Goal: Task Accomplishment & Management: Use online tool/utility

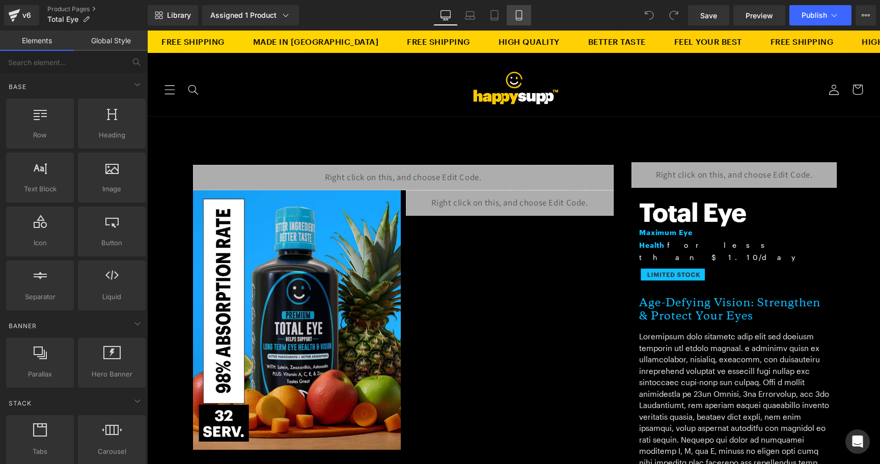
click at [510, 11] on link "Mobile" at bounding box center [519, 15] width 24 height 20
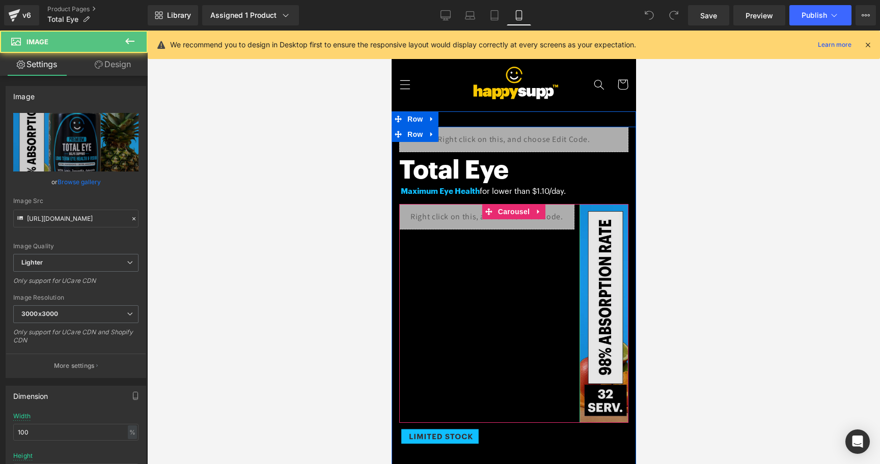
click at [619, 319] on img at bounding box center [666, 313] width 175 height 219
click at [610, 350] on img at bounding box center [666, 313] width 175 height 219
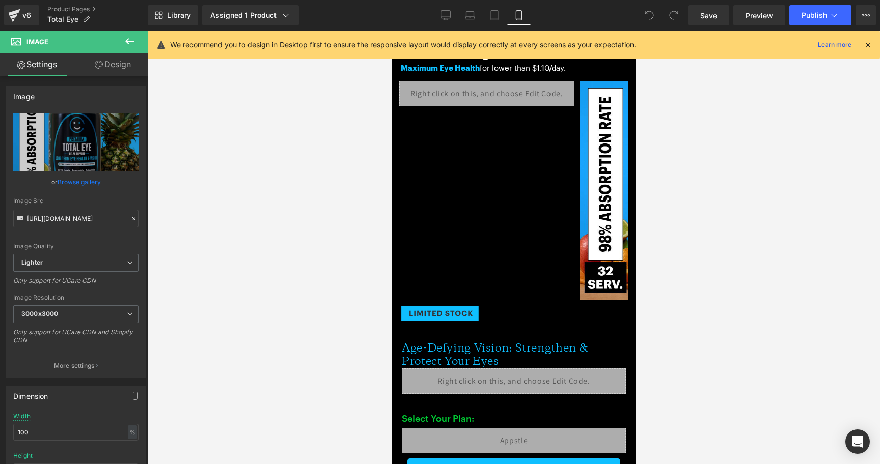
scroll to position [35, 0]
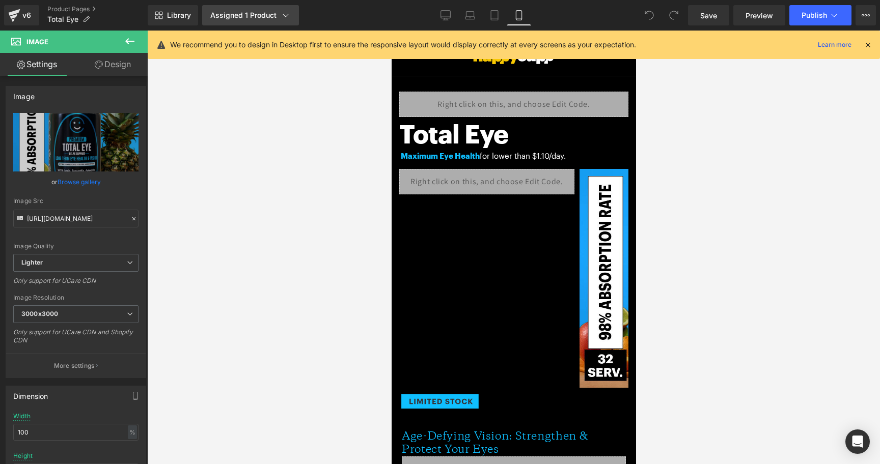
click at [274, 22] on link "Assigned 1 Product" at bounding box center [250, 15] width 97 height 20
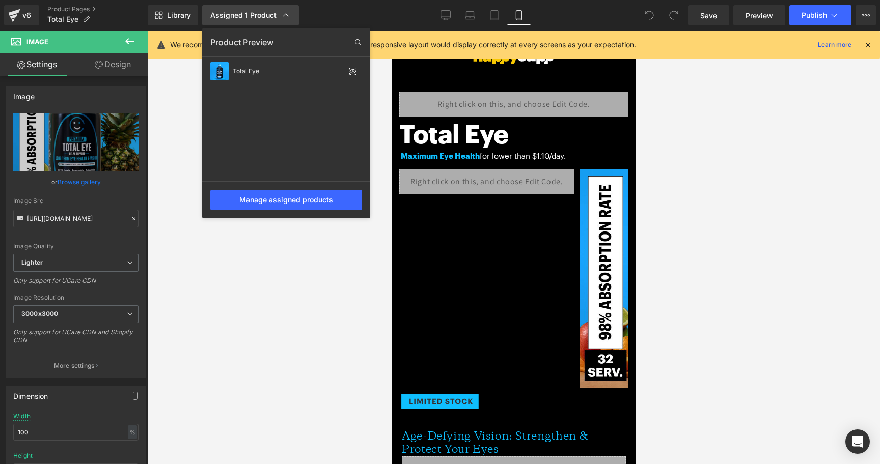
click at [275, 18] on div "Assigned 1 Product" at bounding box center [250, 15] width 80 height 10
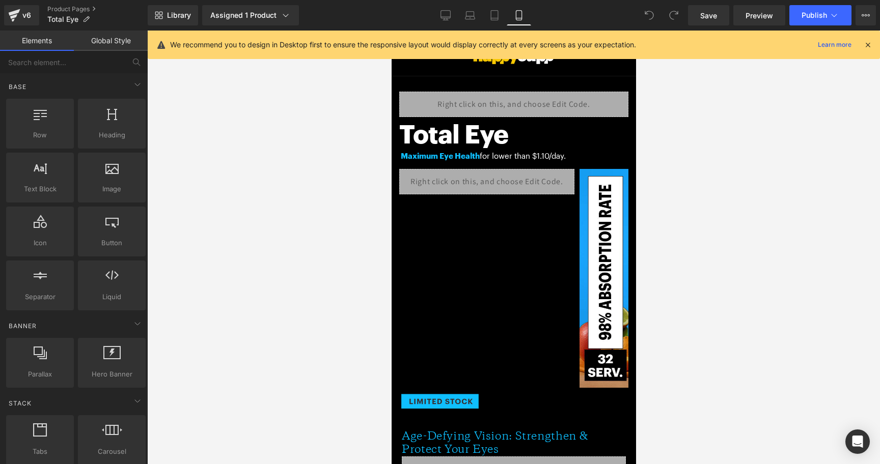
click at [309, 185] on div at bounding box center [513, 248] width 733 height 434
click at [837, 14] on icon at bounding box center [834, 15] width 10 height 10
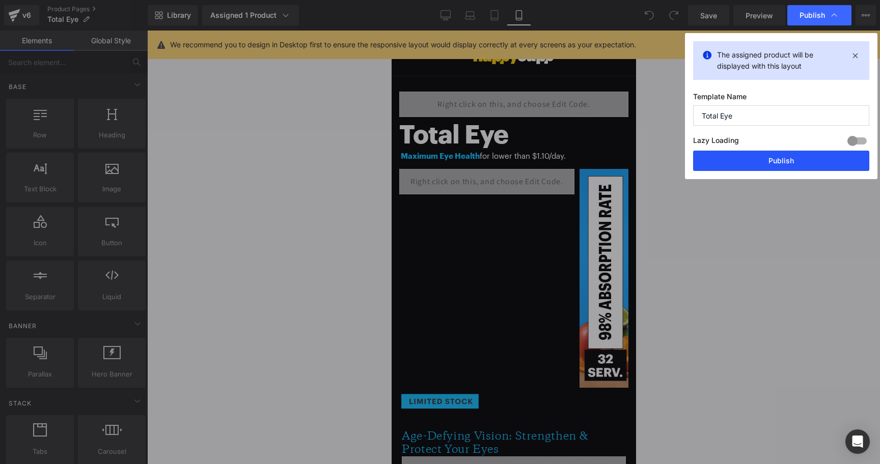
click at [788, 155] on button "Publish" at bounding box center [781, 161] width 176 height 20
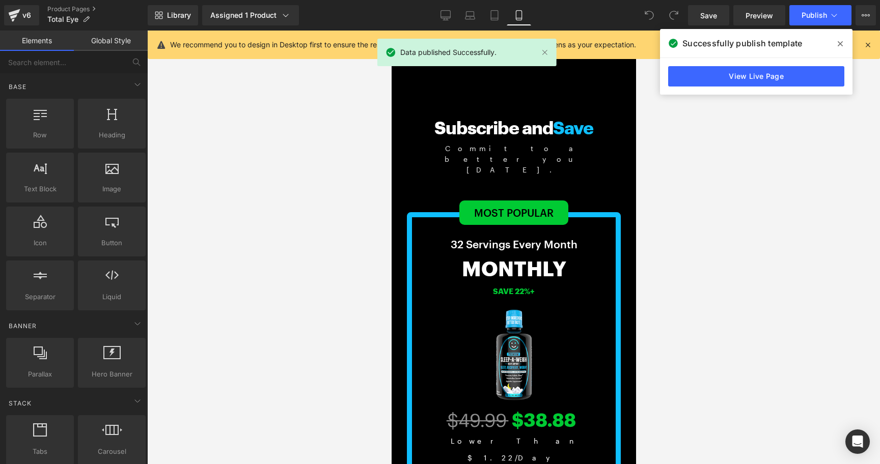
scroll to position [2150, 0]
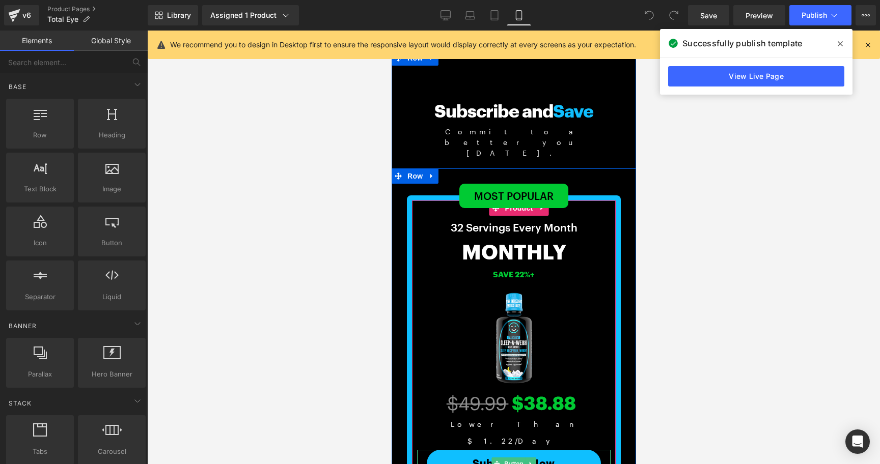
click at [509, 450] on link "Subscribe Now" at bounding box center [513, 463] width 174 height 27
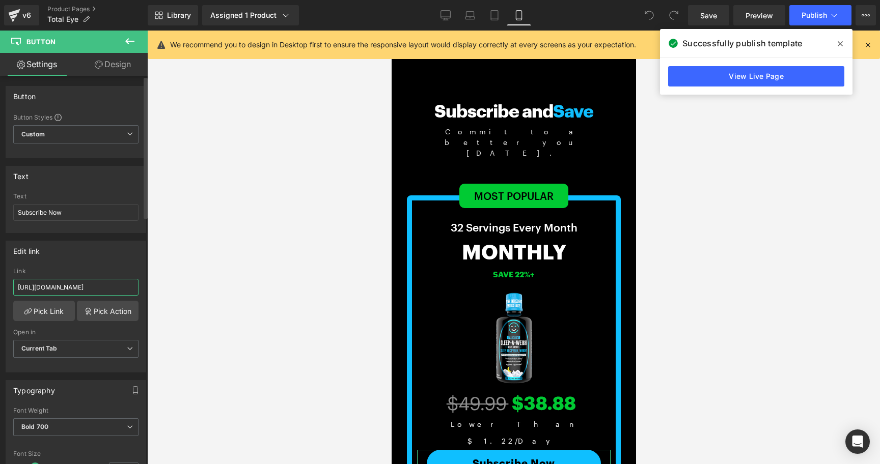
scroll to position [0, 160]
drag, startPoint x: 77, startPoint y: 286, endPoint x: 145, endPoint y: 286, distance: 68.2
click at [145, 286] on div "Button Button Styles Custom Custom Setup Global Style Custom Setup Global Style…" at bounding box center [74, 272] width 148 height 393
click at [259, 277] on div at bounding box center [513, 248] width 733 height 434
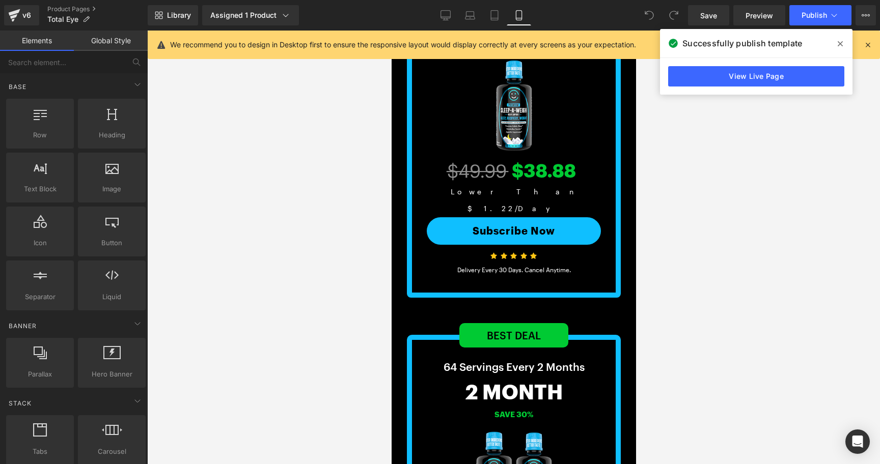
scroll to position [2262, 0]
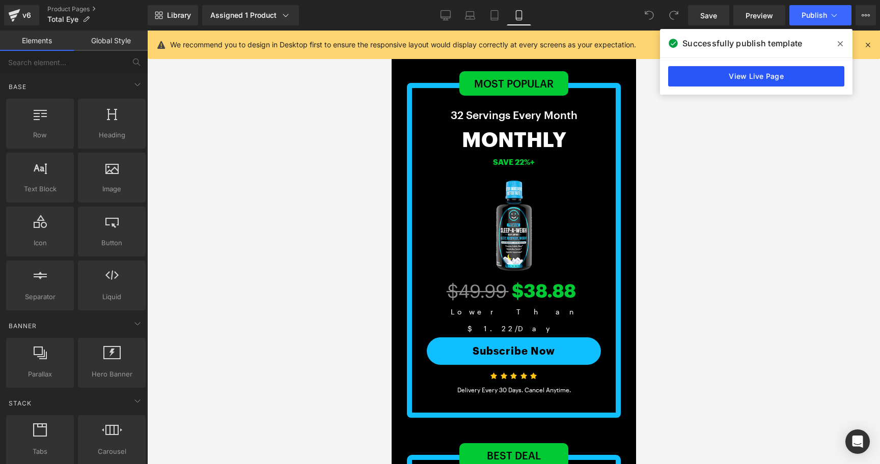
click at [766, 72] on link "View Live Page" at bounding box center [756, 76] width 176 height 20
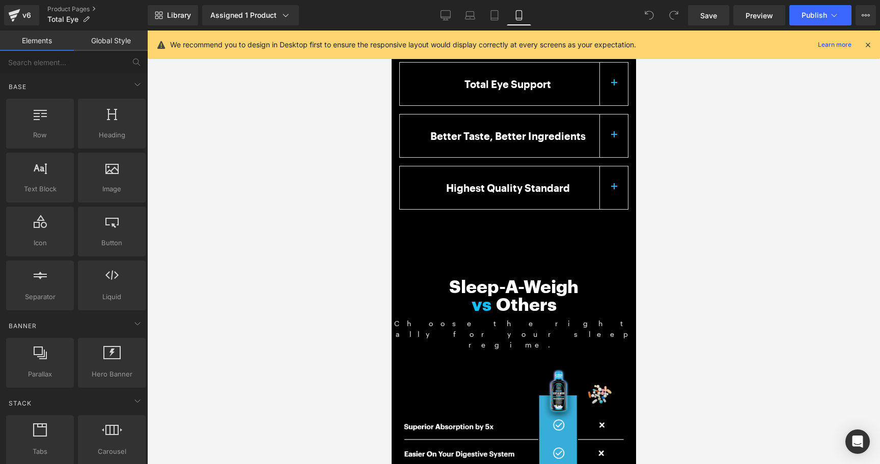
scroll to position [1489, 0]
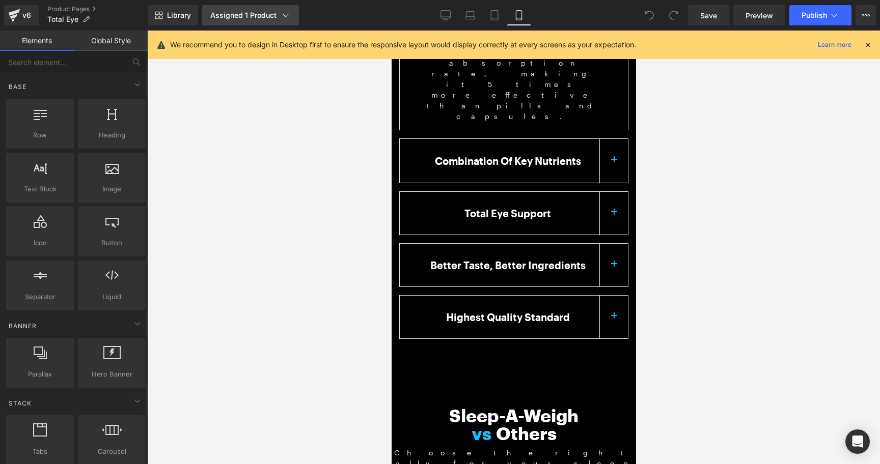
click at [258, 14] on div "Assigned 1 Product" at bounding box center [250, 15] width 80 height 10
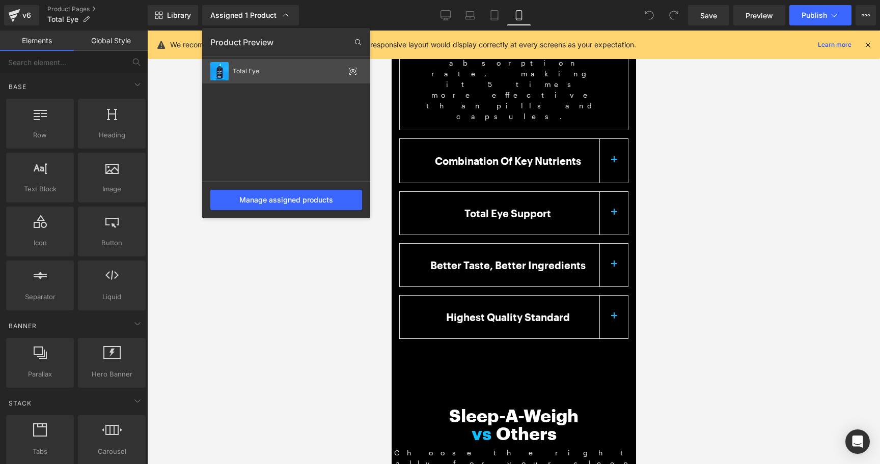
click at [266, 72] on div "Total Eye" at bounding box center [289, 71] width 112 height 7
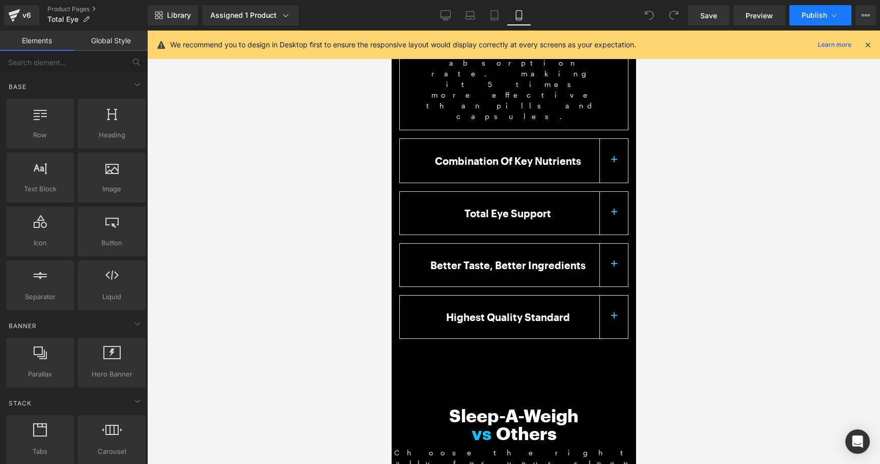
click at [812, 22] on button "Publish" at bounding box center [820, 15] width 62 height 20
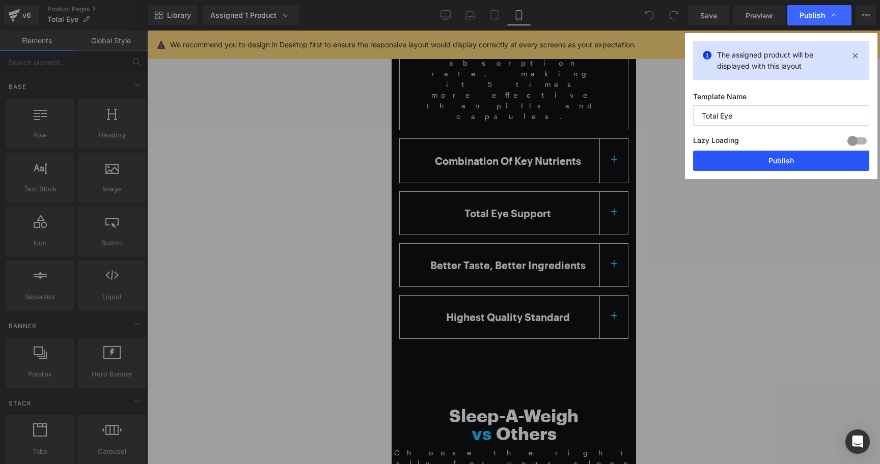
click at [794, 157] on button "Publish" at bounding box center [781, 161] width 176 height 20
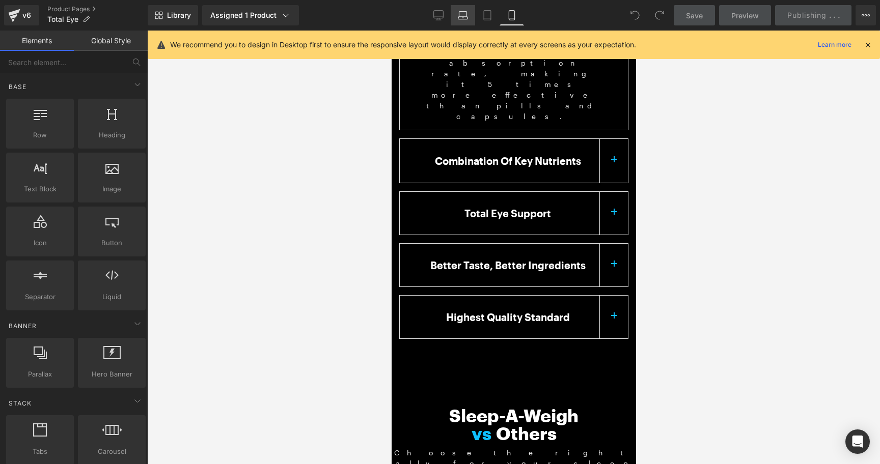
click at [457, 18] on link "Laptop" at bounding box center [463, 15] width 24 height 20
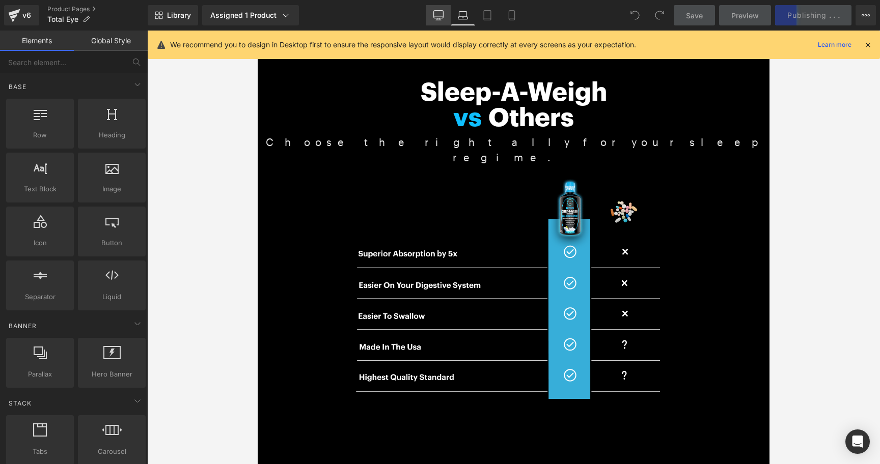
click at [446, 17] on link "Desktop" at bounding box center [438, 15] width 24 height 20
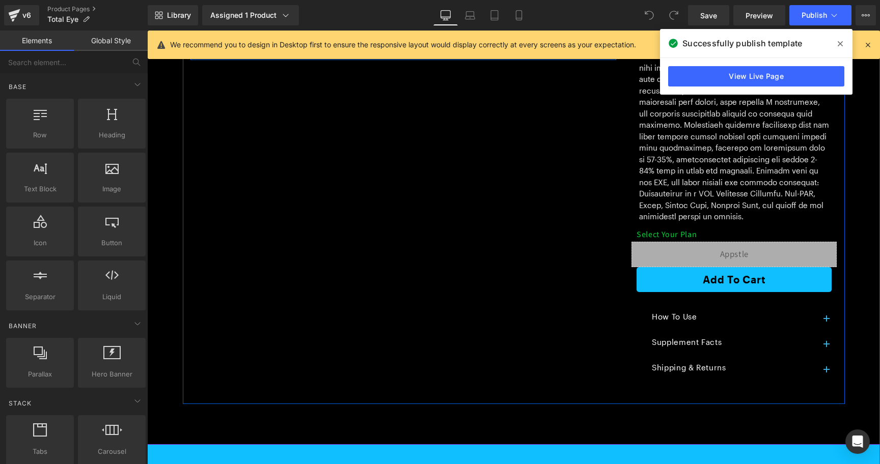
scroll to position [409, 0]
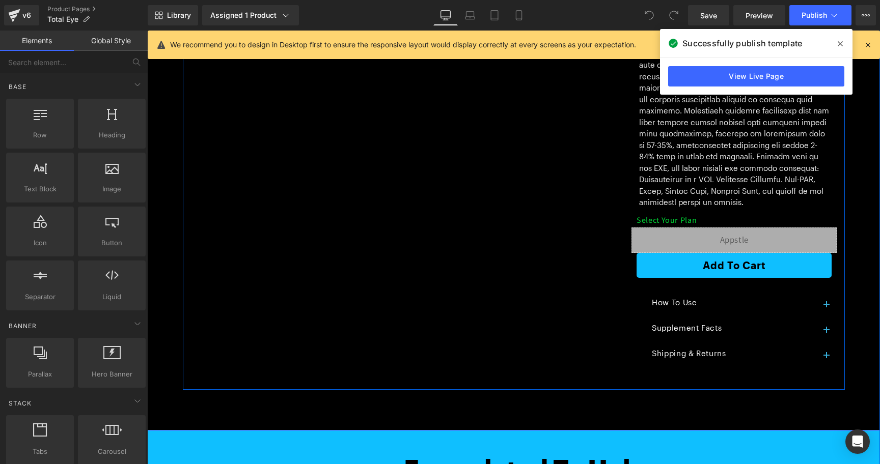
click at [701, 228] on div "Liquid" at bounding box center [733, 240] width 205 height 25
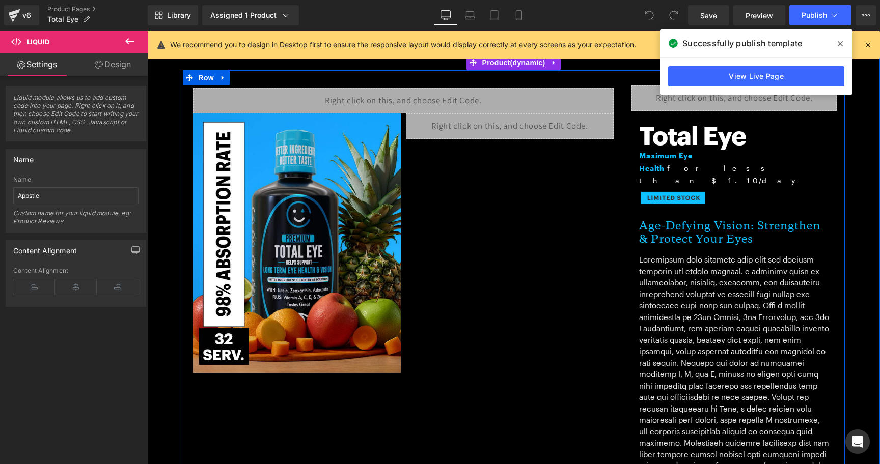
scroll to position [0, 0]
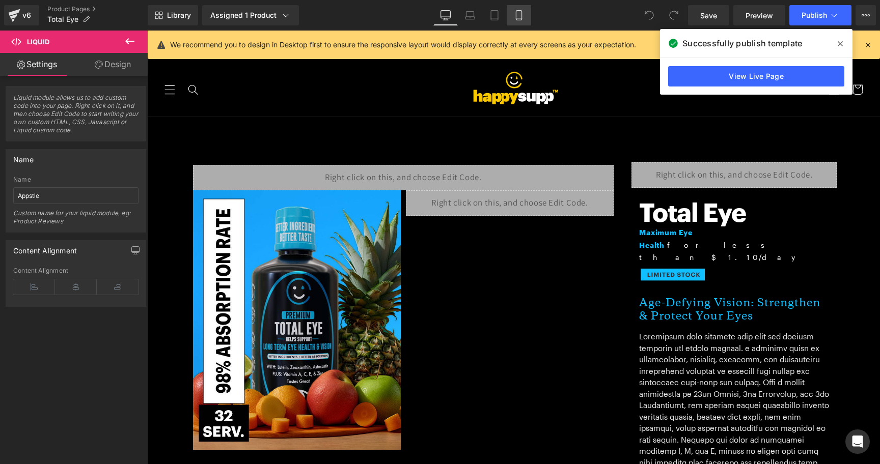
click at [514, 13] on icon at bounding box center [519, 15] width 10 height 10
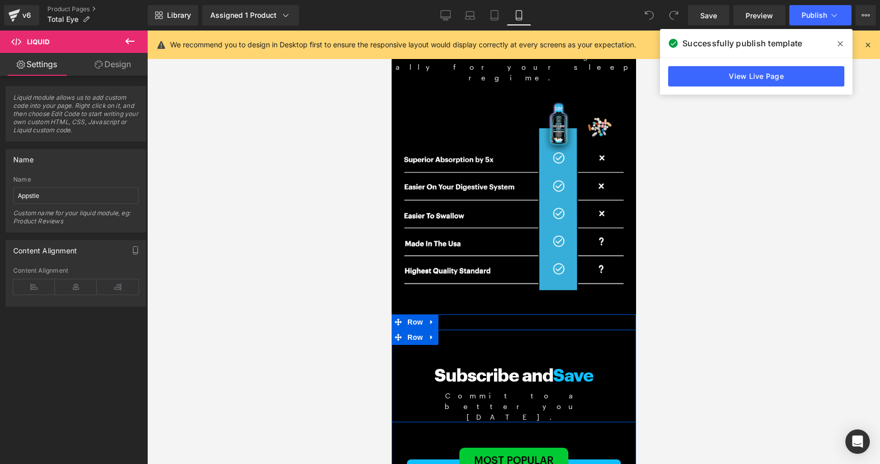
scroll to position [1873, 0]
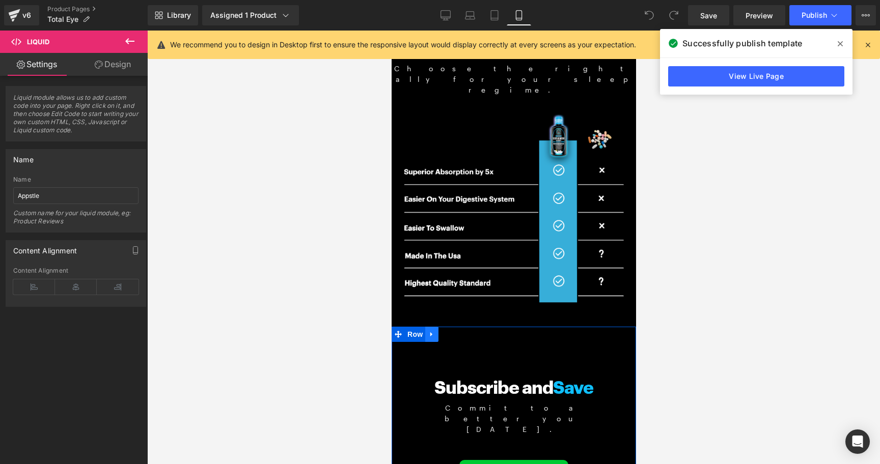
click at [428, 331] on icon at bounding box center [431, 335] width 7 height 8
click at [703, 175] on div at bounding box center [513, 248] width 733 height 434
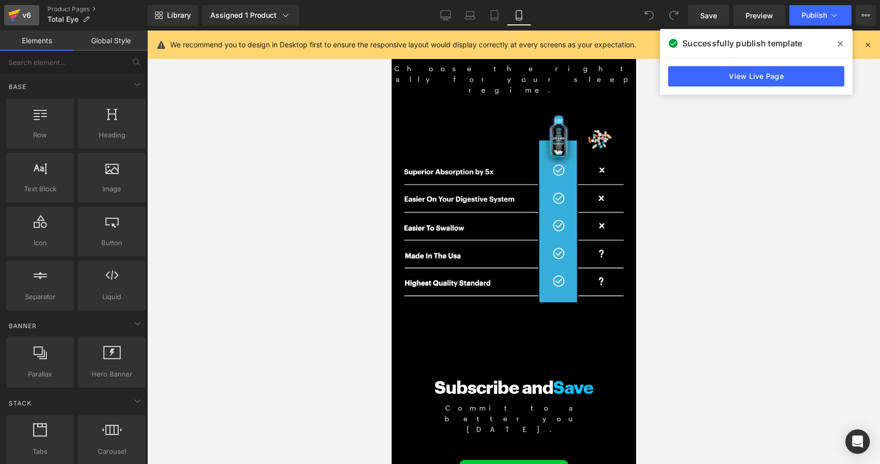
click at [16, 20] on icon at bounding box center [14, 15] width 12 height 25
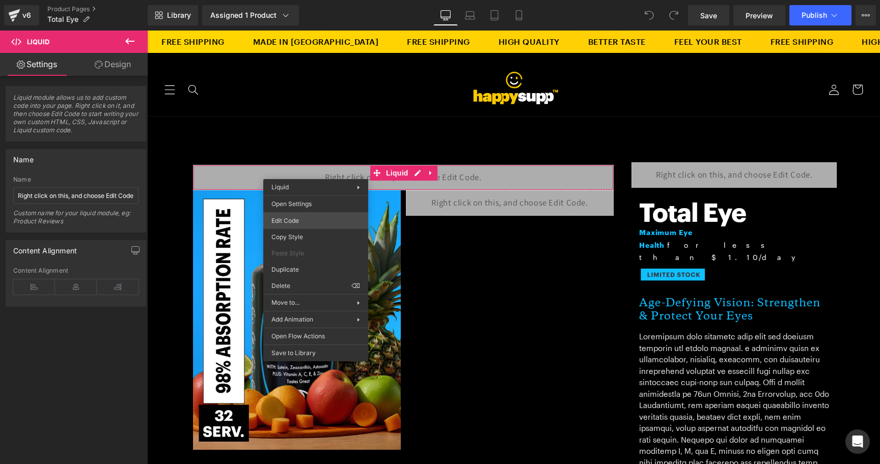
click at [321, 0] on div "You are previewing how the will restyle your page. You can not edit Elements in…" at bounding box center [440, 0] width 880 height 0
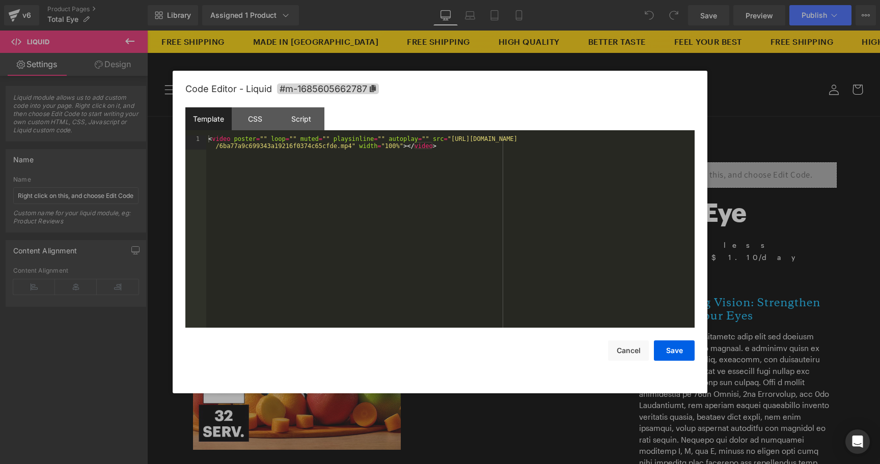
click at [308, 213] on div "< video poster = "" loop = "" muted = "" playsinline = "" autoplay = "" src = "…" at bounding box center [450, 245] width 488 height 221
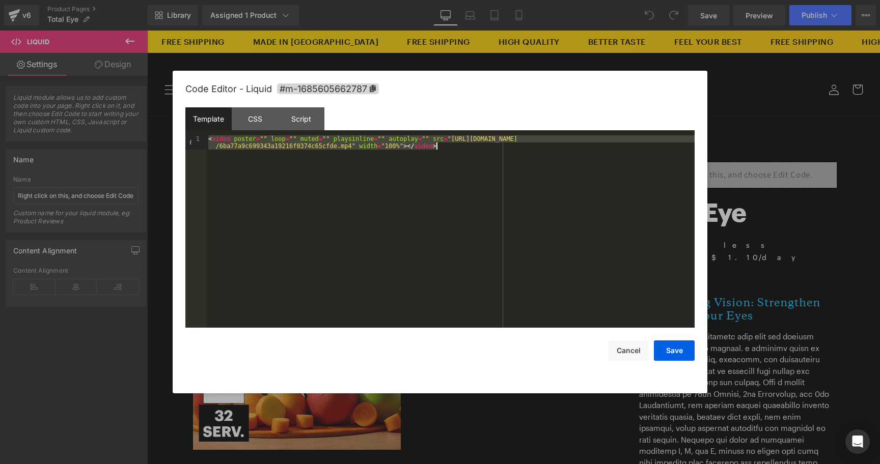
click at [426, 173] on div "< video poster = "" loop = "" muted = "" playsinline = "" autoplay = "" src = "…" at bounding box center [450, 245] width 488 height 221
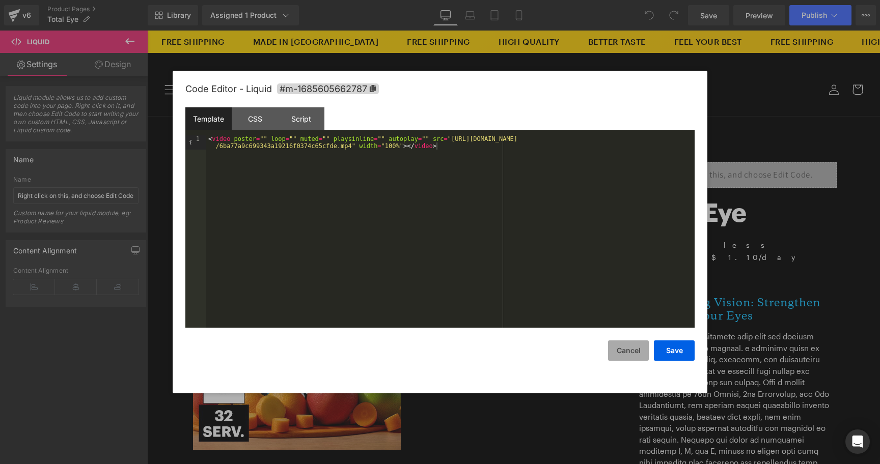
click at [625, 351] on button "Cancel" at bounding box center [628, 351] width 41 height 20
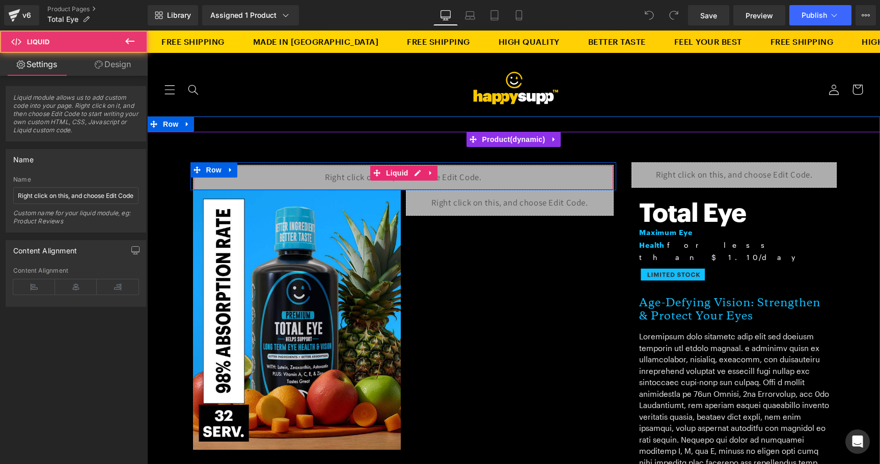
click at [495, 185] on div "Liquid" at bounding box center [403, 177] width 421 height 25
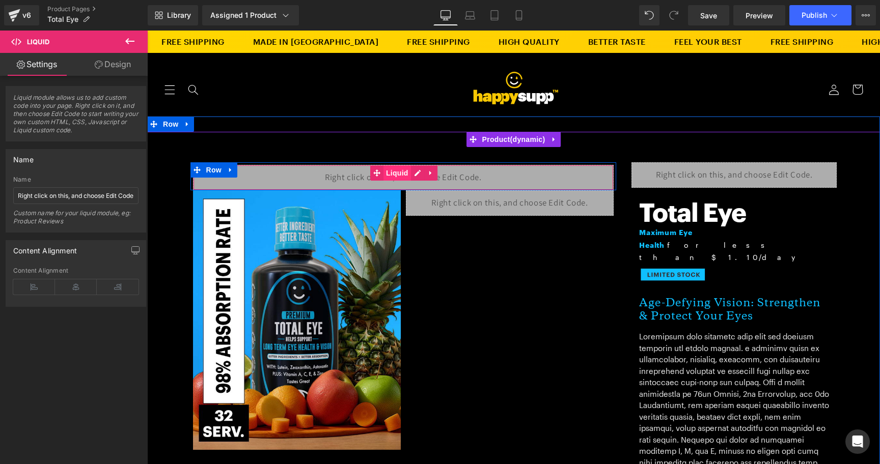
click at [384, 172] on span "Liquid" at bounding box center [396, 172] width 27 height 15
click at [384, 172] on span "Liquid" at bounding box center [396, 173] width 27 height 15
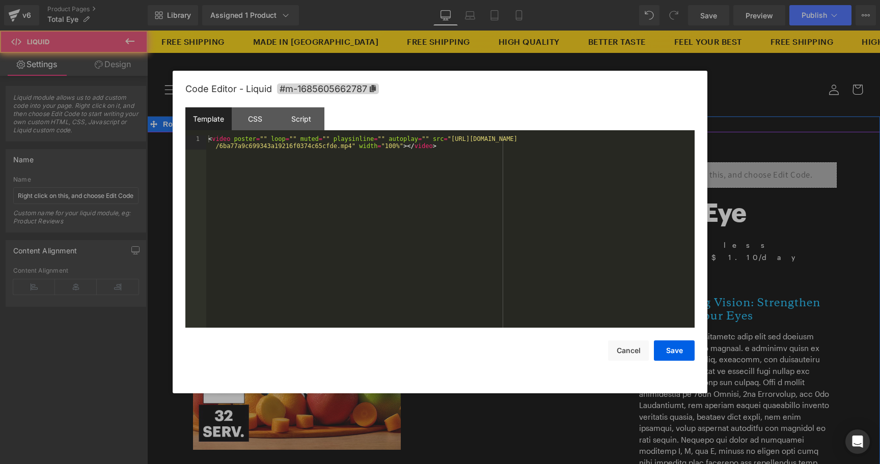
click at [414, 174] on icon at bounding box center [414, 173] width 5 height 5
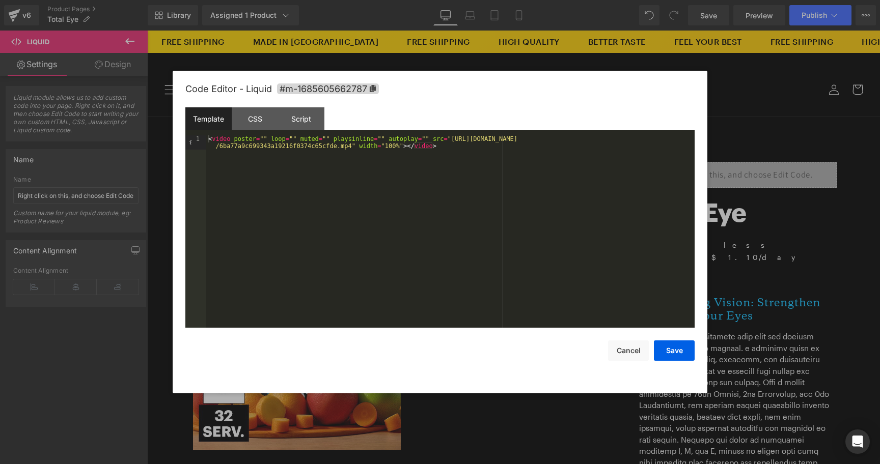
click at [280, 31] on div at bounding box center [440, 232] width 880 height 464
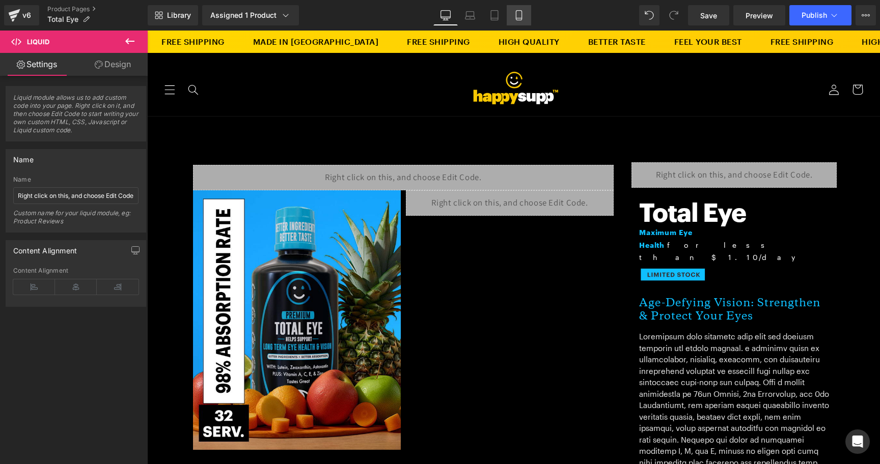
click at [521, 17] on icon at bounding box center [519, 15] width 10 height 10
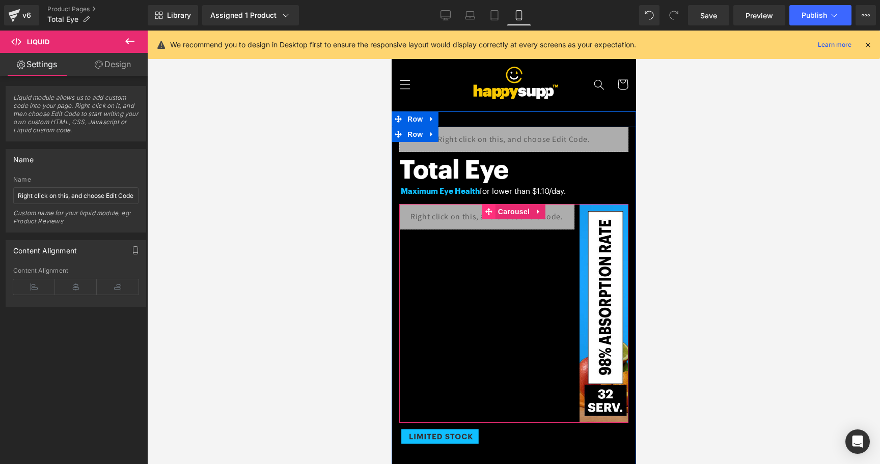
click at [488, 217] on span at bounding box center [488, 211] width 13 height 15
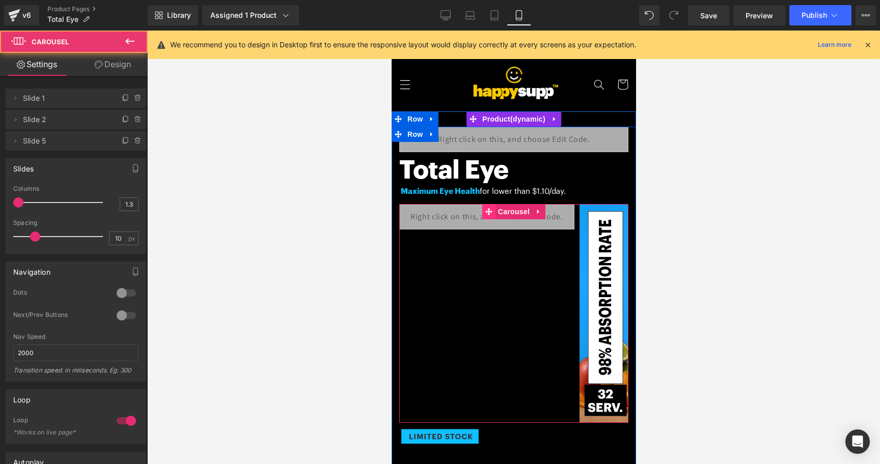
click at [488, 217] on span at bounding box center [488, 211] width 13 height 15
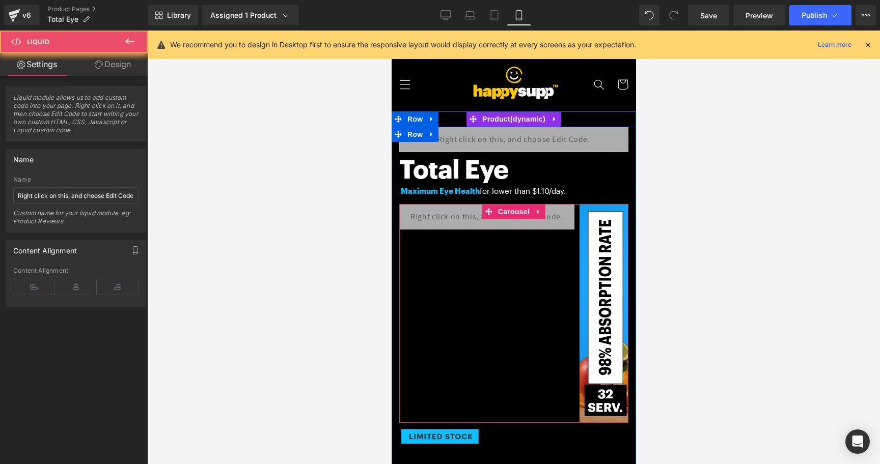
click at [485, 220] on div "Liquid" at bounding box center [486, 216] width 175 height 25
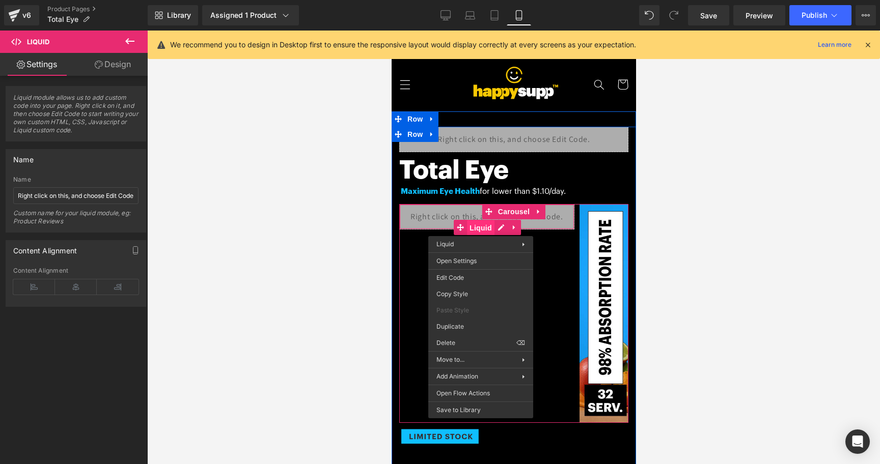
drag, startPoint x: 480, startPoint y: 229, endPoint x: 869, endPoint y: 274, distance: 391.2
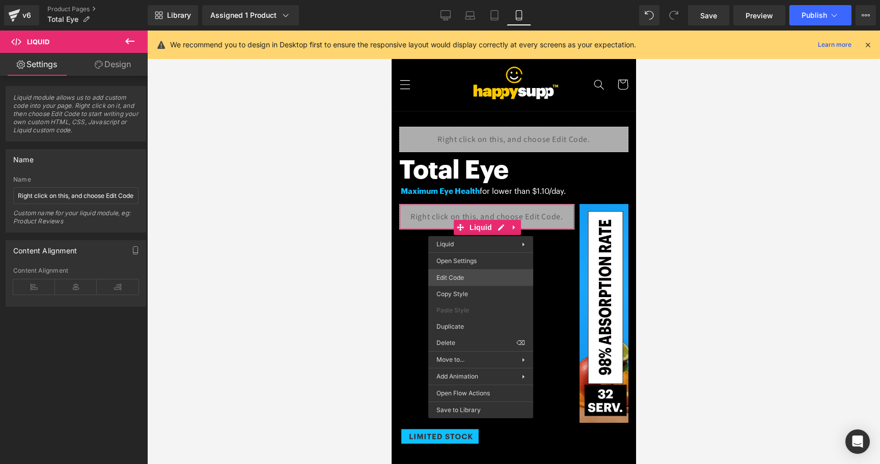
click at [468, 0] on div "Liquid You are previewing how the will restyle your page. You can not edit Elem…" at bounding box center [440, 0] width 880 height 0
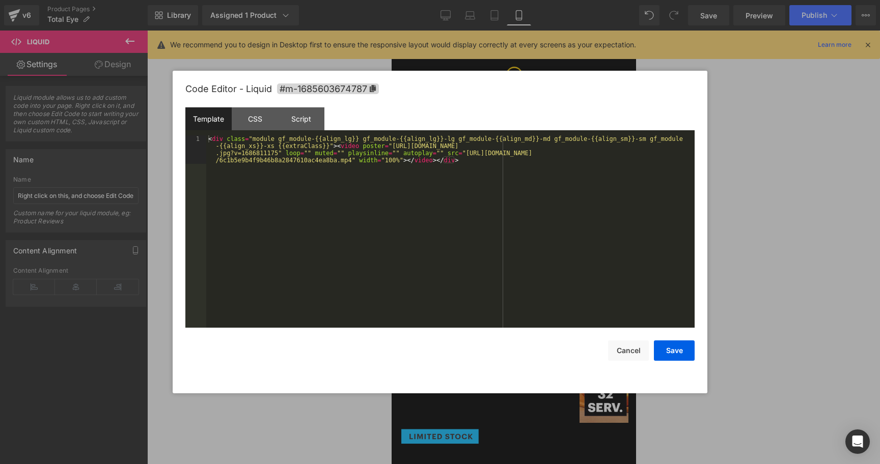
click at [456, 247] on div "< div class = "module gf_module-{{align_lg}} gf_module-{{align_lg}}-lg gf_modul…" at bounding box center [450, 259] width 488 height 249
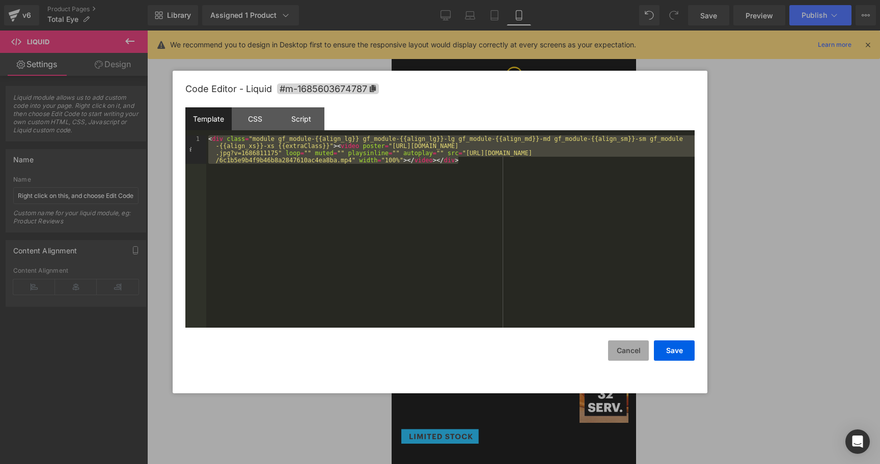
click at [629, 349] on button "Cancel" at bounding box center [628, 351] width 41 height 20
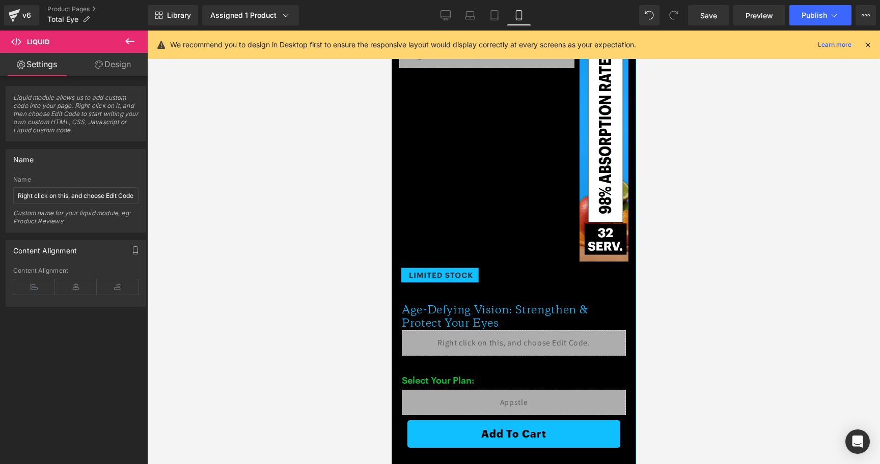
scroll to position [3, 0]
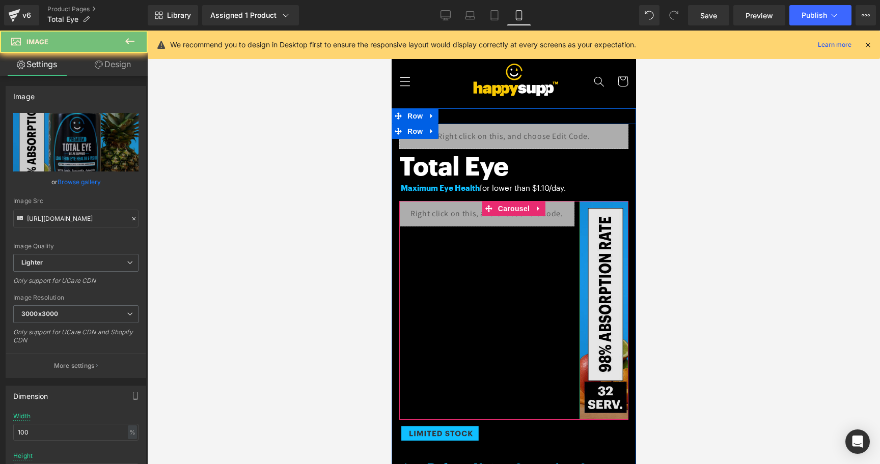
click at [610, 327] on img at bounding box center [666, 310] width 175 height 219
click at [610, 305] on img at bounding box center [666, 310] width 175 height 219
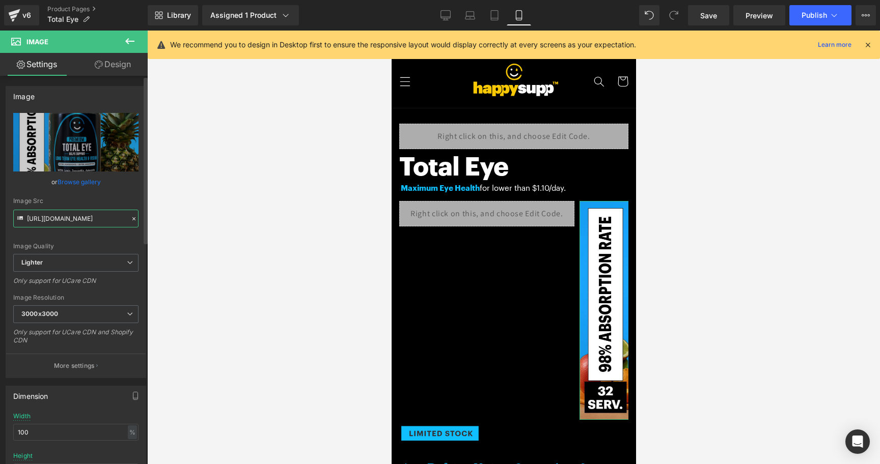
click at [75, 212] on input "https://ucarecdn.com/db29d8fc-02dc-4092-92cd-edfda5b7d14d/-/format/auto/-/previ…" at bounding box center [75, 219] width 125 height 18
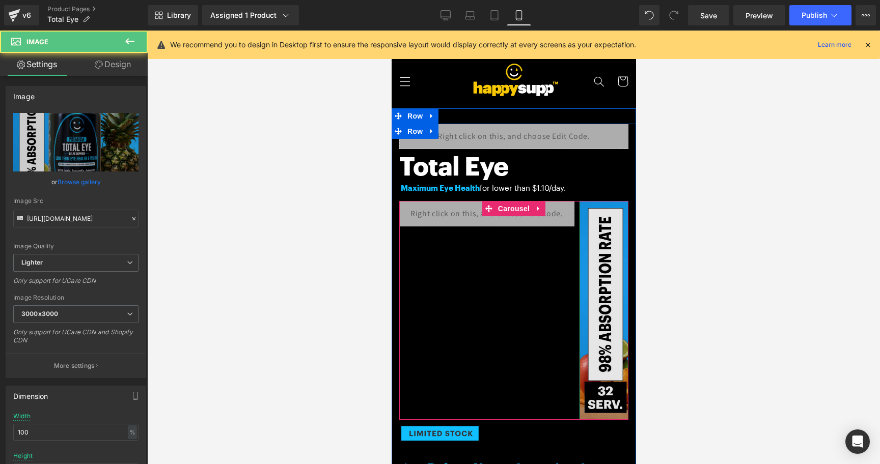
click at [600, 308] on img at bounding box center [666, 310] width 175 height 219
click at [609, 345] on img at bounding box center [666, 310] width 175 height 219
click at [609, 338] on img at bounding box center [666, 310] width 175 height 219
click at [609, 319] on img at bounding box center [666, 310] width 175 height 219
click at [601, 344] on img at bounding box center [666, 310] width 175 height 219
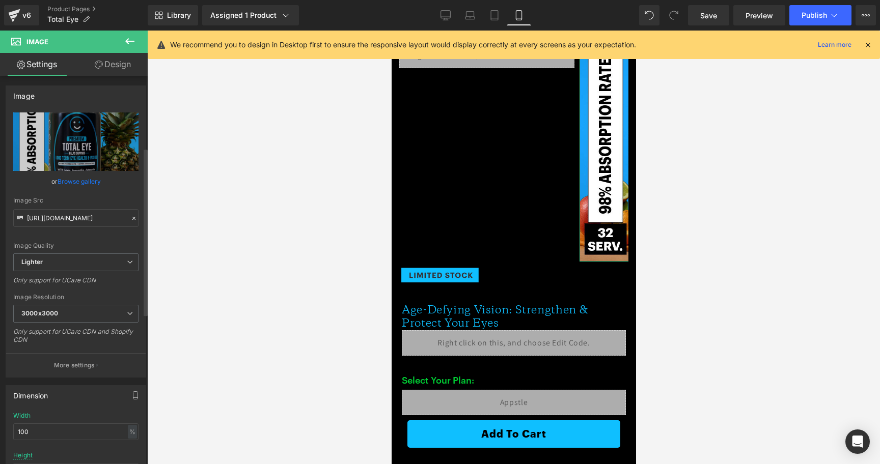
scroll to position [0, 0]
click at [93, 58] on link "Design" at bounding box center [113, 64] width 74 height 23
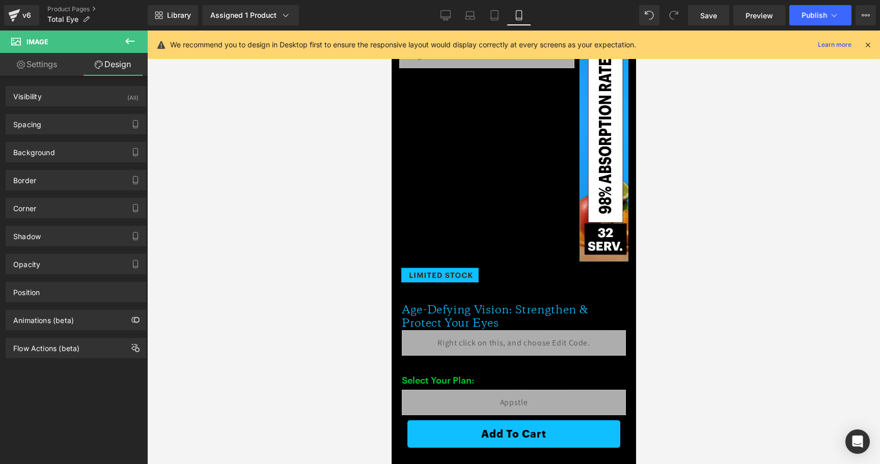
click at [48, 64] on link "Settings" at bounding box center [37, 64] width 74 height 23
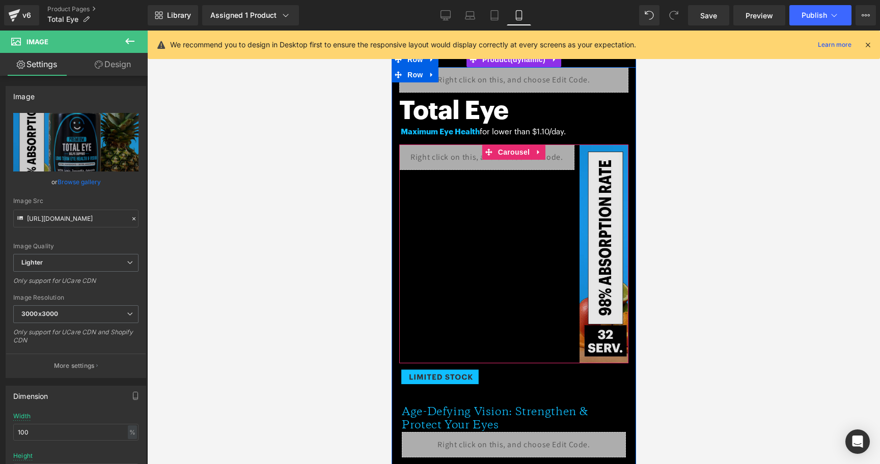
scroll to position [21, 0]
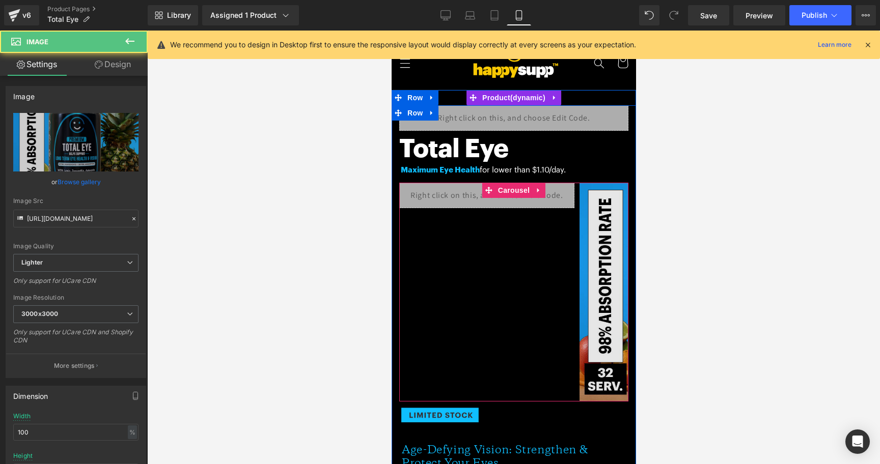
click at [579, 252] on img at bounding box center [666, 292] width 175 height 219
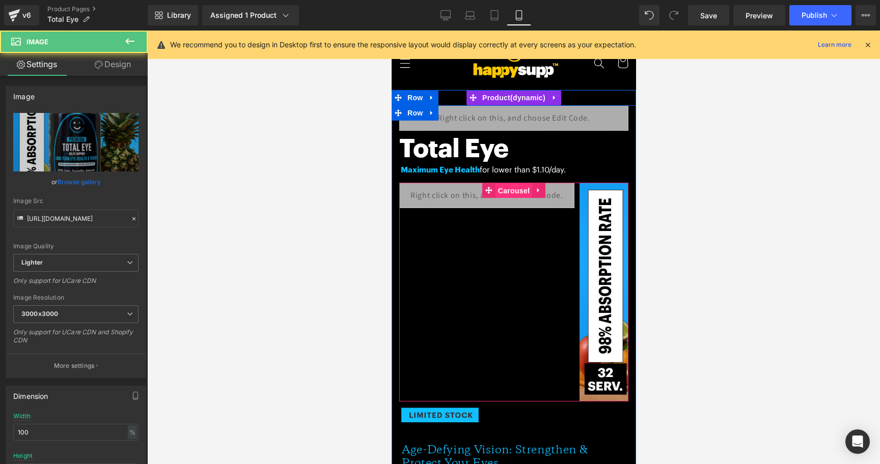
click at [524, 189] on span "Carousel" at bounding box center [513, 190] width 37 height 15
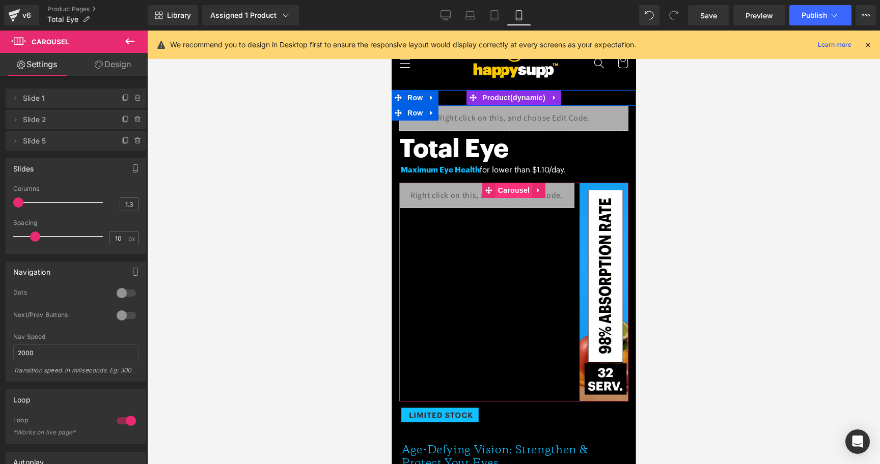
click at [520, 189] on span "Carousel" at bounding box center [513, 190] width 37 height 15
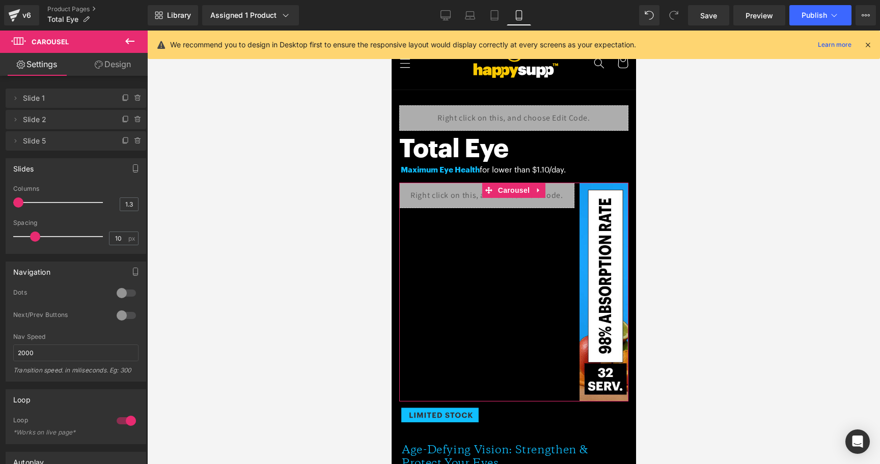
click at [62, 138] on span "Slide 5" at bounding box center [66, 140] width 86 height 19
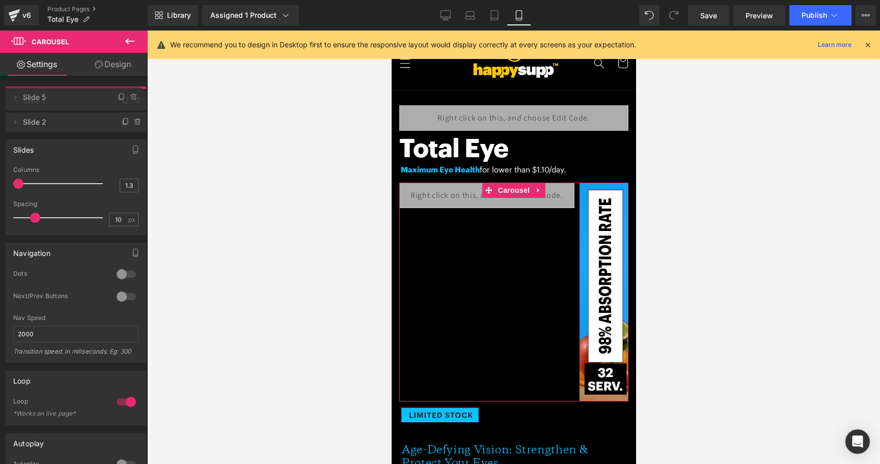
drag, startPoint x: 60, startPoint y: 138, endPoint x: 60, endPoint y: 92, distance: 46.3
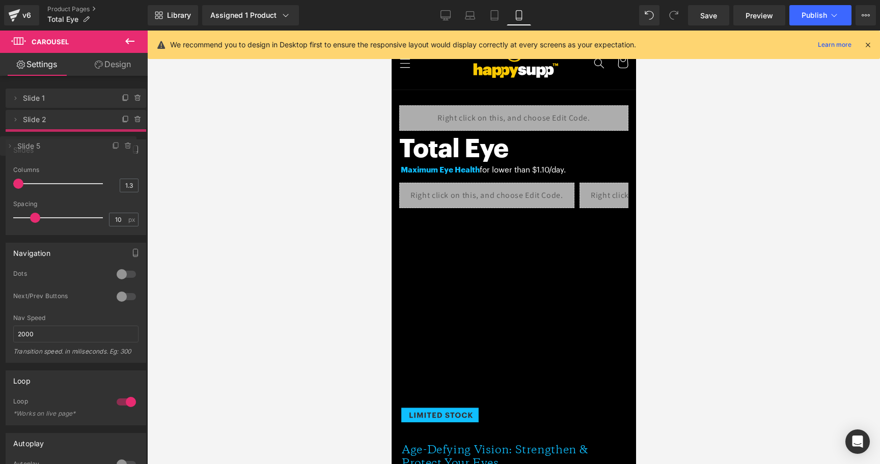
drag, startPoint x: 58, startPoint y: 97, endPoint x: 58, endPoint y: 145, distance: 47.9
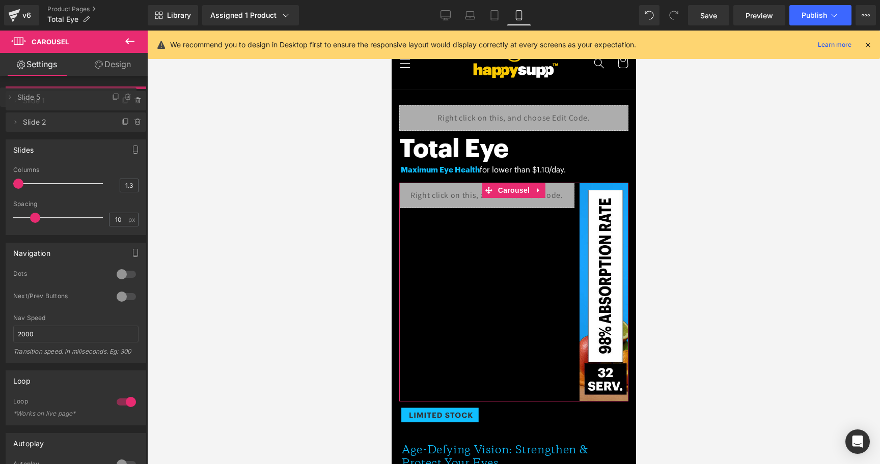
drag, startPoint x: 58, startPoint y: 141, endPoint x: 58, endPoint y: 97, distance: 43.8
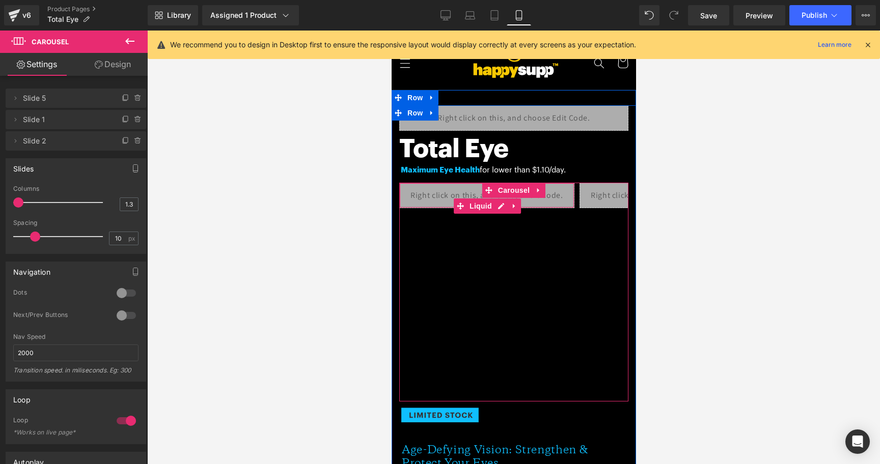
click at [468, 196] on div "Liquid" at bounding box center [486, 195] width 175 height 25
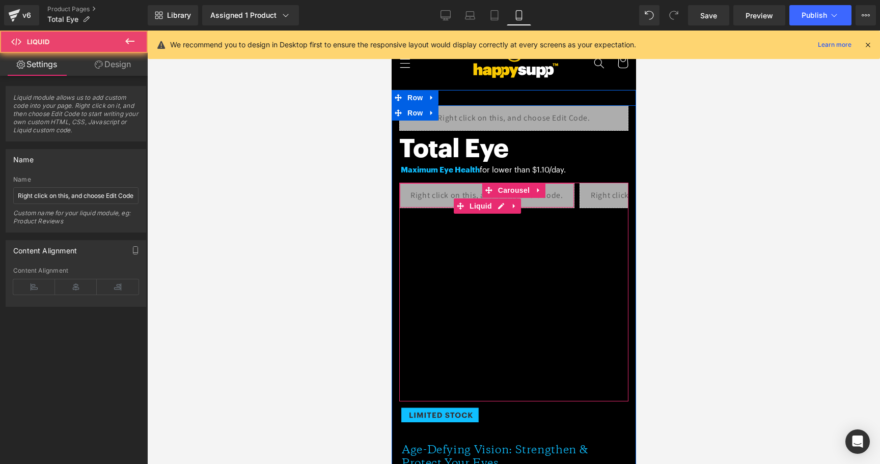
click at [468, 196] on div "Liquid" at bounding box center [486, 195] width 175 height 25
click at [471, 206] on span "Liquid" at bounding box center [479, 206] width 27 height 15
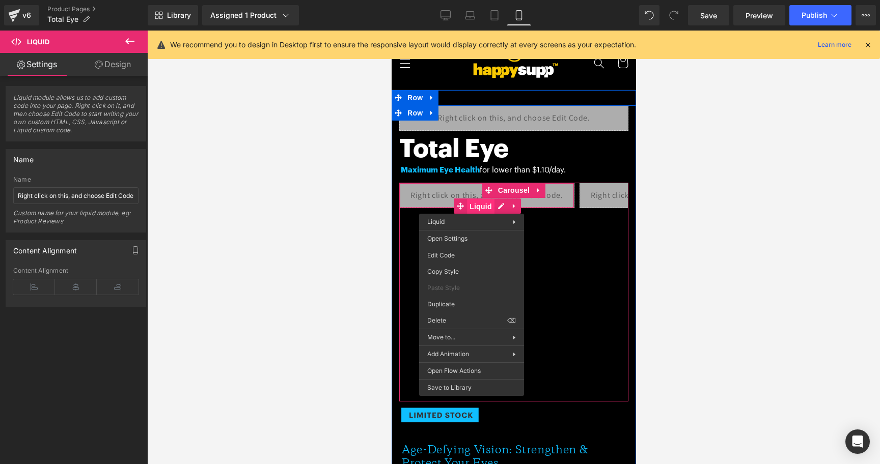
drag, startPoint x: 471, startPoint y: 206, endPoint x: 862, endPoint y: 259, distance: 394.5
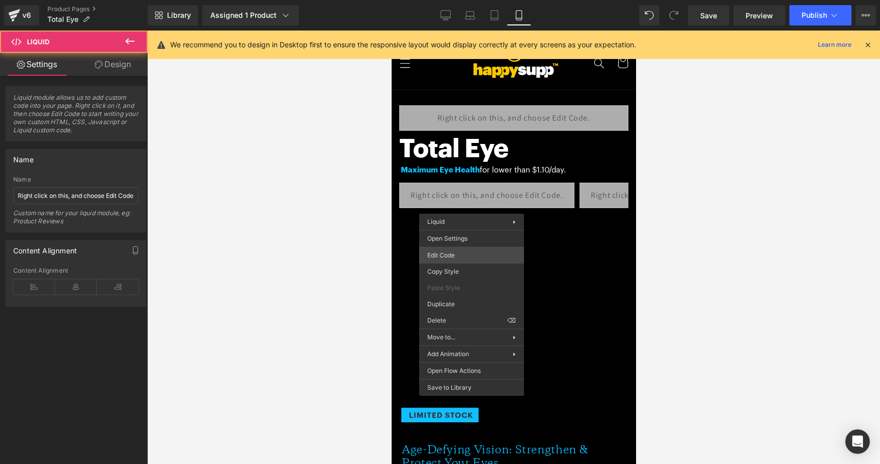
click at [463, 0] on div "Liquid You are previewing how the will restyle your page. You can not edit Elem…" at bounding box center [440, 0] width 880 height 0
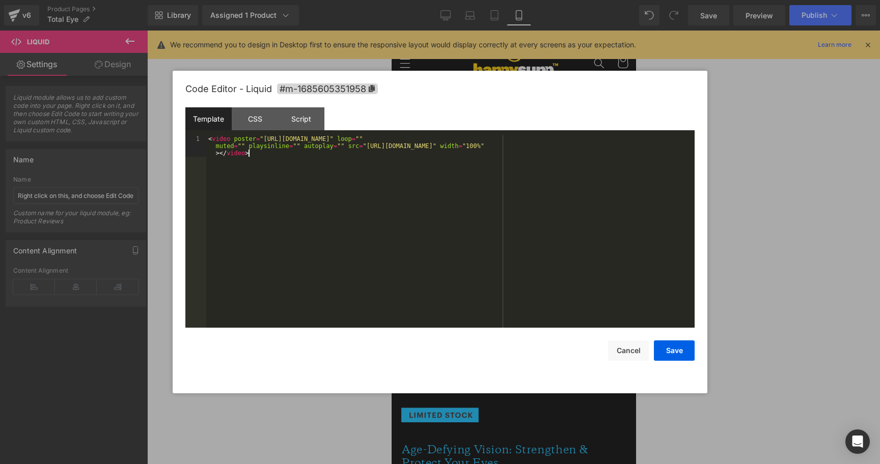
click at [459, 250] on div "< video poster = "https://cdn.shopify.com/s/files/1/0763/7860/3798/files/Blueth…" at bounding box center [450, 252] width 488 height 235
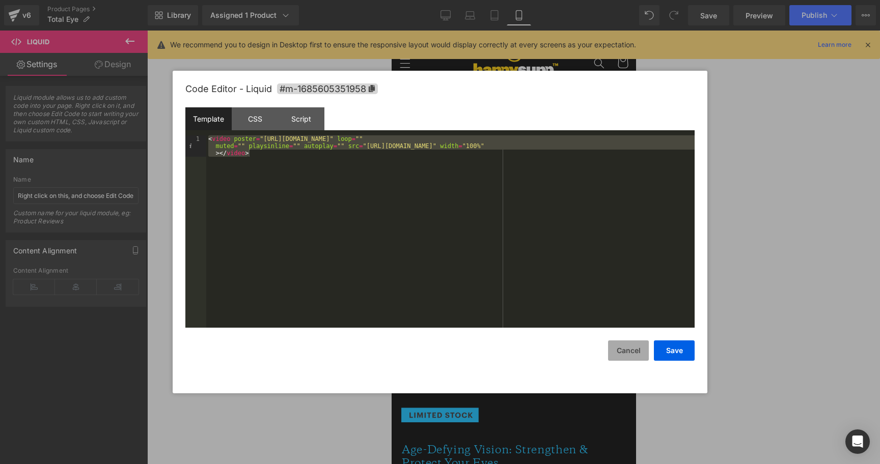
click at [630, 347] on button "Cancel" at bounding box center [628, 351] width 41 height 20
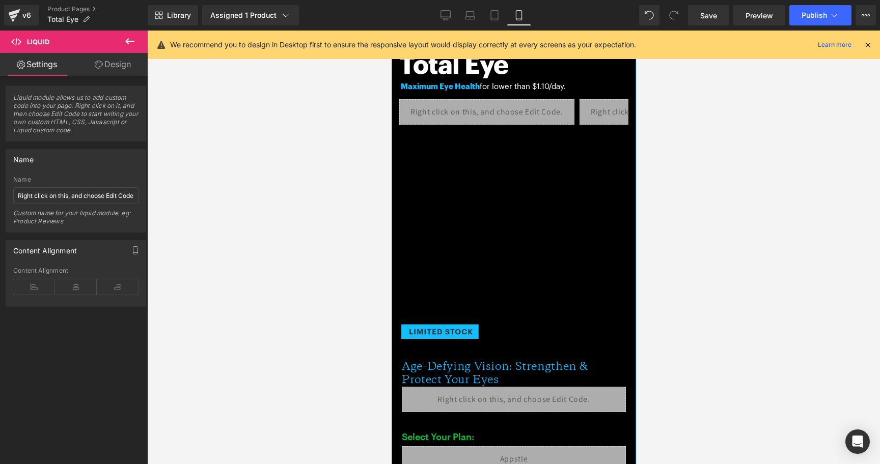
scroll to position [188, 0]
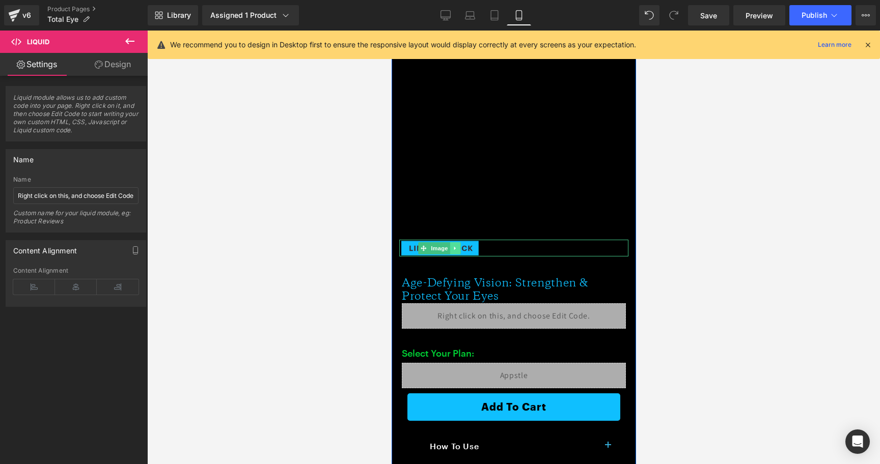
click at [450, 245] on link at bounding box center [455, 248] width 11 height 12
click at [418, 245] on link "Image" at bounding box center [434, 248] width 32 height 12
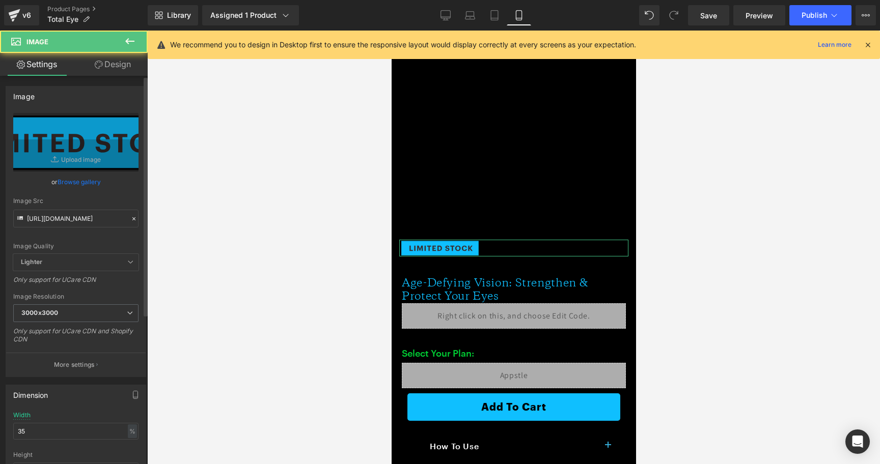
click at [76, 209] on div "Image Src https://ucarecdn.com/9c457401-9732-4d79-bc85-44d8b7a9322f/BlueLimited…" at bounding box center [75, 213] width 125 height 30
click at [76, 217] on input "https://ucarecdn.com/9c457401-9732-4d79-bc85-44d8b7a9322f/BlueLimitedStock.svg" at bounding box center [75, 219] width 125 height 18
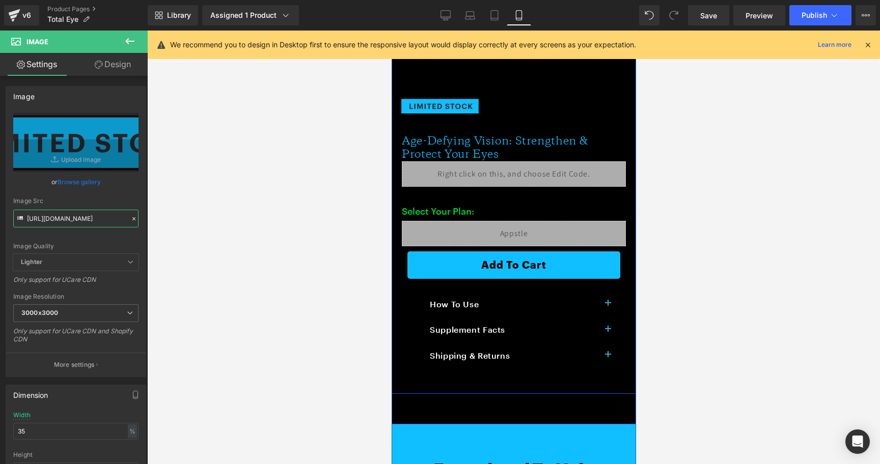
scroll to position [334, 0]
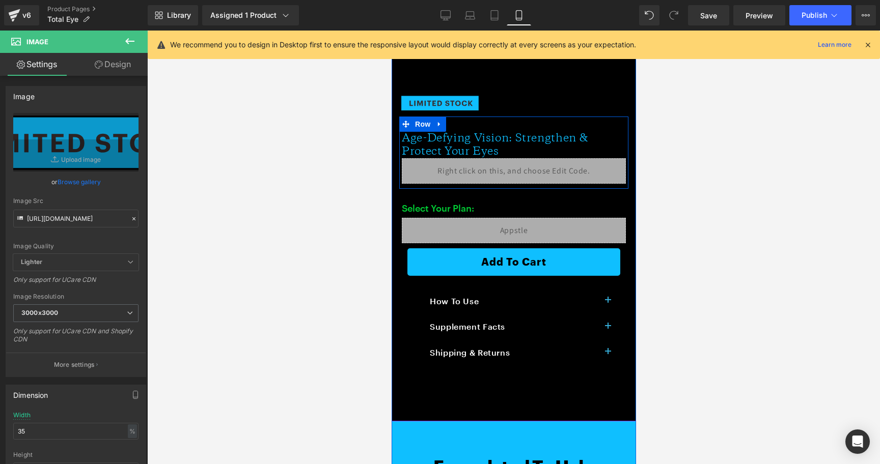
click at [455, 155] on span "Age-Defying Vision: Strengthen & Protect Your Eyes" at bounding box center [494, 145] width 186 height 29
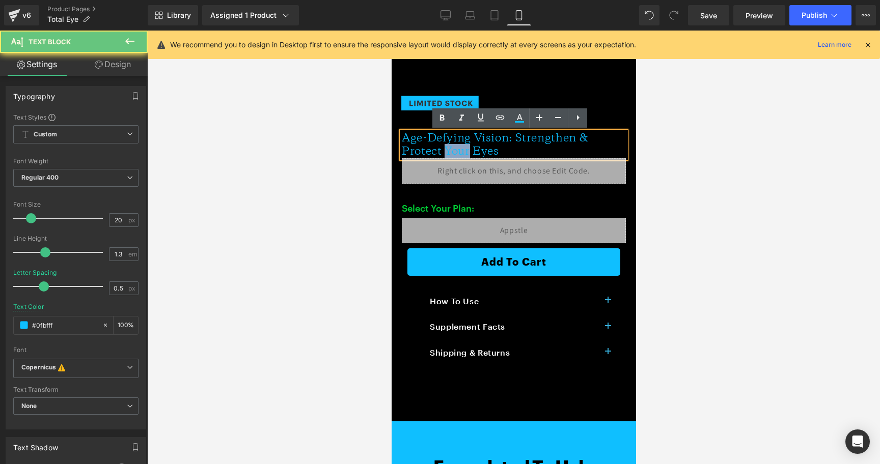
click at [455, 155] on span "Age-Defying Vision: Strengthen & Protect Your Eyes" at bounding box center [494, 145] width 186 height 29
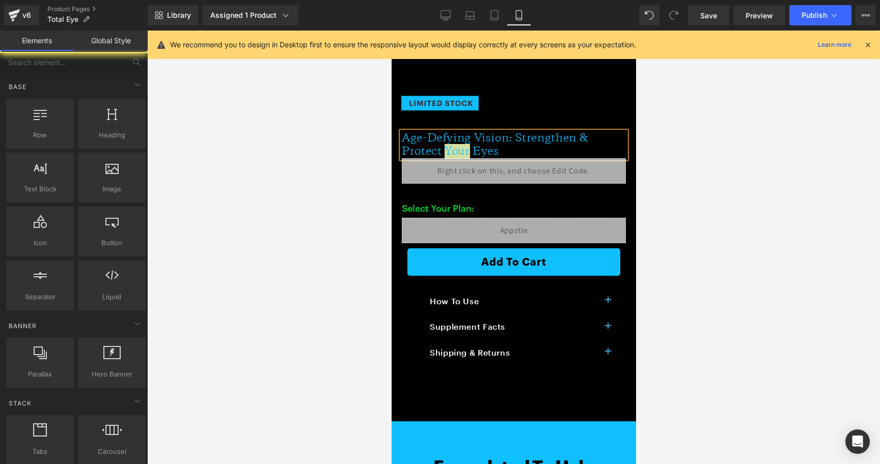
click at [681, 154] on div at bounding box center [513, 248] width 733 height 434
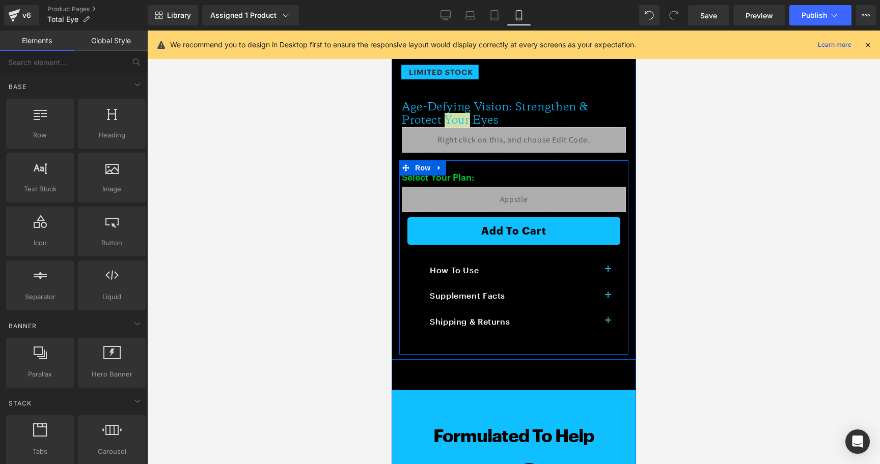
scroll to position [366, 0]
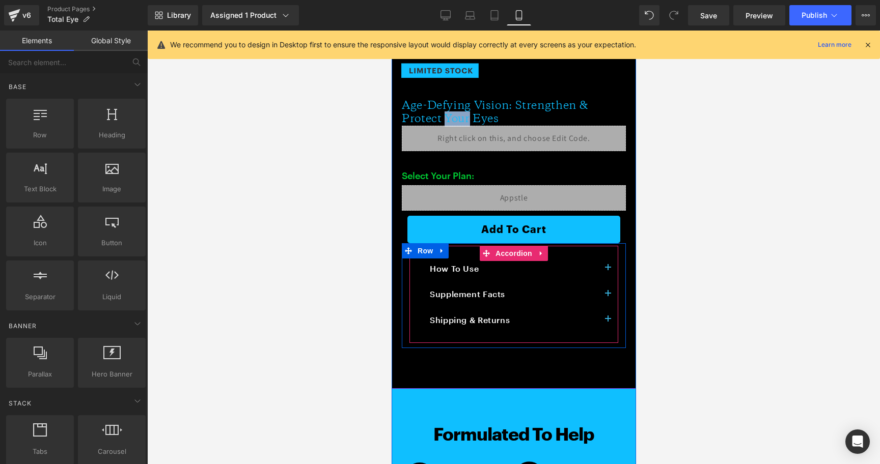
click at [607, 297] on span "button" at bounding box center [607, 297] width 0 height 0
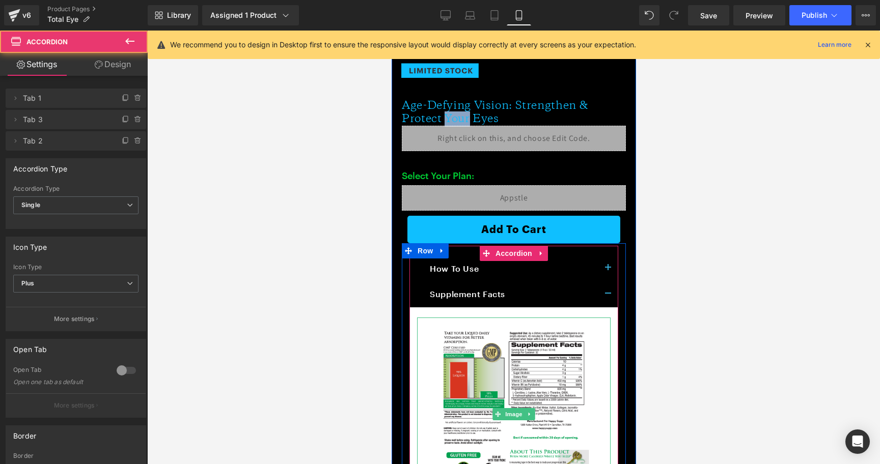
click at [519, 343] on img at bounding box center [512, 414] width 193 height 193
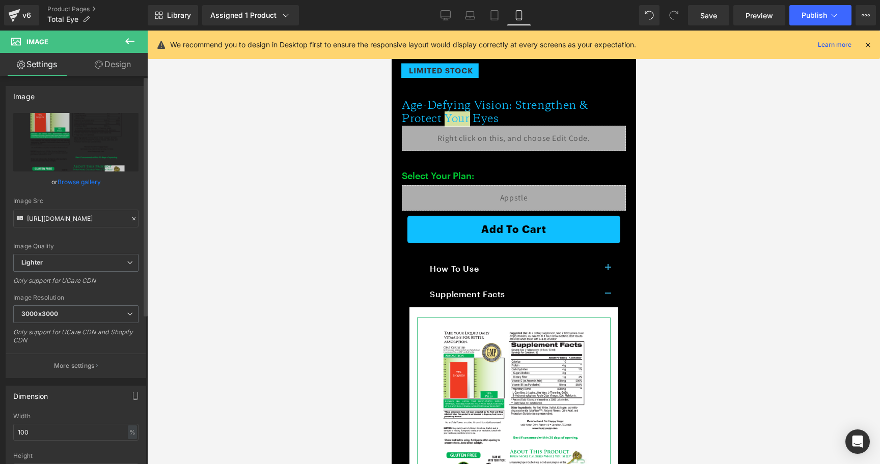
click at [67, 230] on div "Image Quality Lighter Lightest Lighter Lighter Lightest Only support for UCare …" at bounding box center [75, 183] width 125 height 141
click at [70, 219] on input "https://ucarecdn.com/c1adafec-aabb-4f00-8616-87eb89547bb6/-/format/auto/-/previ…" at bounding box center [75, 219] width 125 height 18
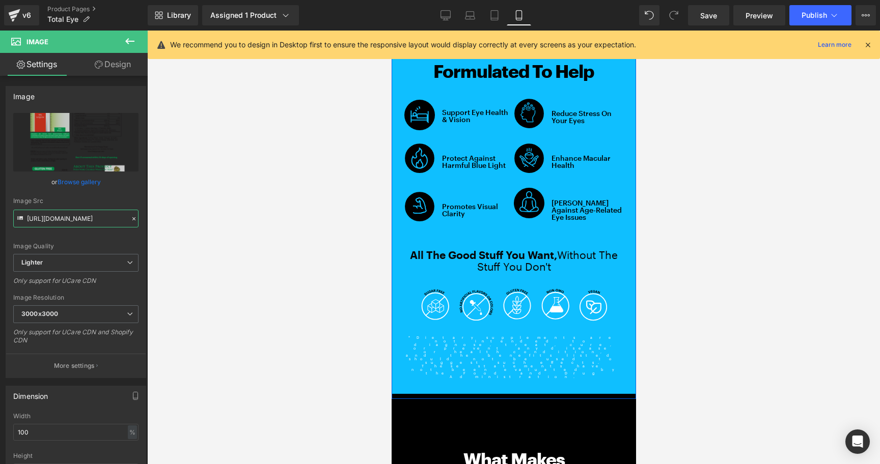
scroll to position [946, 0]
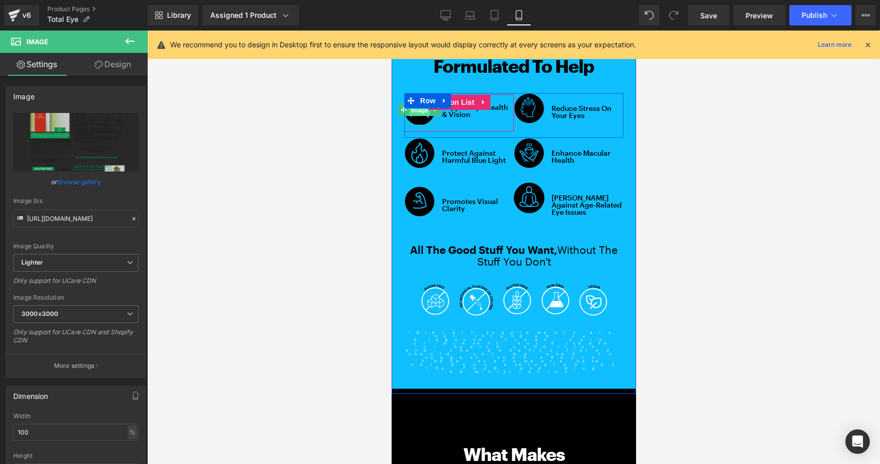
click at [419, 112] on span "Image" at bounding box center [418, 110] width 21 height 12
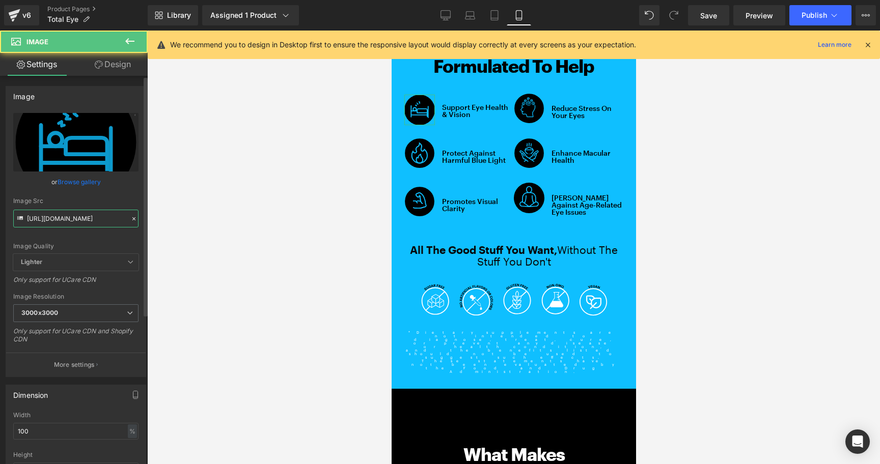
click at [62, 223] on input "https://ucarecdn.com/a70eb42b-c087-430c-ab33-ad0a46029c16/sleepblack.svg" at bounding box center [75, 219] width 125 height 18
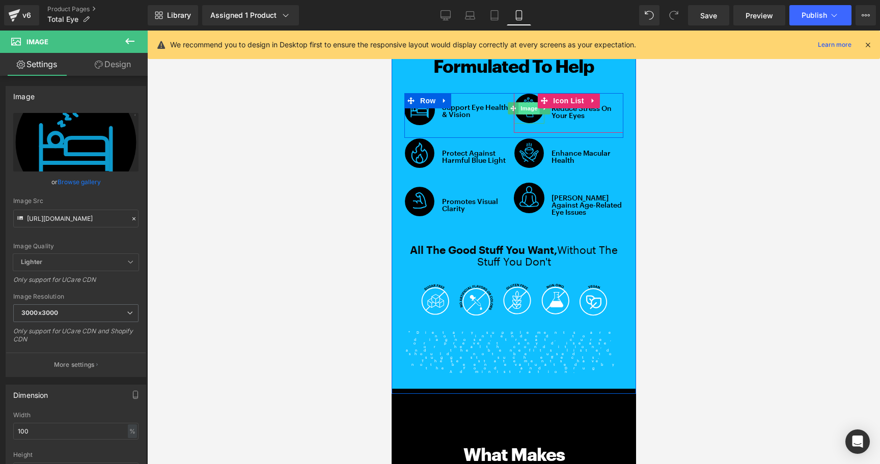
click at [523, 105] on span "Image" at bounding box center [528, 108] width 21 height 12
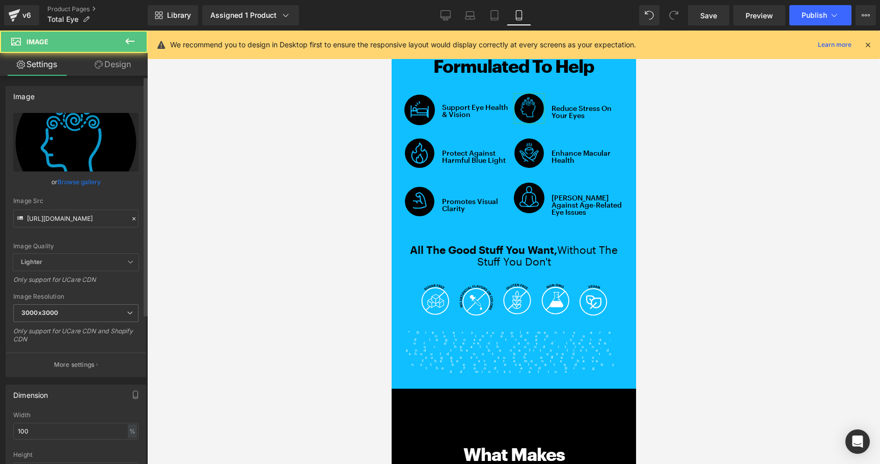
click at [80, 230] on div "Image Quality Lighter Lightest Lighter Lighter Lightest Only support for UCare …" at bounding box center [75, 183] width 125 height 141
click at [80, 224] on input "https://ucarecdn.com/6785fbe4-2bc6-4c7d-ba86-59828b998c31/Anxietyicon.svg" at bounding box center [75, 219] width 125 height 18
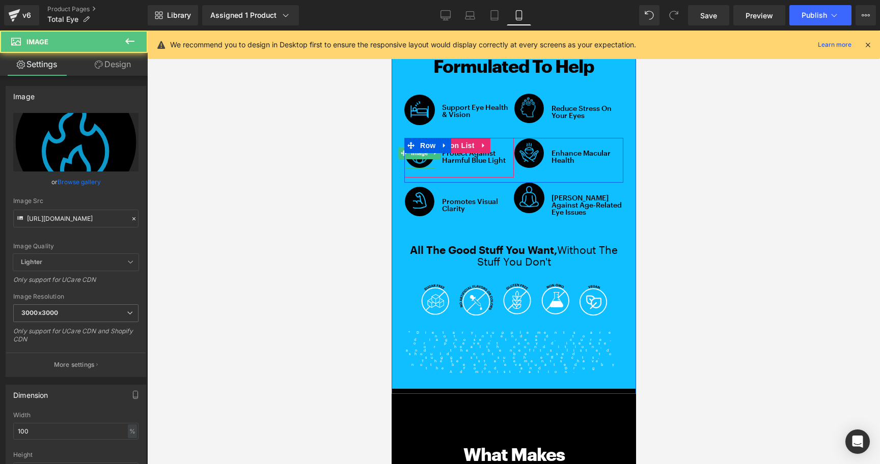
click at [413, 161] on img at bounding box center [419, 153] width 31 height 31
click at [76, 220] on input "https://ucarecdn.com/bfe72ce4-a859-45b7-961b-6d43de7bc3cc/firedsamller.svg" at bounding box center [75, 219] width 125 height 18
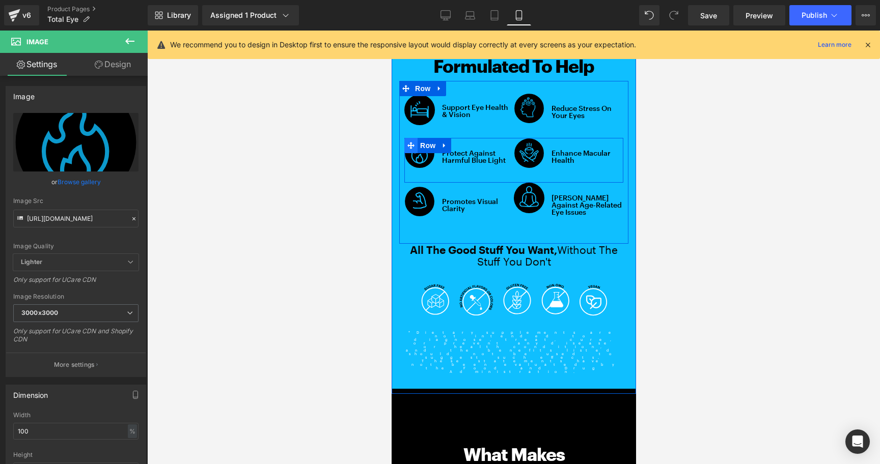
click at [407, 150] on span at bounding box center [410, 145] width 13 height 15
click at [411, 159] on img at bounding box center [419, 153] width 31 height 31
click at [62, 215] on input "https://ucarecdn.com/bfe72ce4-a859-45b7-961b-6d43de7bc3cc/firedsamller.svg" at bounding box center [75, 219] width 125 height 18
click at [526, 153] on span "Image" at bounding box center [528, 153] width 21 height 12
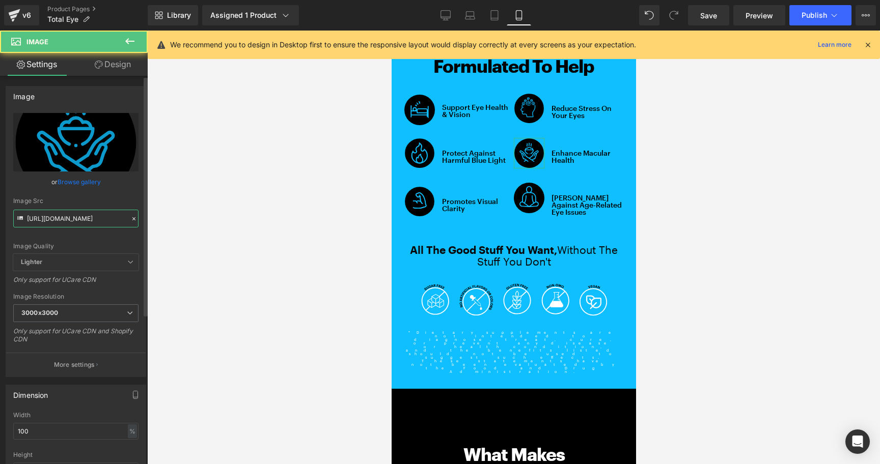
click at [80, 213] on input "https://ucarecdn.com/369c7b71-7437-473d-bbd8-ed157b41a40c/suppressappetie.svg" at bounding box center [75, 219] width 125 height 18
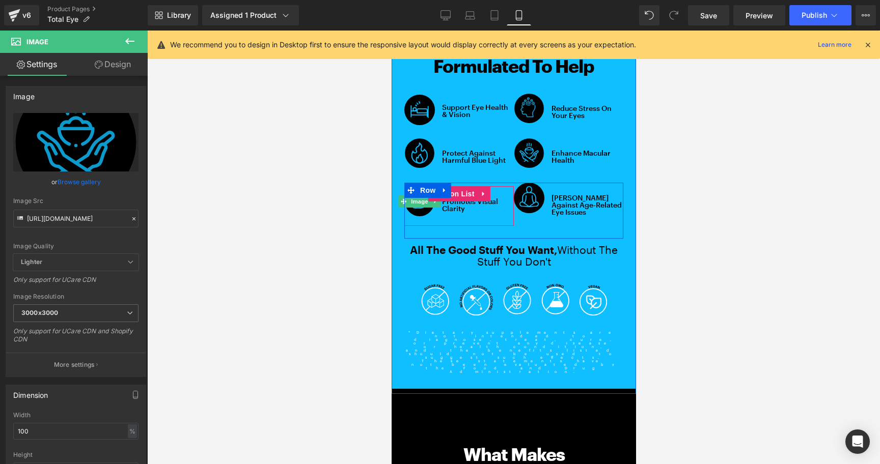
click at [413, 204] on img at bounding box center [419, 201] width 31 height 31
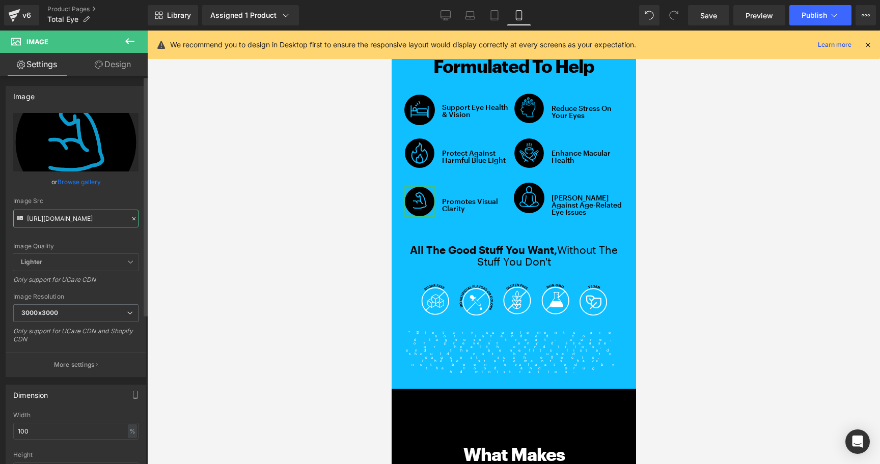
click at [98, 218] on input "https://ucarecdn.com/3f2ce4a6-4739-484d-a725-8eeba138c9aa/biggerarmflex.svg" at bounding box center [75, 219] width 125 height 18
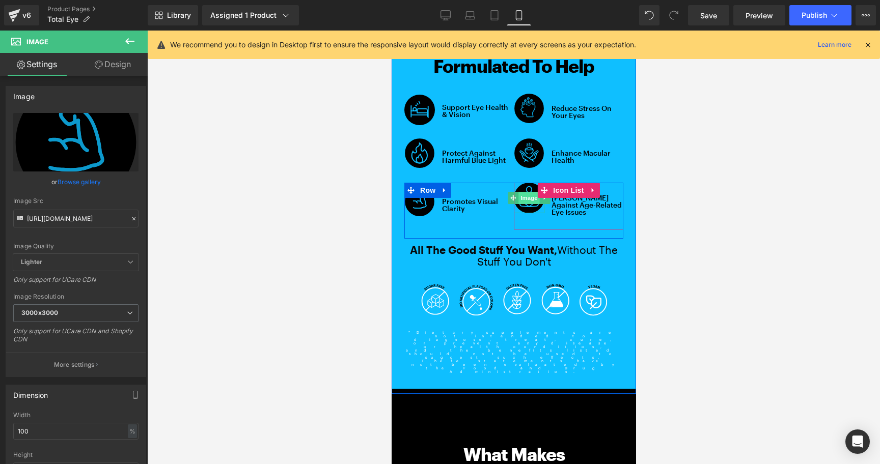
click at [520, 202] on span "Image" at bounding box center [528, 198] width 21 height 12
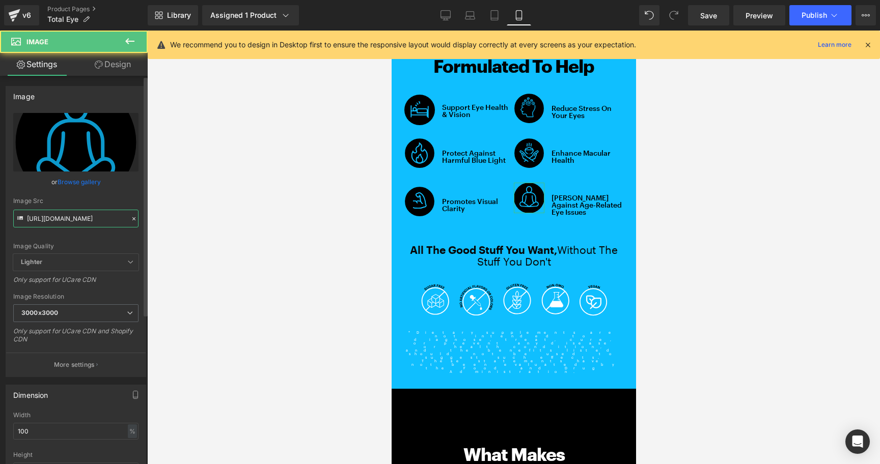
click at [90, 218] on input "https://ucarecdn.com/afc3348d-c5cd-432c-affa-a27699575922/relaxartion-liquidmul…" at bounding box center [75, 219] width 125 height 18
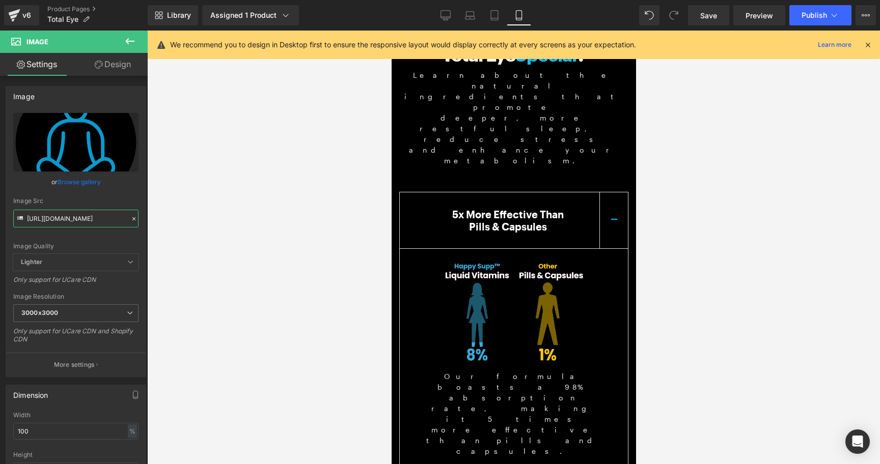
scroll to position [1497, 0]
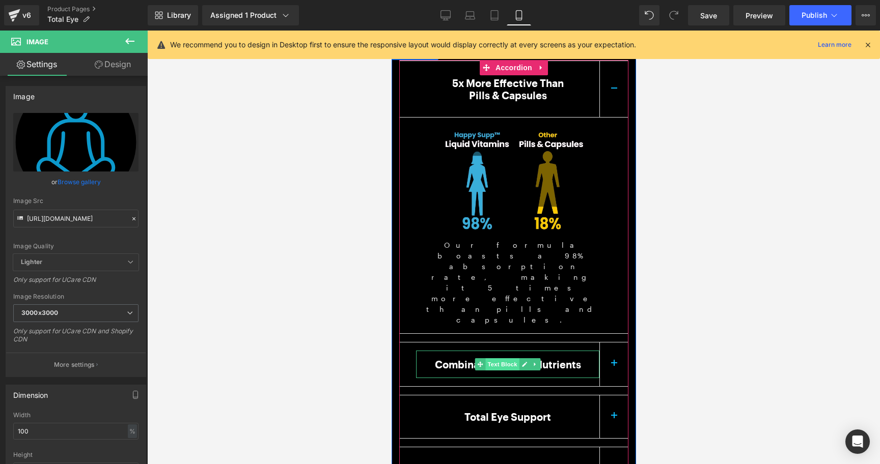
click at [490, 358] on span "Text Block" at bounding box center [502, 364] width 34 height 12
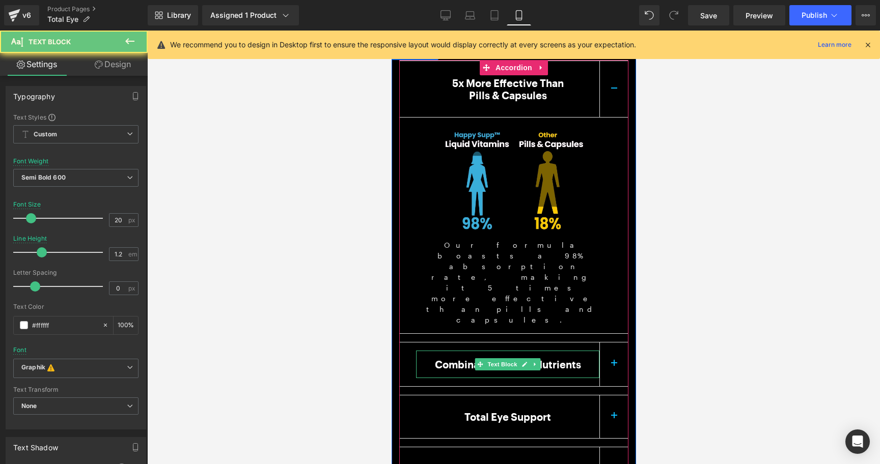
click at [461, 358] on p "Combination Of Key Nutrients" at bounding box center [506, 364] width 183 height 12
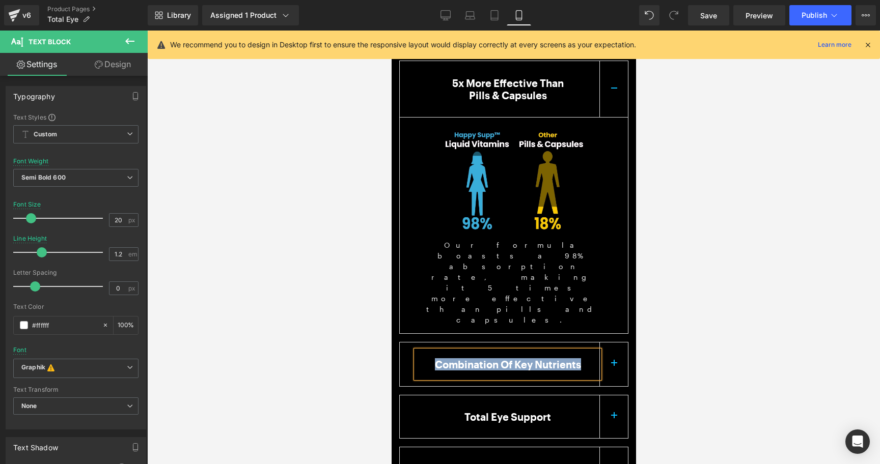
copy p "Combination Of Key Nutrients"
click at [499, 411] on span "Text Block" at bounding box center [502, 417] width 34 height 12
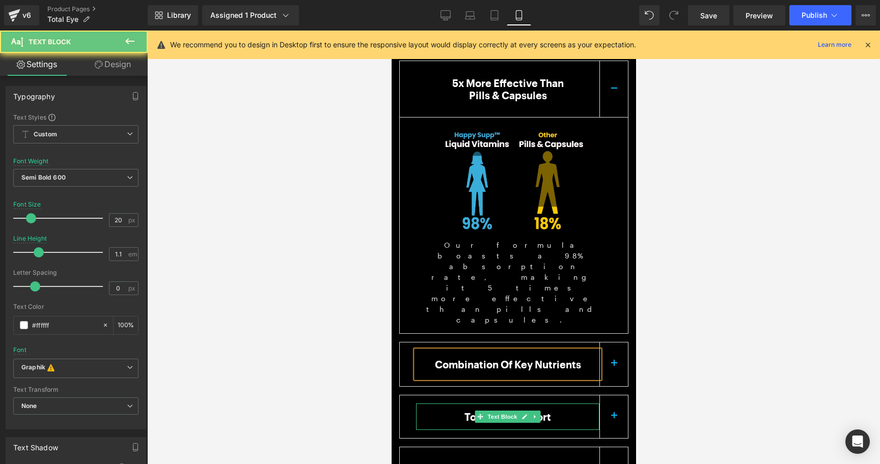
click at [463, 411] on p "Total Eye Support" at bounding box center [506, 416] width 183 height 11
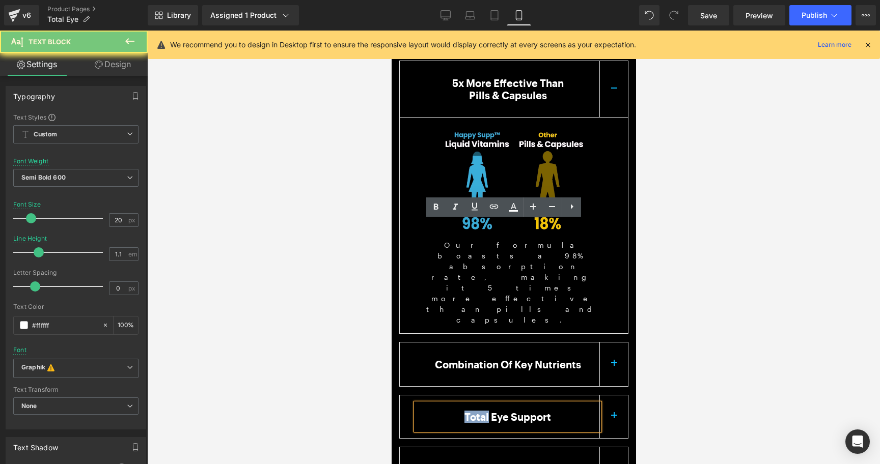
click at [463, 411] on p "Total Eye Support" at bounding box center [506, 416] width 183 height 11
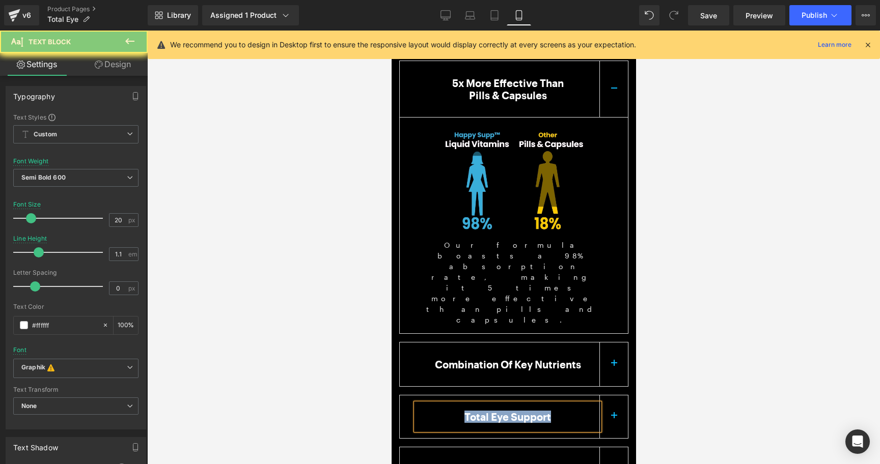
copy p "Total Eye Support"
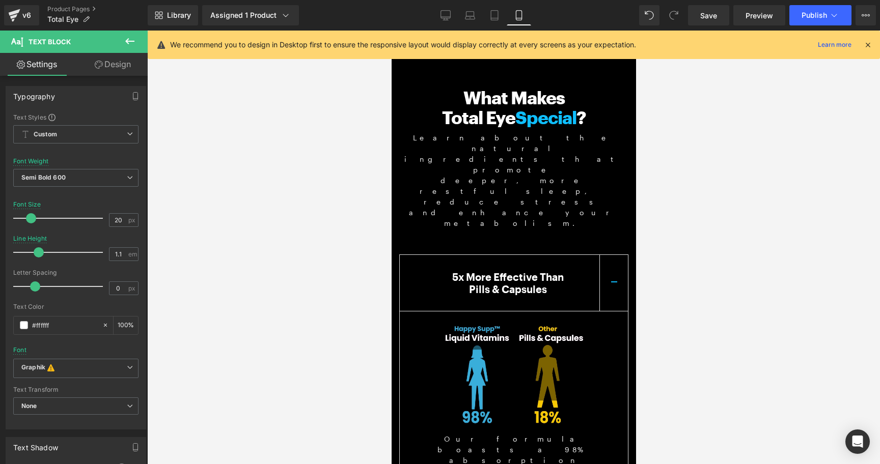
scroll to position [1198, 0]
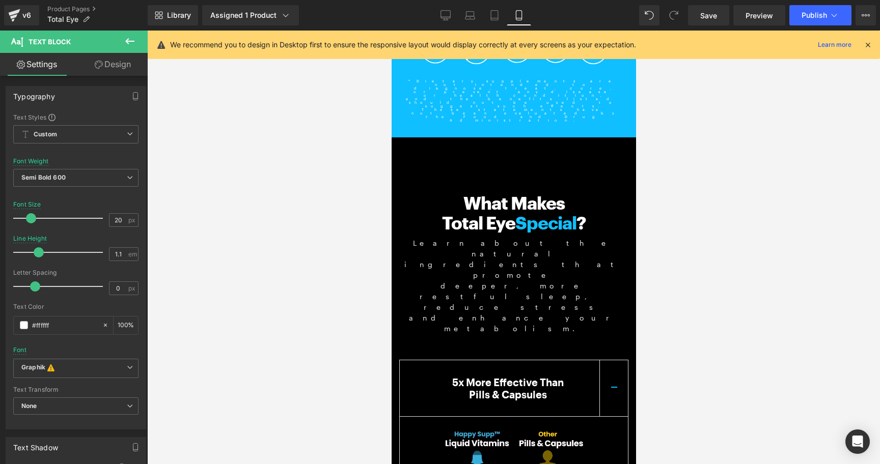
click at [480, 238] on div "Learn about the natural ingredients that promote deeper,more restful sleep, red…" at bounding box center [513, 286] width 229 height 96
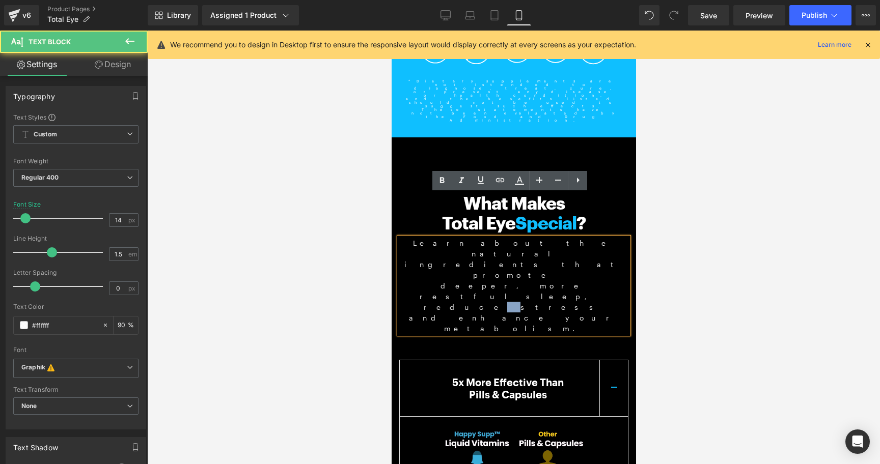
click at [480, 238] on p "Learn about the natural ingredients that promote deeper,more restful sleep, red…" at bounding box center [513, 286] width 229 height 96
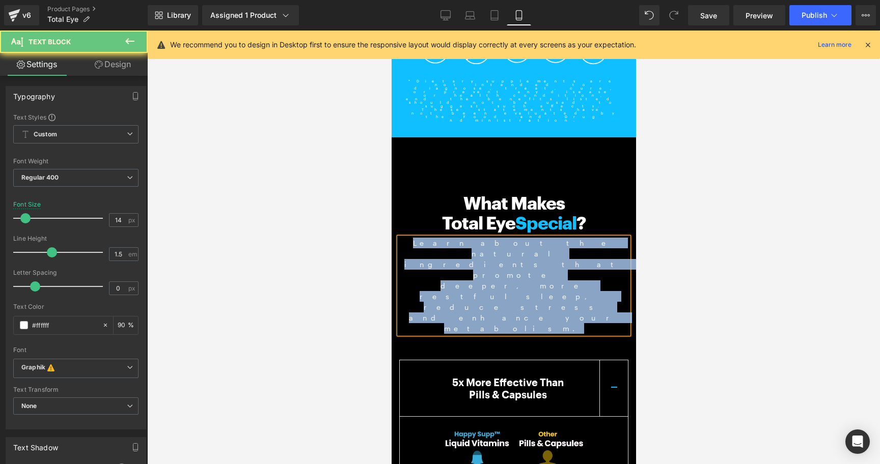
copy p "Learn about the natural ingredients that promote deeper,more restful sleep, red…"
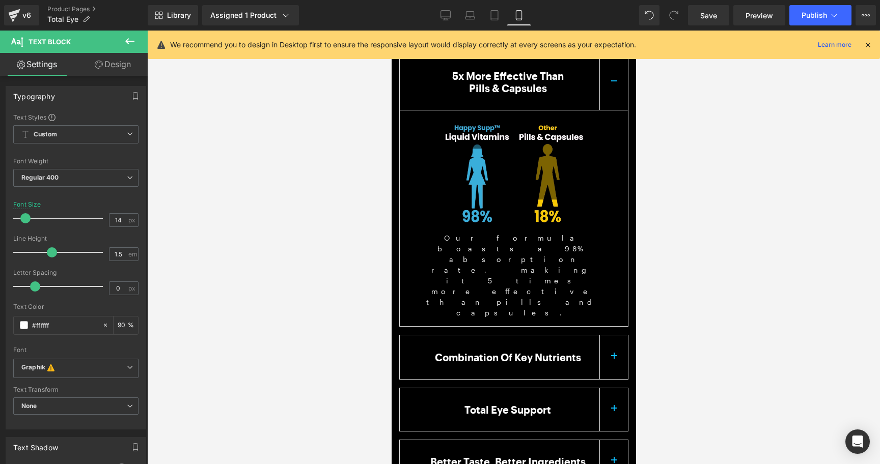
click at [606, 336] on button "button" at bounding box center [613, 358] width 29 height 44
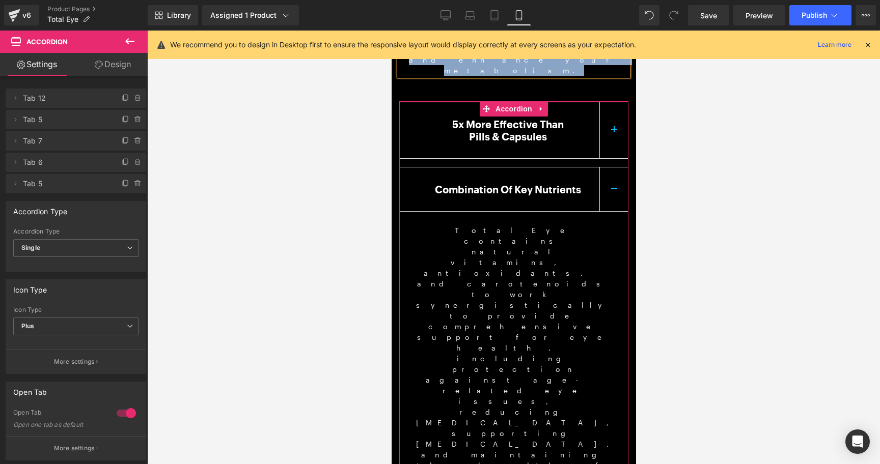
scroll to position [1445, 0]
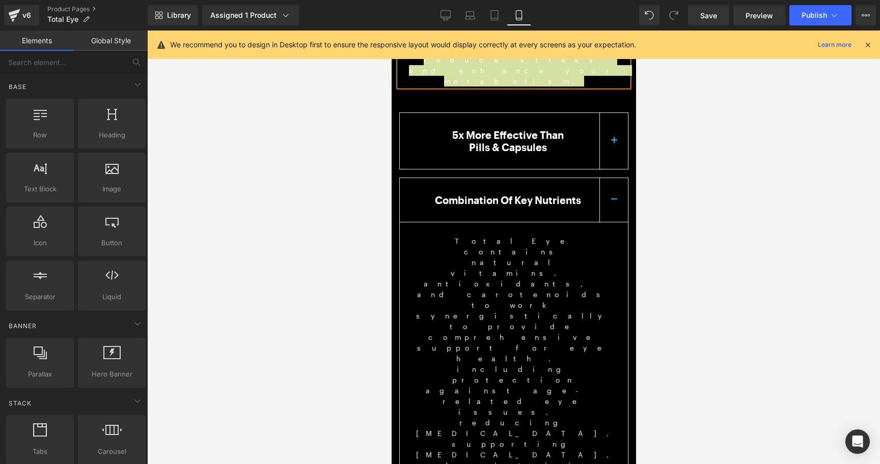
click at [679, 170] on div at bounding box center [513, 248] width 733 height 434
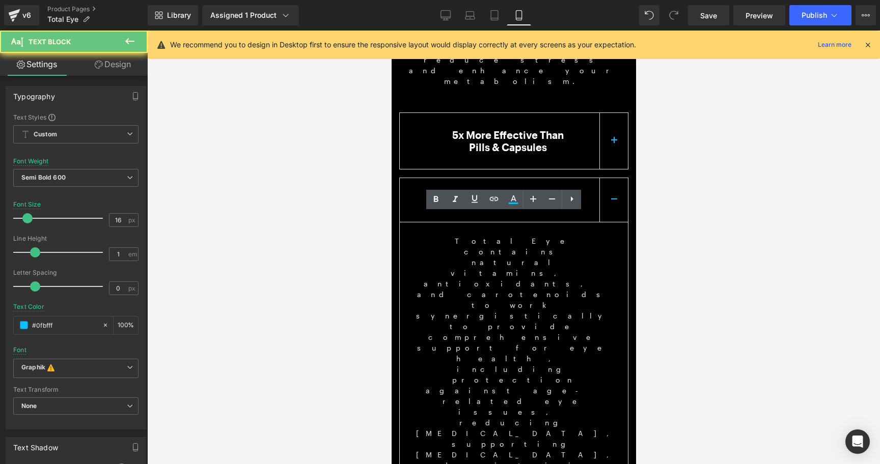
copy p "Vitamins A, C, E"
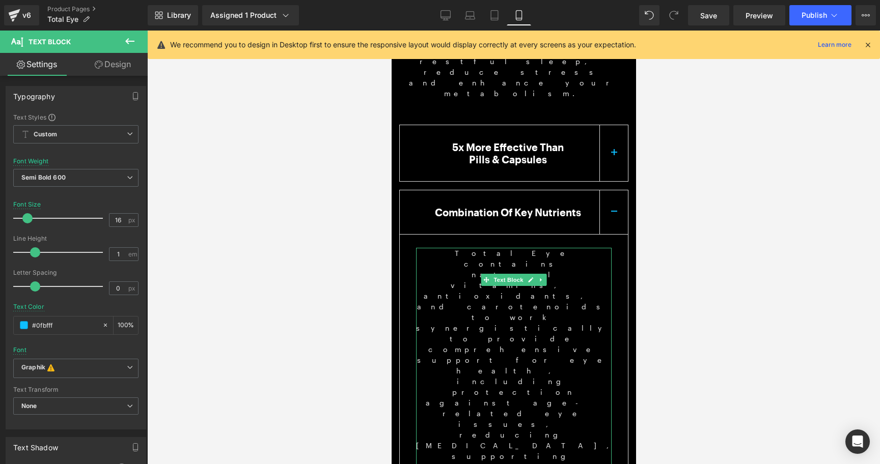
scroll to position [1428, 0]
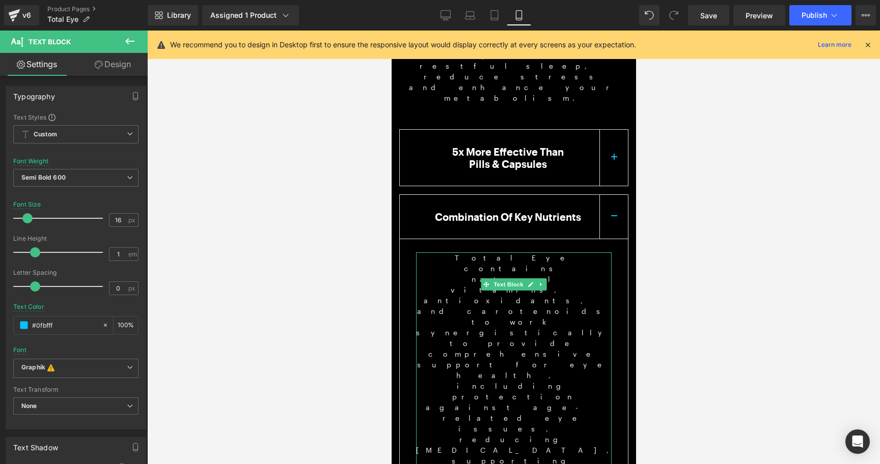
click at [462, 254] on span "Total Eye contains natural vitamins, antioxidants, and carotenoids to work syne…" at bounding box center [522, 381] width 214 height 255
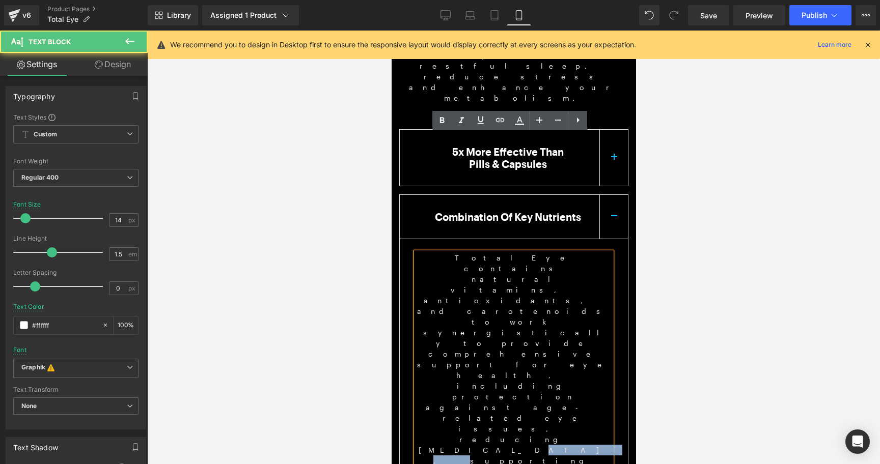
click at [462, 254] on span "Total Eye contains natural vitamins, antioxidants, and carotenoids to work syne…" at bounding box center [513, 386] width 195 height 265
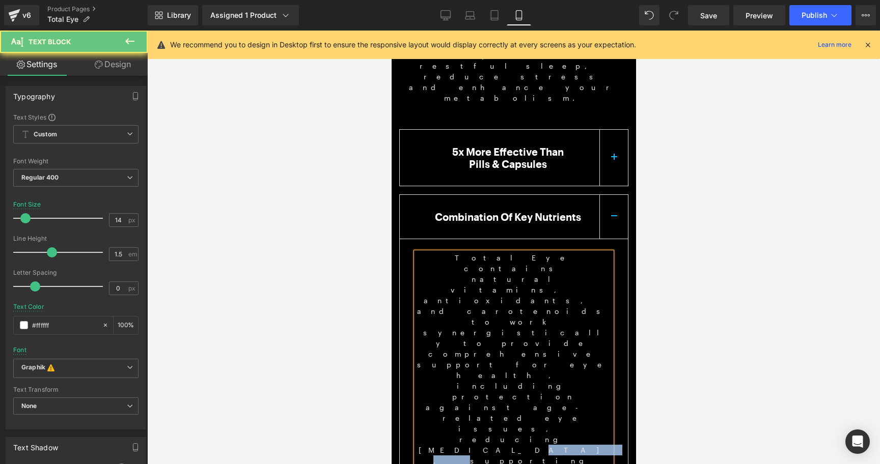
copy span "Total Eye contains natural vitamins, antioxidants, and carotenoids to work syne…"
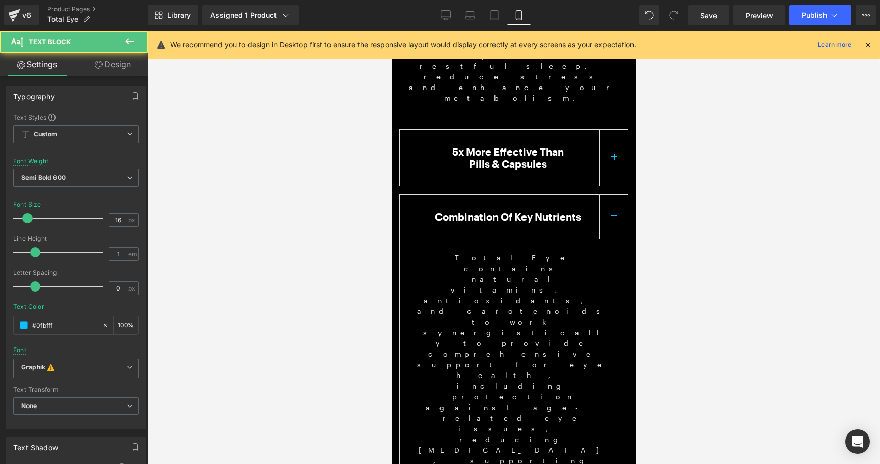
copy p "Zinc"
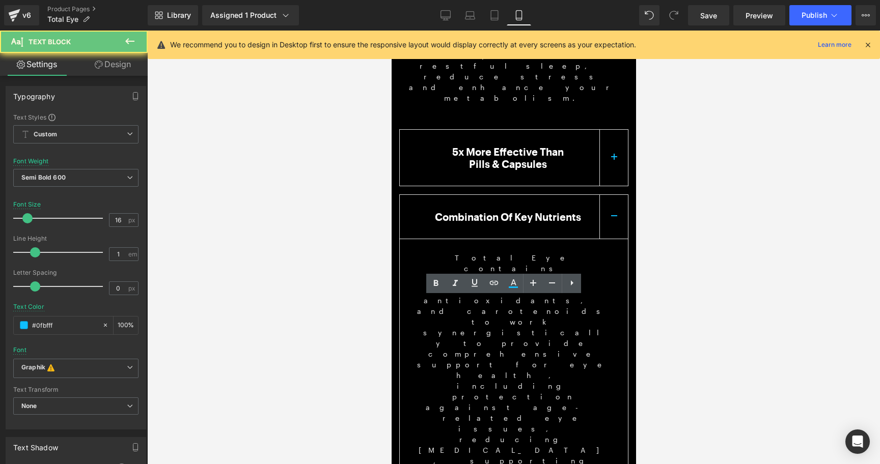
copy span "Lutein"
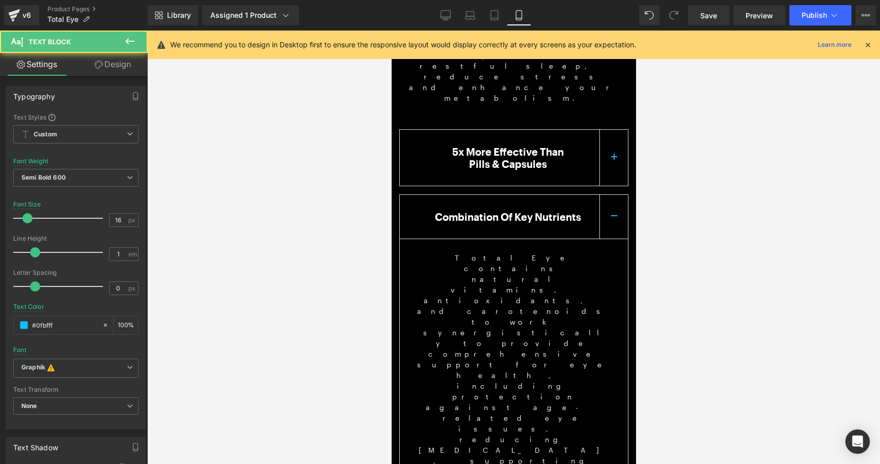
copy span "Zeaxanthin"
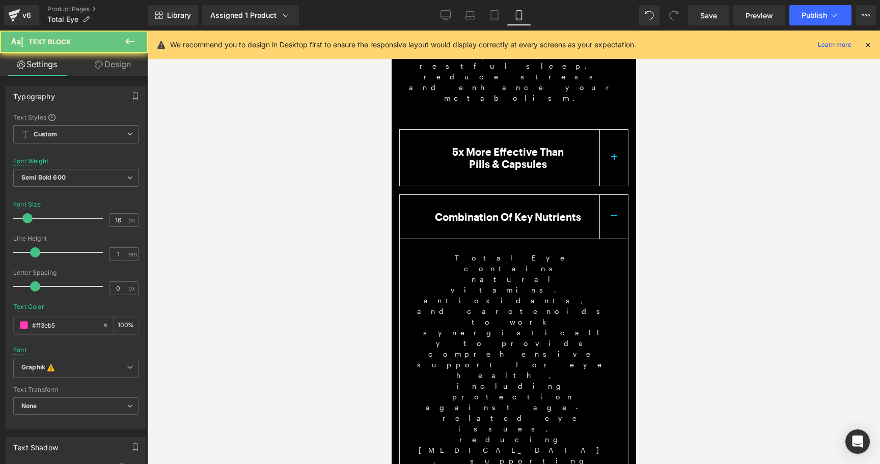
copy span "Zeaxanthin"
copy span "Astaxanthin"
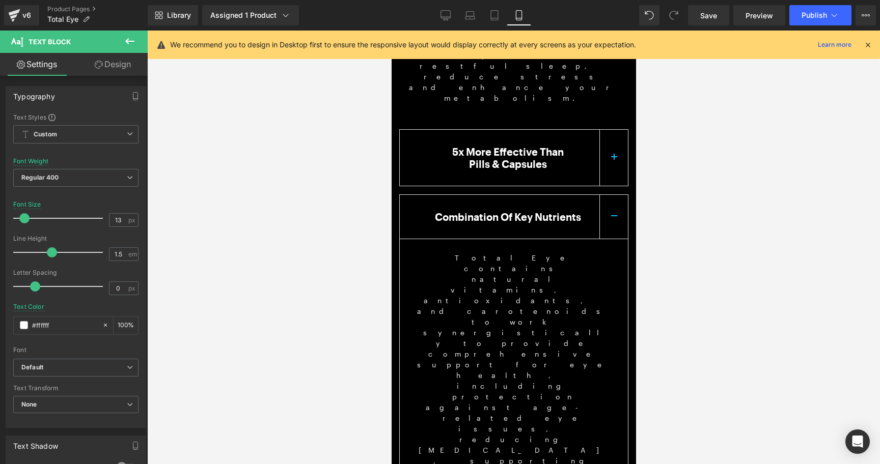
scroll to position [1454, 0]
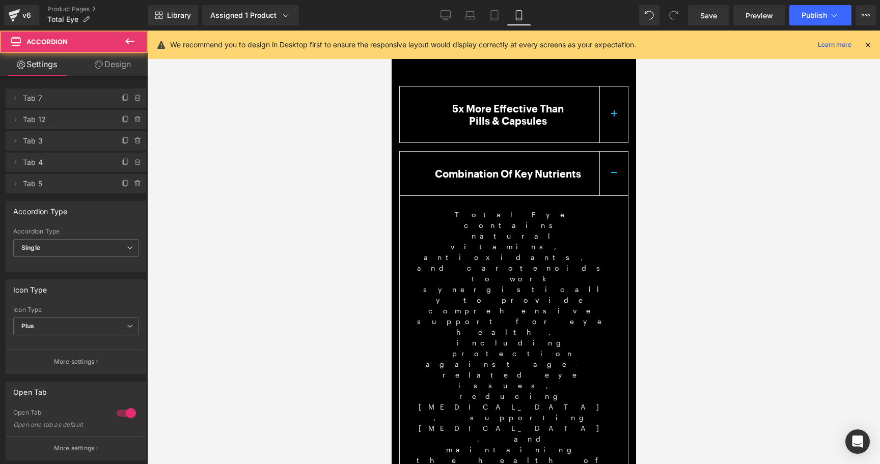
scroll to position [1487, 0]
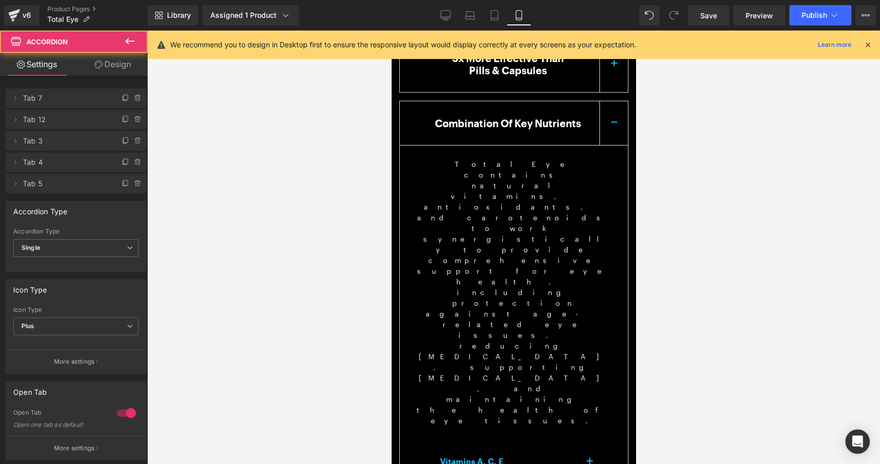
scroll to position [1523, 0]
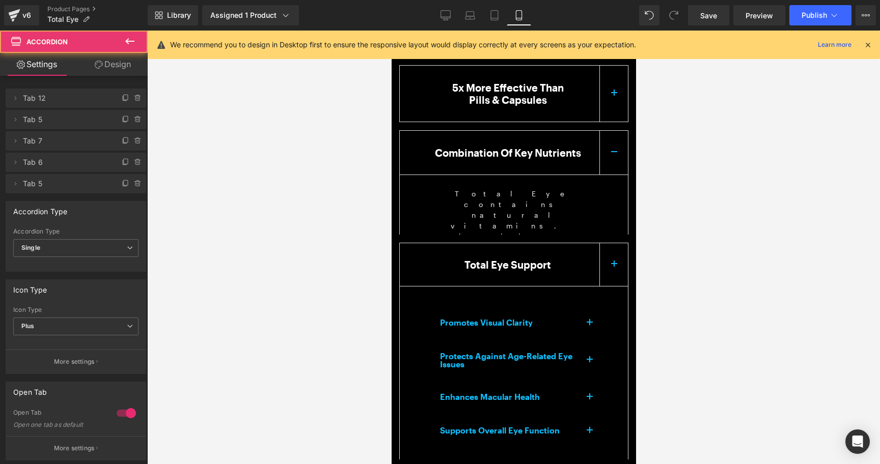
scroll to position [1397, 0]
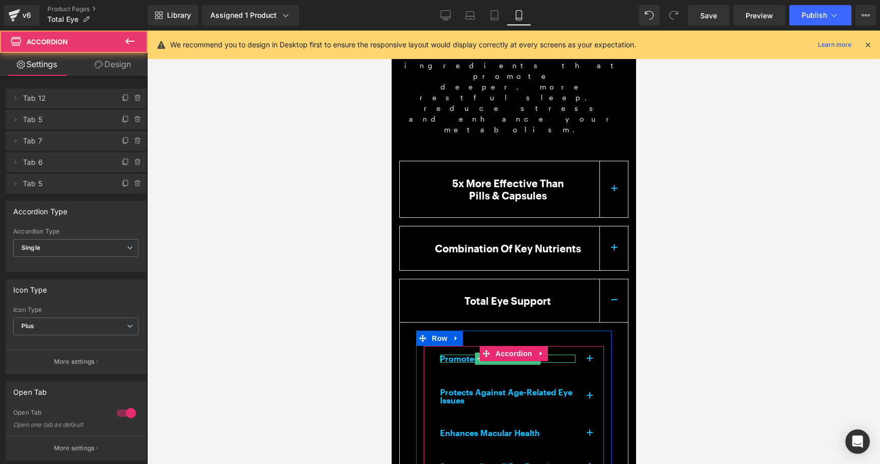
click at [522, 355] on div "Promotes Visual Clarity Text Block" at bounding box center [506, 359] width 135 height 8
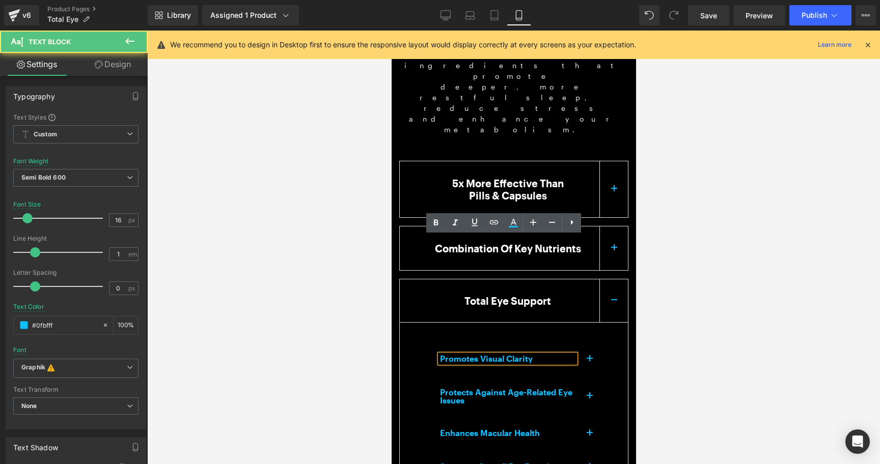
click at [522, 355] on p "Promotes Visual Clarity" at bounding box center [506, 359] width 135 height 8
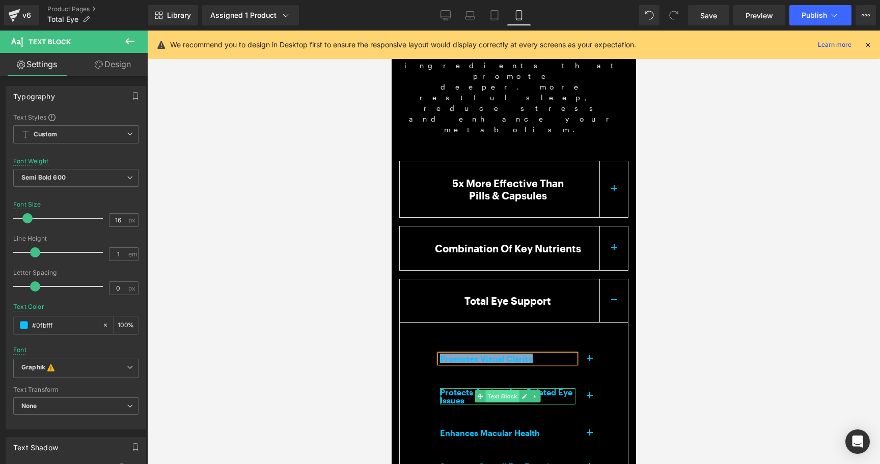
click at [491, 391] on span "Text Block" at bounding box center [502, 397] width 34 height 12
click at [477, 394] on icon at bounding box center [480, 397] width 6 height 6
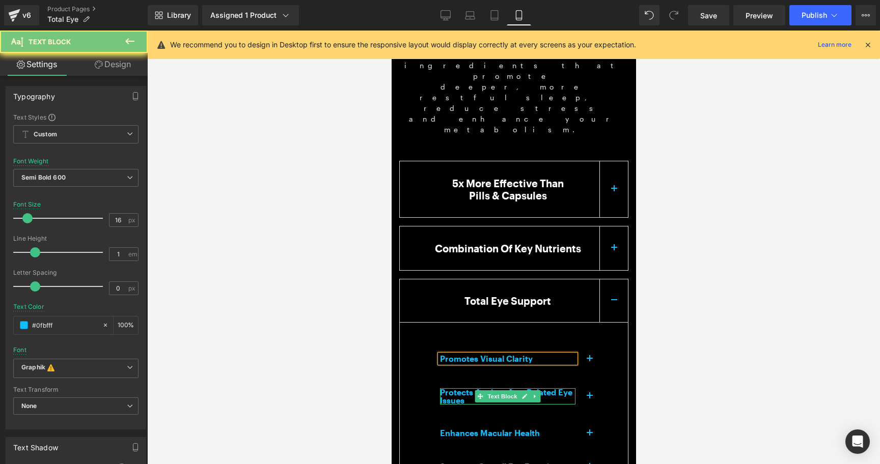
click at [466, 388] on p "Protects Against Age-Related Eye Issues" at bounding box center [506, 396] width 135 height 16
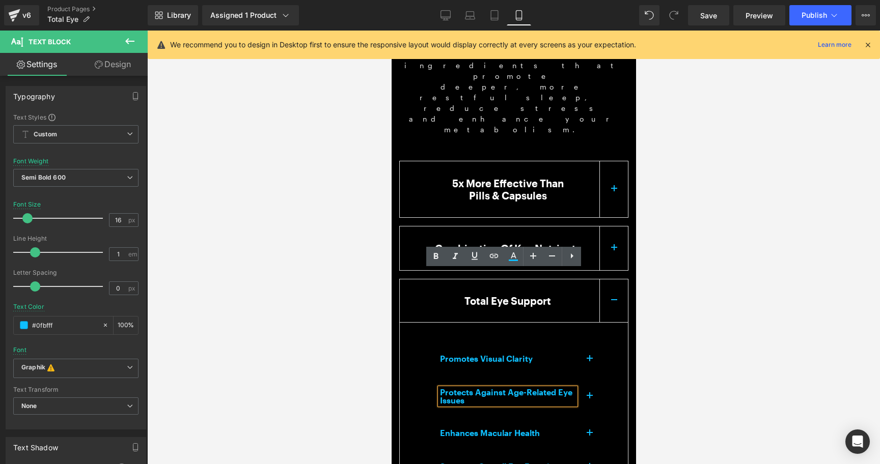
click at [466, 388] on p "Protects Against Age-Related Eye Issues" at bounding box center [506, 396] width 135 height 16
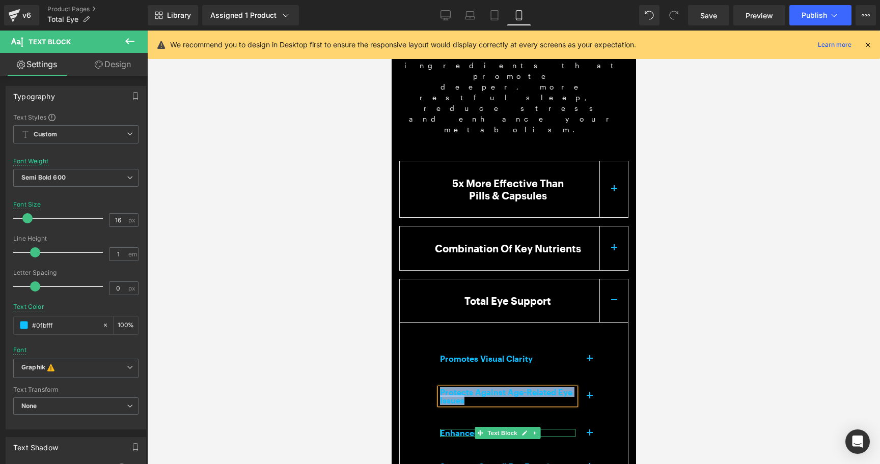
click at [478, 430] on icon at bounding box center [480, 433] width 6 height 6
click at [457, 429] on div "Enhances Macular Health Text Block" at bounding box center [506, 433] width 135 height 8
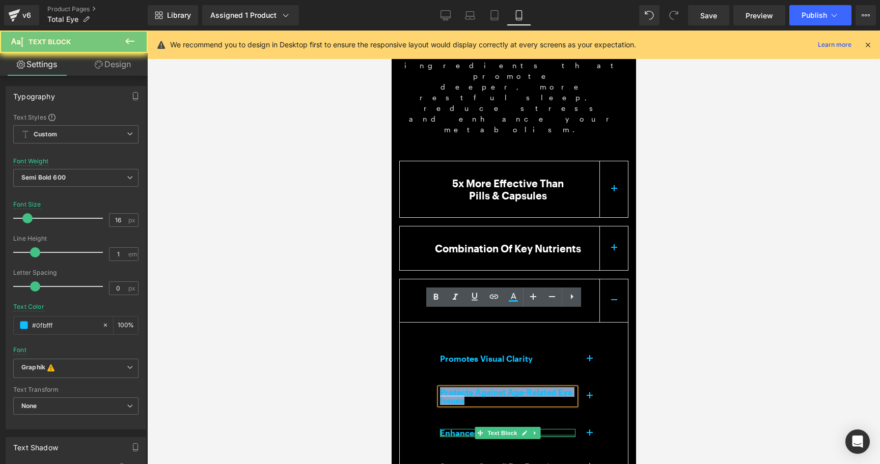
click at [457, 428] on span "Enhances Macular Health" at bounding box center [489, 433] width 100 height 10
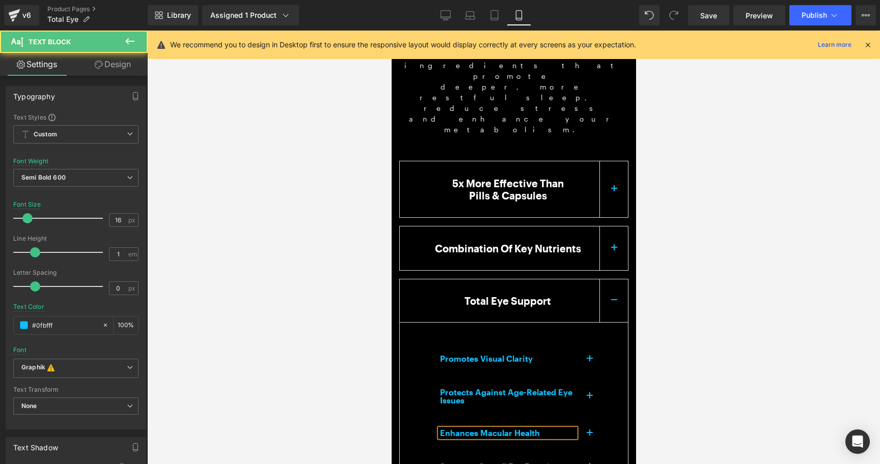
click at [450, 428] on span "Enhances Macular Health" at bounding box center [489, 433] width 100 height 10
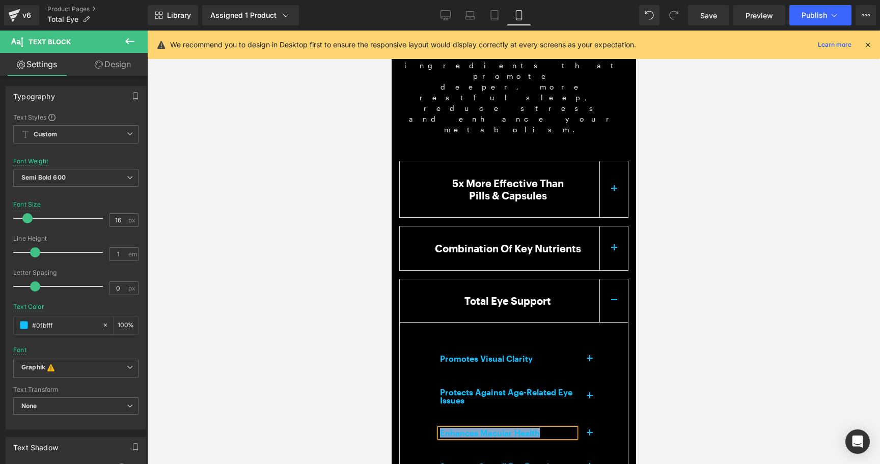
click at [481, 455] on div "Supports Overall Eye Function Text Block" at bounding box center [513, 467] width 180 height 25
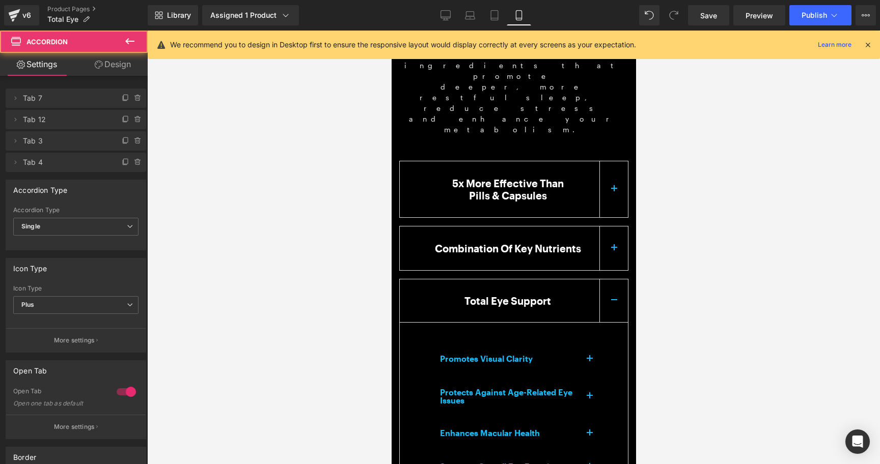
click at [477, 464] on icon at bounding box center [480, 467] width 6 height 6
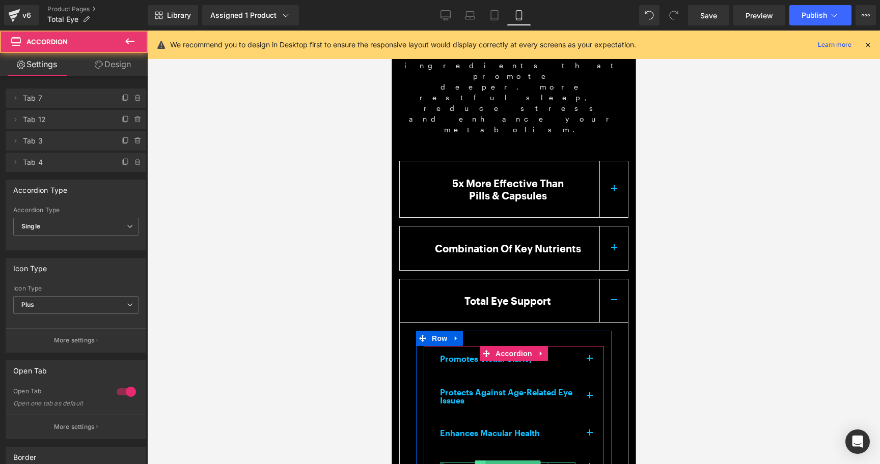
click at [477, 464] on icon at bounding box center [480, 467] width 6 height 6
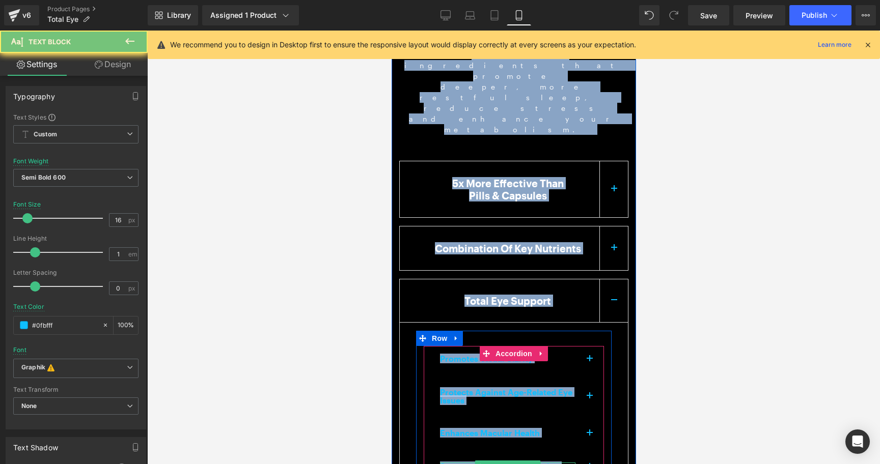
click at [452, 462] on span "Supports Overall Eye Function" at bounding box center [499, 467] width 120 height 10
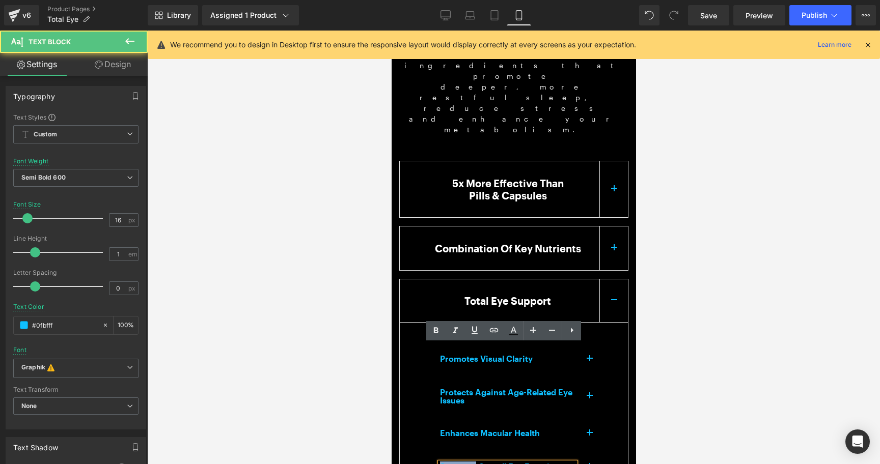
click at [452, 462] on span "Supports Overall Eye Function" at bounding box center [499, 467] width 120 height 10
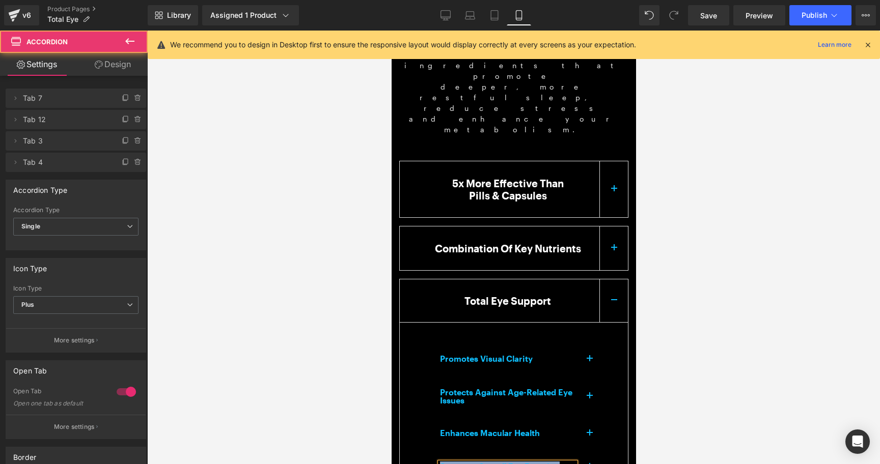
click at [587, 347] on button "button" at bounding box center [589, 359] width 29 height 25
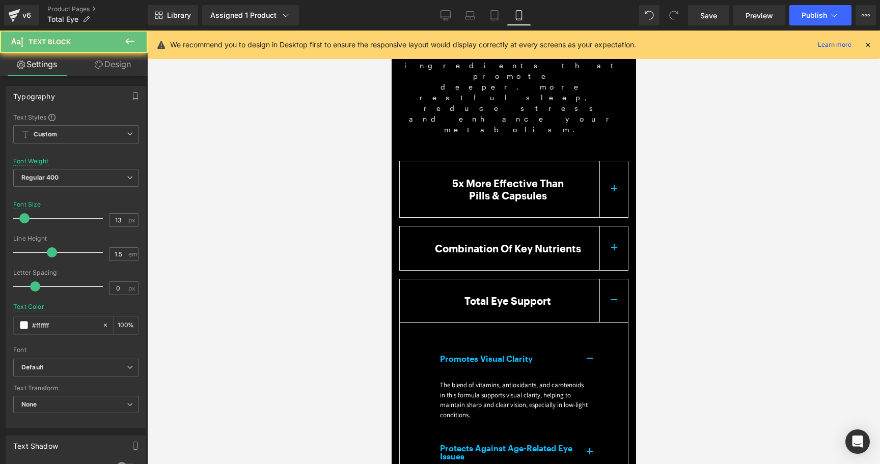
click at [539, 380] on p "The blend of vitamins, antioxidants, and carotenoids in this formula supports v…" at bounding box center [513, 400] width 148 height 40
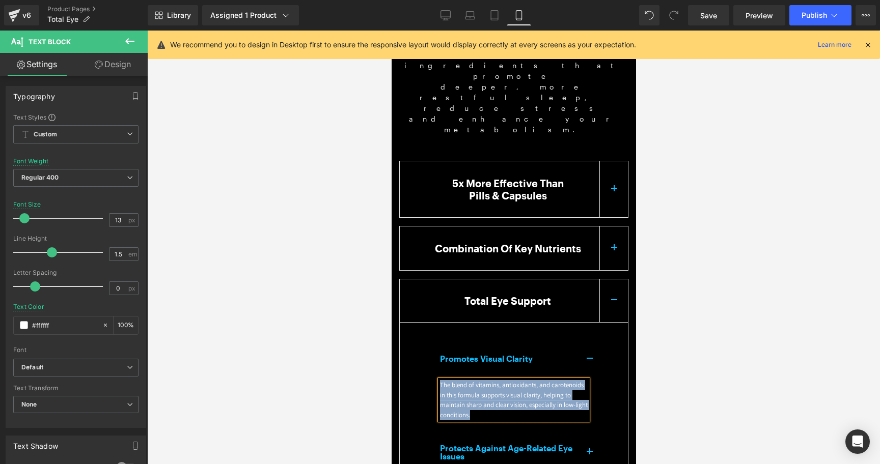
click at [588, 436] on button "button" at bounding box center [589, 452] width 29 height 33
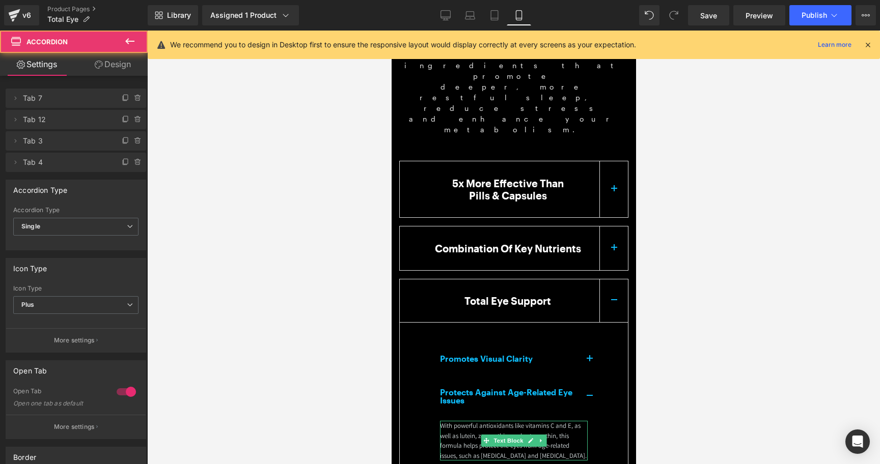
click at [529, 422] on span "With powerful antioxidants like vitamins C and E, as well as lutein, zeaxanthin…" at bounding box center [512, 441] width 147 height 39
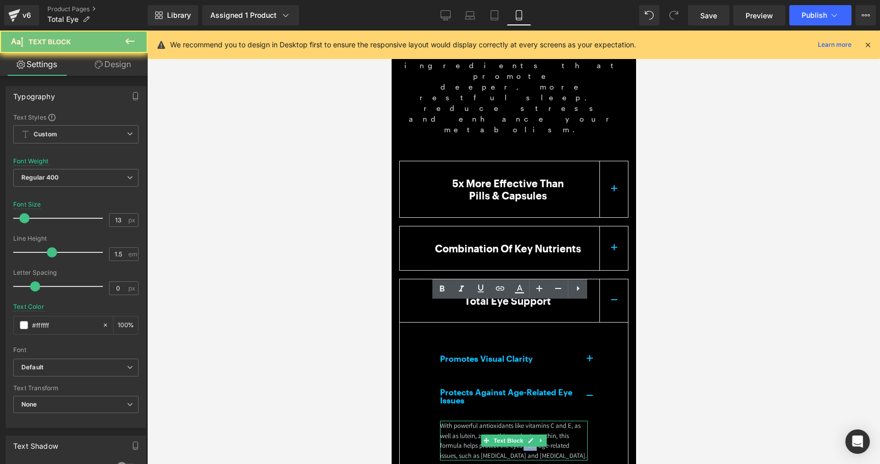
click at [529, 422] on span "With powerful antioxidants like vitamins C and E, as well as lutein, zeaxanthin…" at bounding box center [512, 441] width 147 height 39
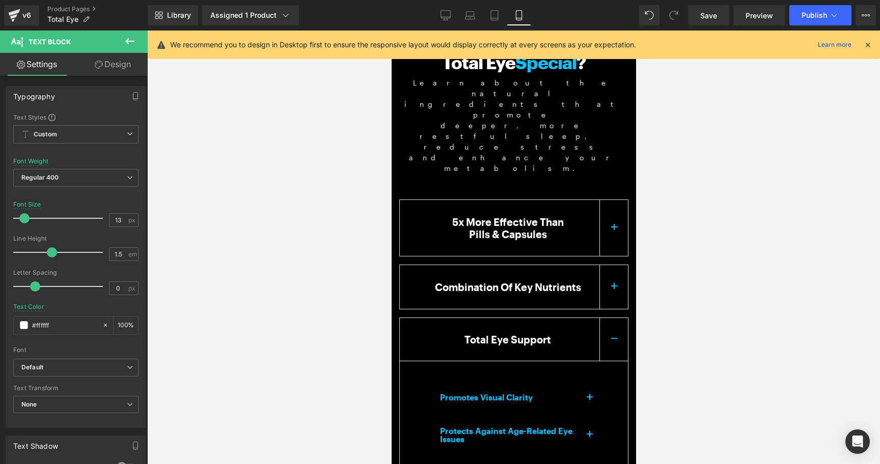
scroll to position [1291, 0]
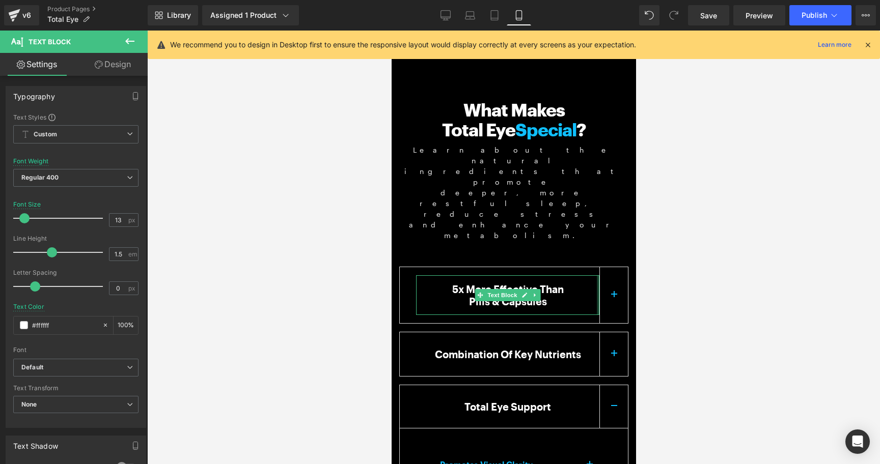
click at [596, 275] on div at bounding box center [597, 295] width 3 height 40
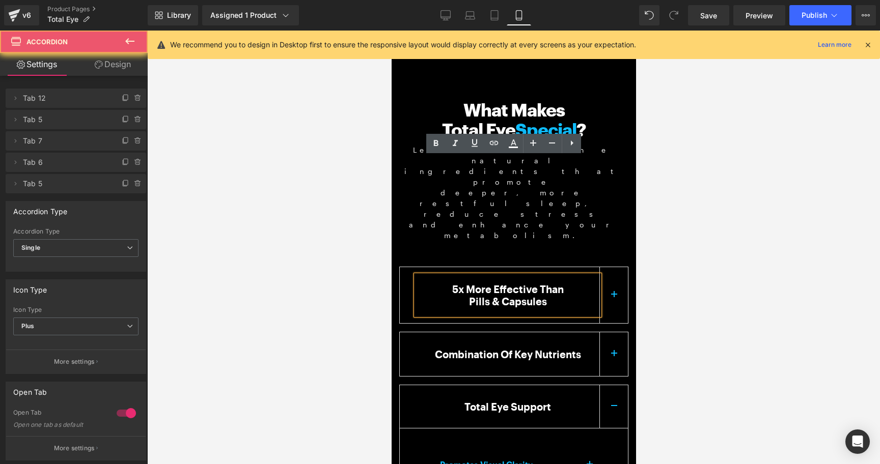
click at [612, 267] on button "button" at bounding box center [613, 295] width 29 height 56
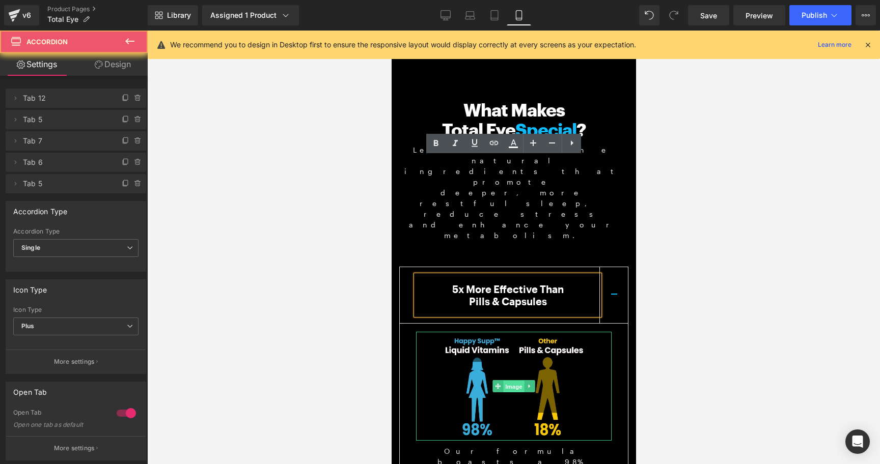
click at [503, 381] on span "Image" at bounding box center [513, 387] width 21 height 12
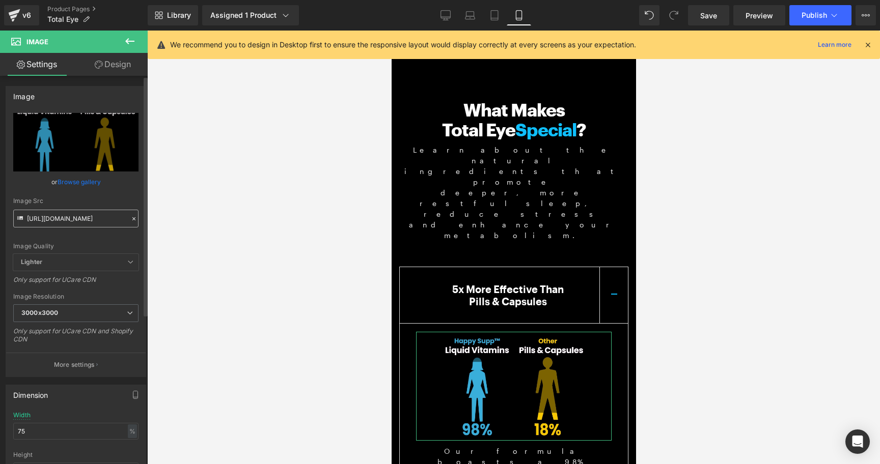
click at [84, 223] on input "https://cdn.shopify.com/s/files/1/0763/7860/3798/files/BlueAnimation1x-liquid-m…" at bounding box center [75, 219] width 125 height 18
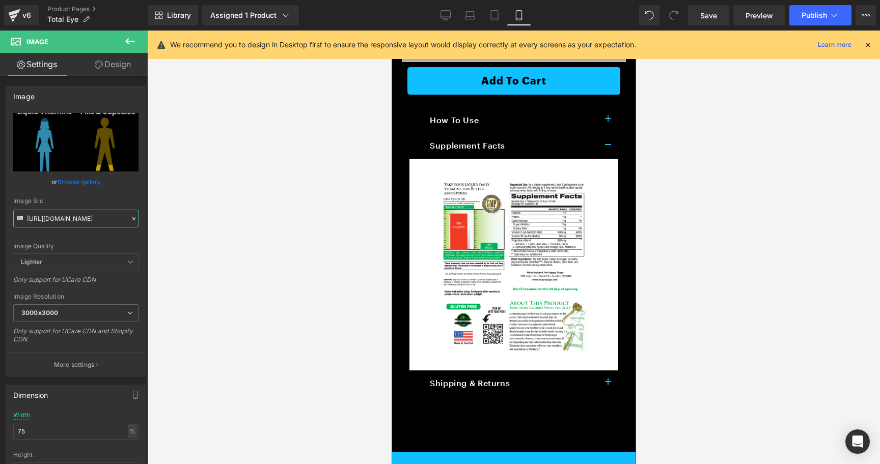
scroll to position [523, 0]
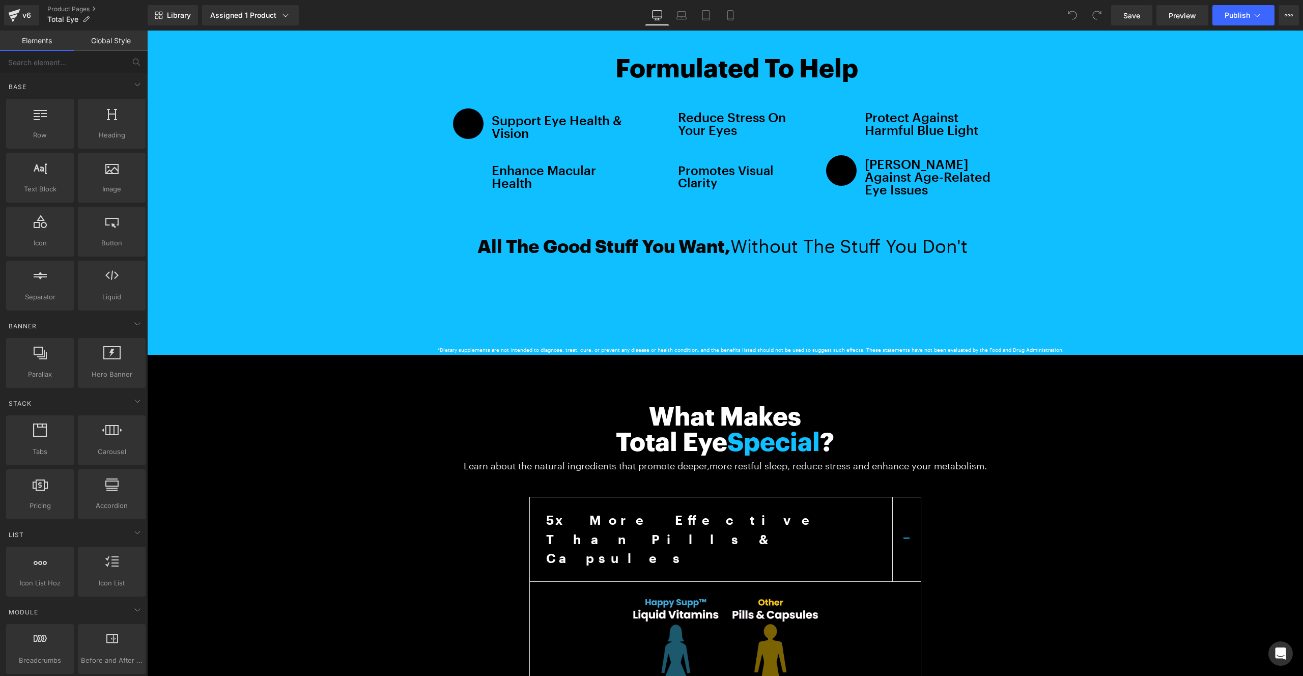
scroll to position [639, 0]
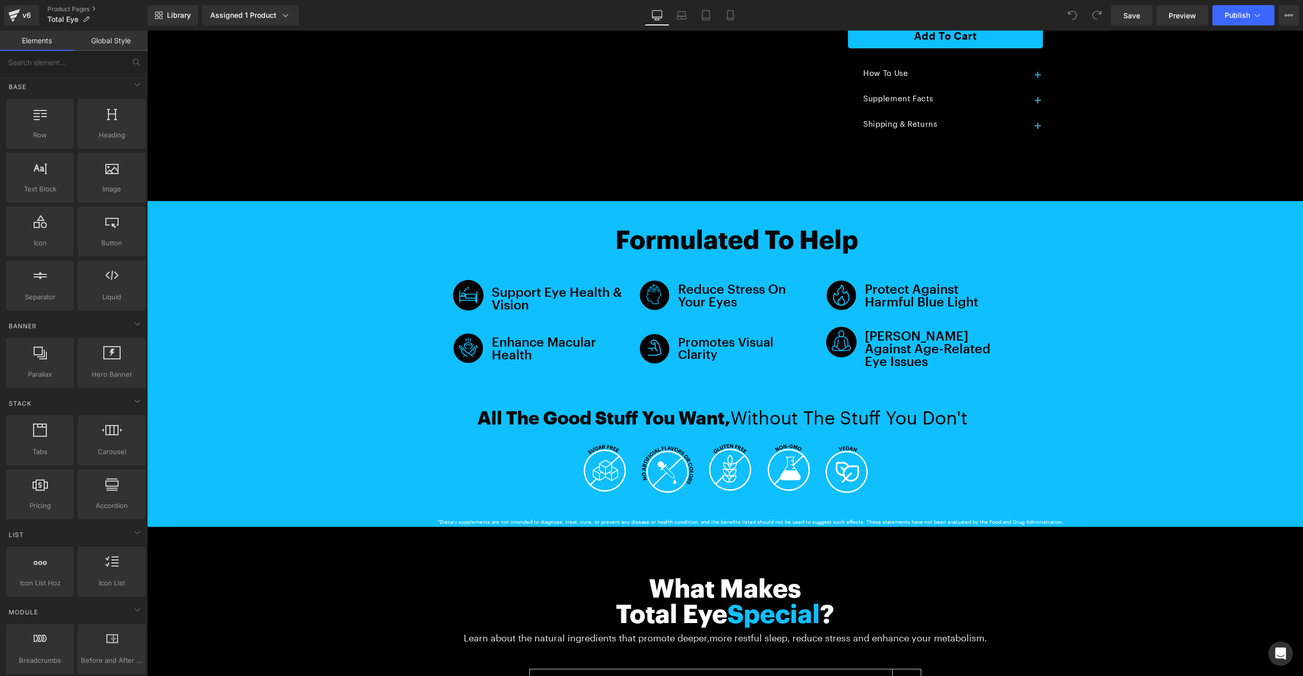
click at [551, 290] on span "Text Block" at bounding box center [549, 296] width 34 height 12
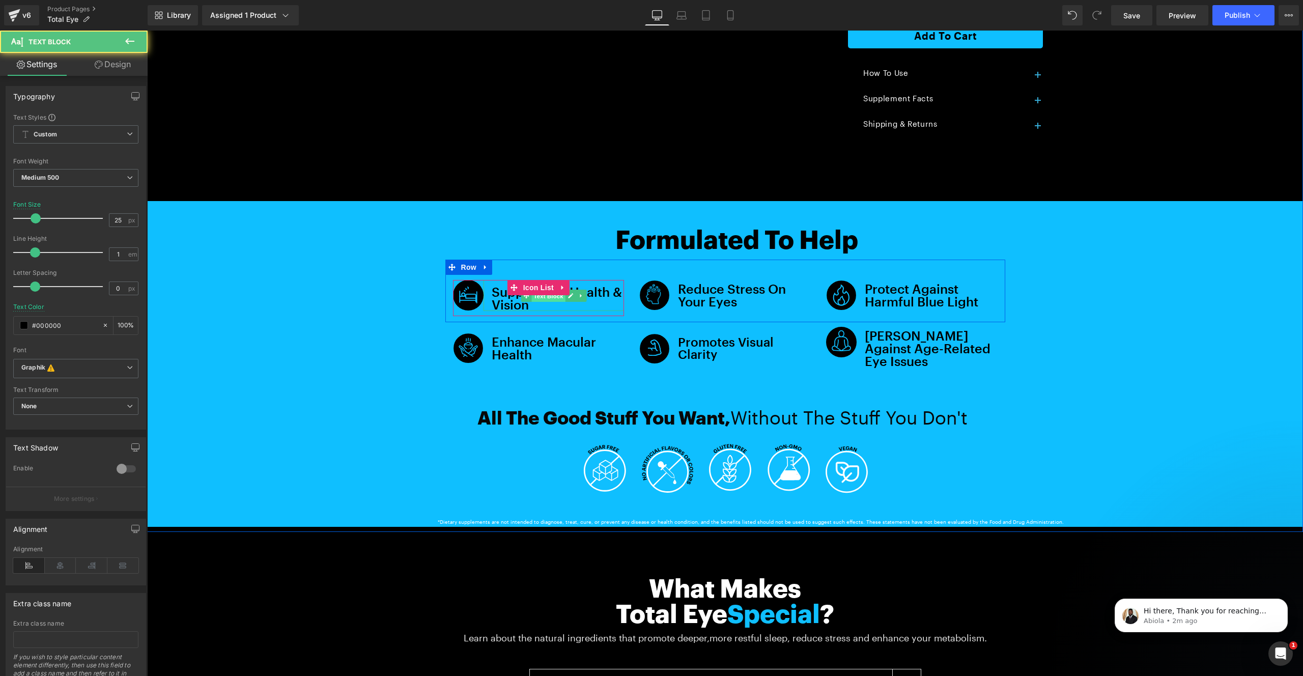
scroll to position [0, 0]
click at [551, 290] on span "Text Block" at bounding box center [549, 296] width 34 height 12
click at [570, 290] on link at bounding box center [571, 296] width 11 height 12
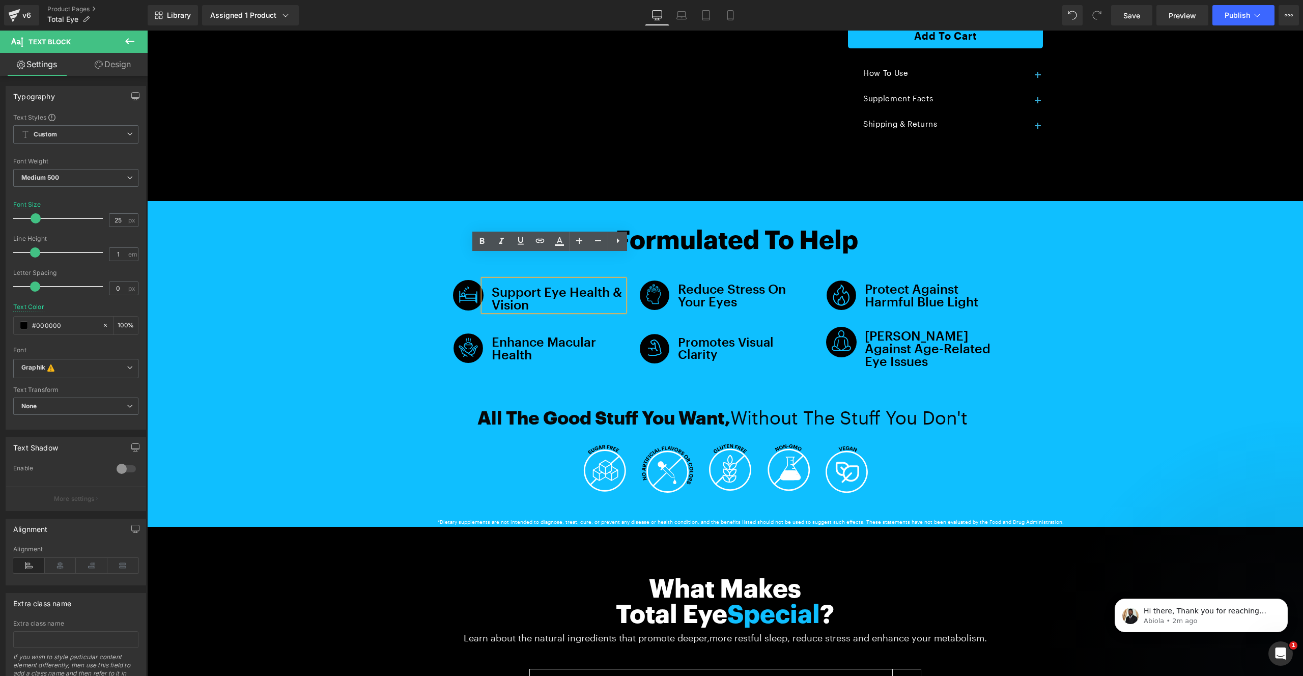
click at [548, 280] on div "Support Eye Health & Vision" at bounding box center [554, 295] width 141 height 31
copy div "Support Eye Health & Vision"
click at [502, 280] on div "Support Eye Health & Vision" at bounding box center [554, 295] width 141 height 31
click at [519, 280] on div "Support Eye Health & Vision" at bounding box center [554, 295] width 141 height 31
copy div "Support Eye Health & Vision"
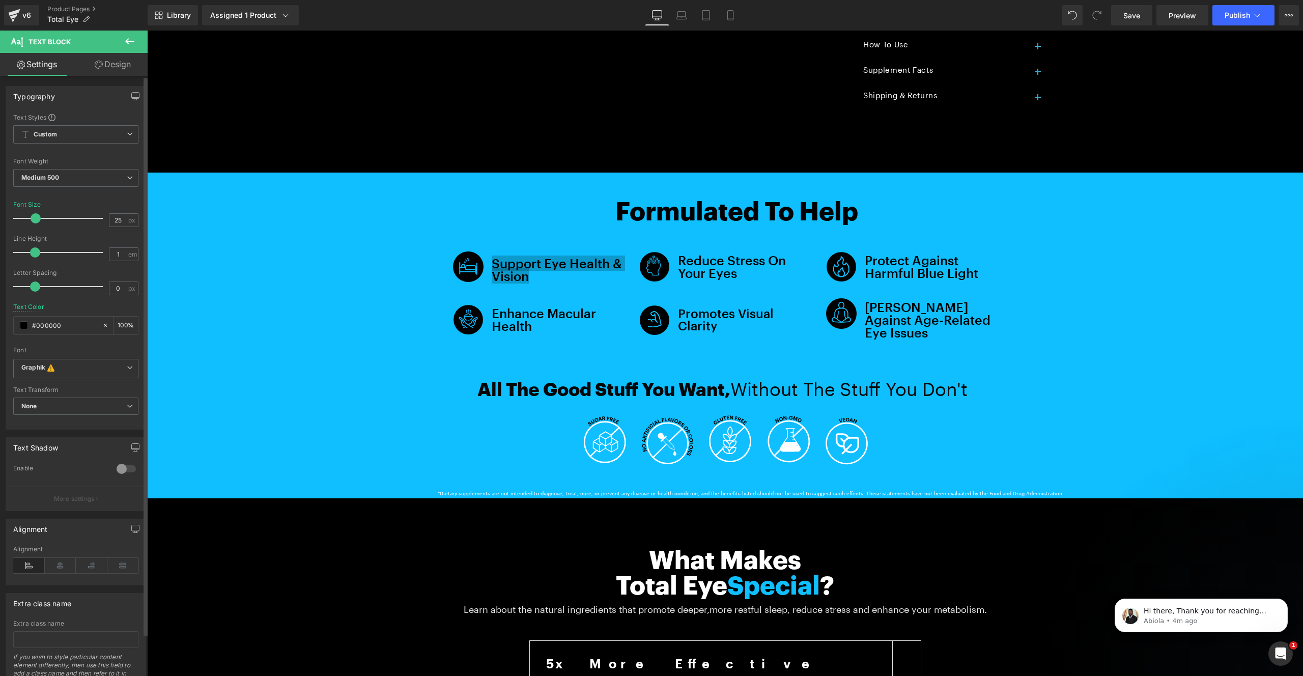
scroll to position [647, 0]
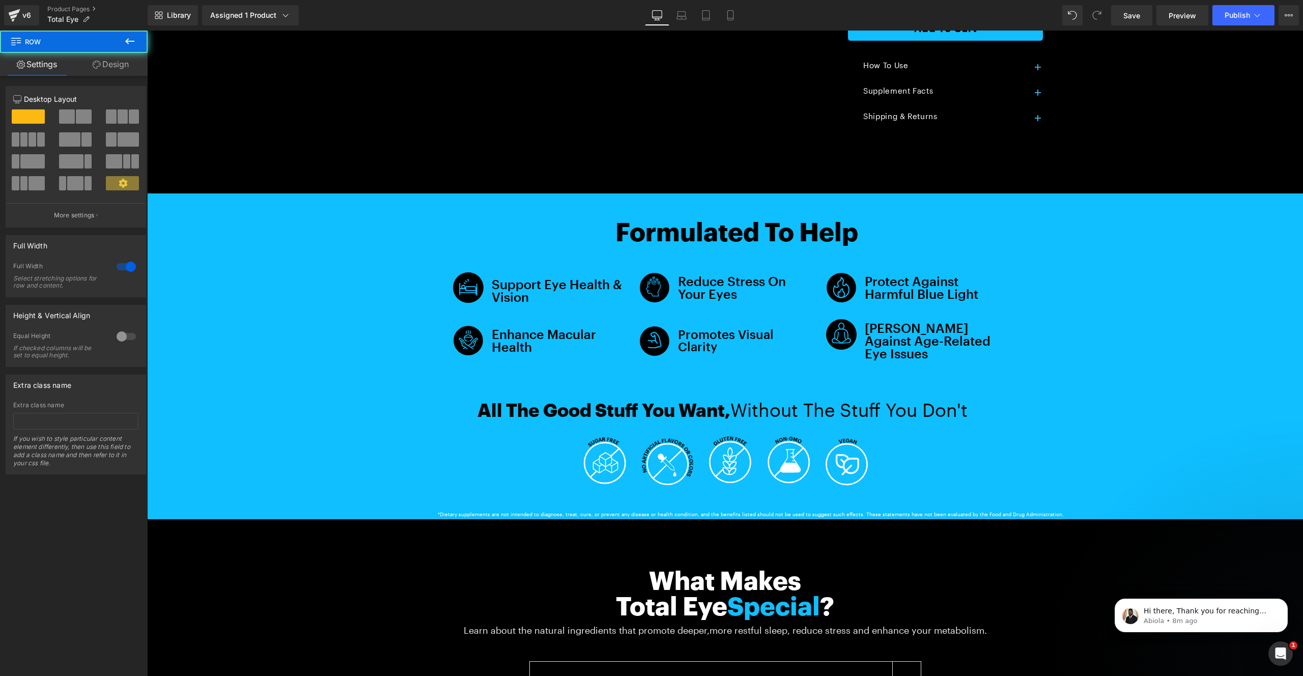
click at [236, 214] on div "Formulated To Help Text Block Image Support Eye Health & Vision Text Block Icon…" at bounding box center [725, 356] width 1156 height 326
click at [106, 65] on link "Design" at bounding box center [111, 64] width 74 height 23
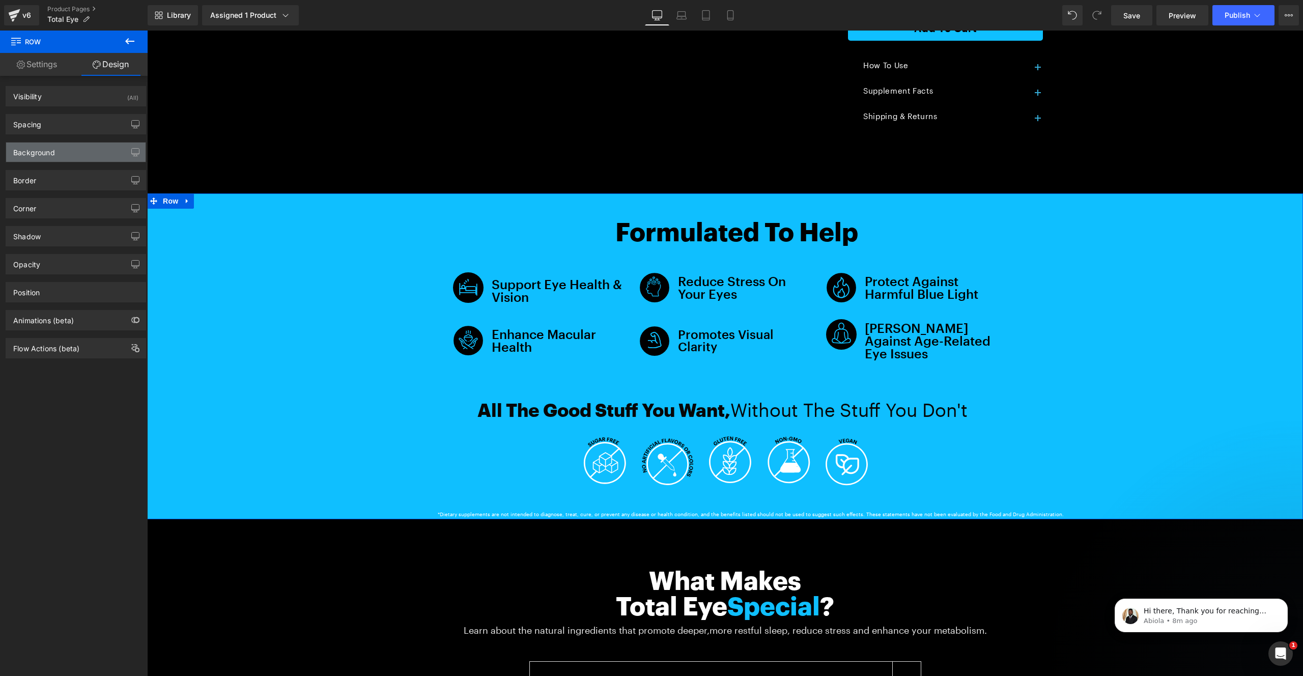
click at [64, 154] on div "Background" at bounding box center [76, 152] width 140 height 19
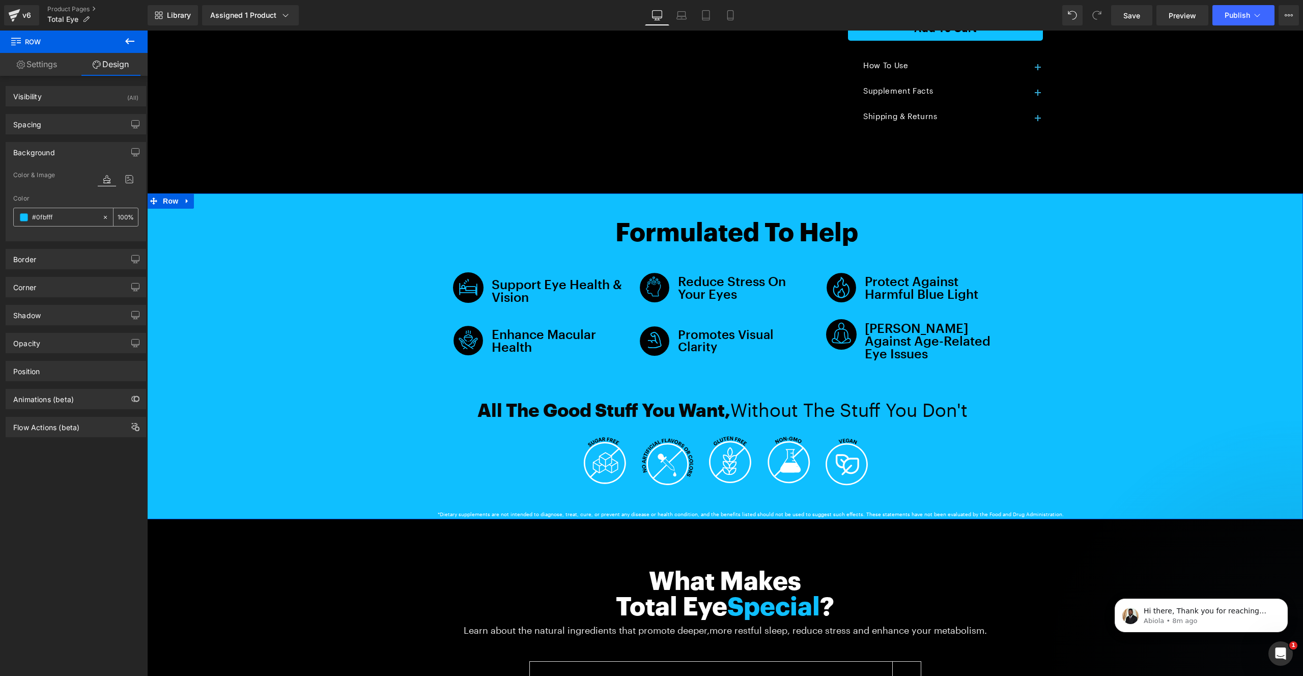
click at [66, 218] on input "#0fbfff" at bounding box center [64, 217] width 65 height 11
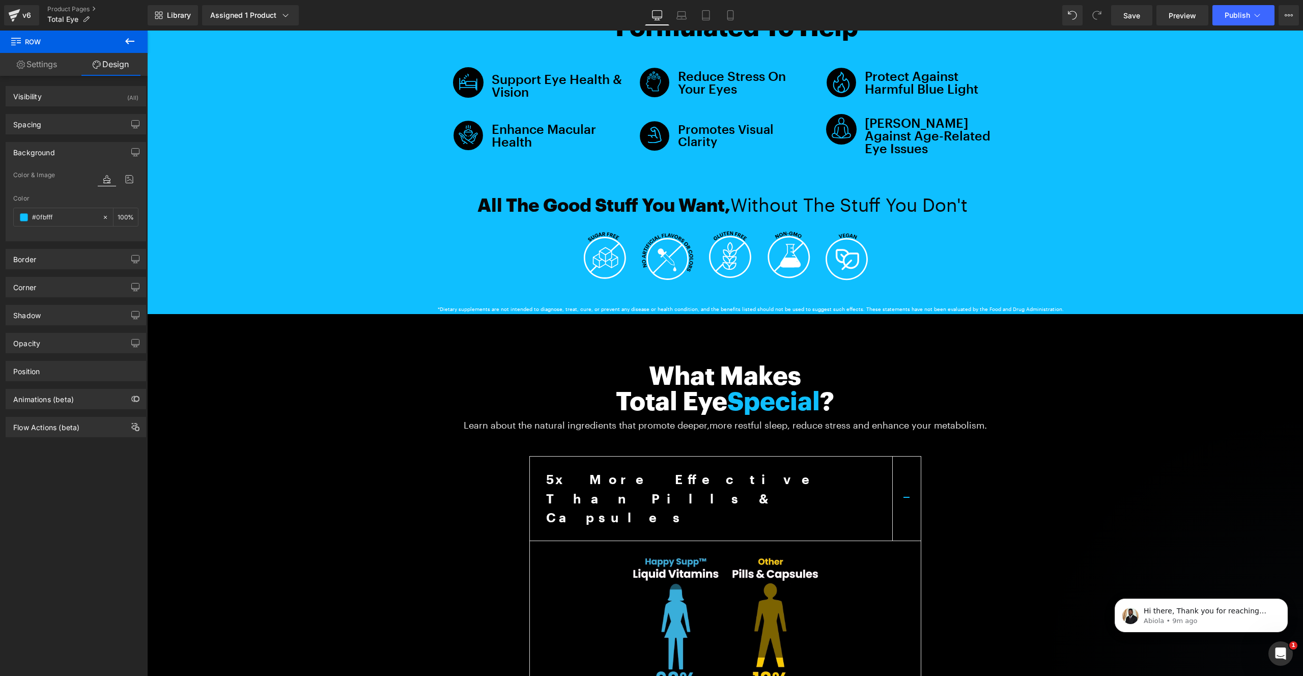
click at [756, 385] on span "Special" at bounding box center [774, 400] width 93 height 30
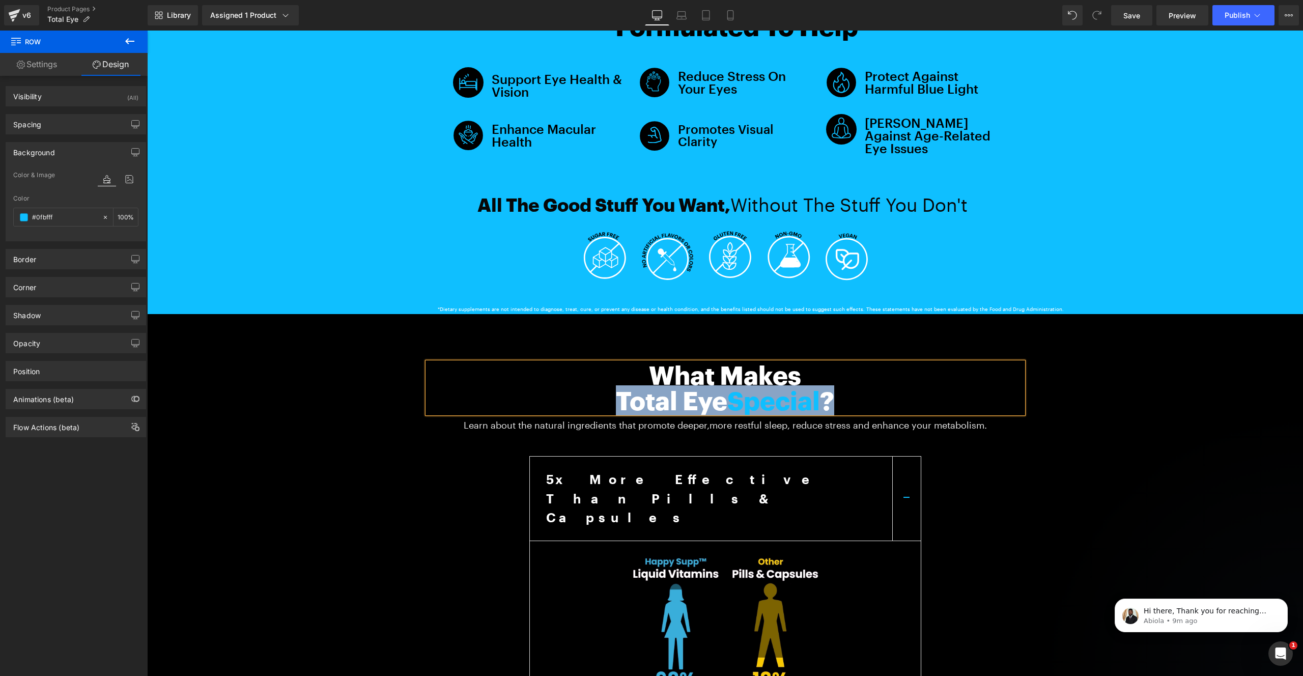
drag, startPoint x: 756, startPoint y: 369, endPoint x: 767, endPoint y: 365, distance: 11.4
click at [757, 385] on span "Special" at bounding box center [774, 400] width 93 height 30
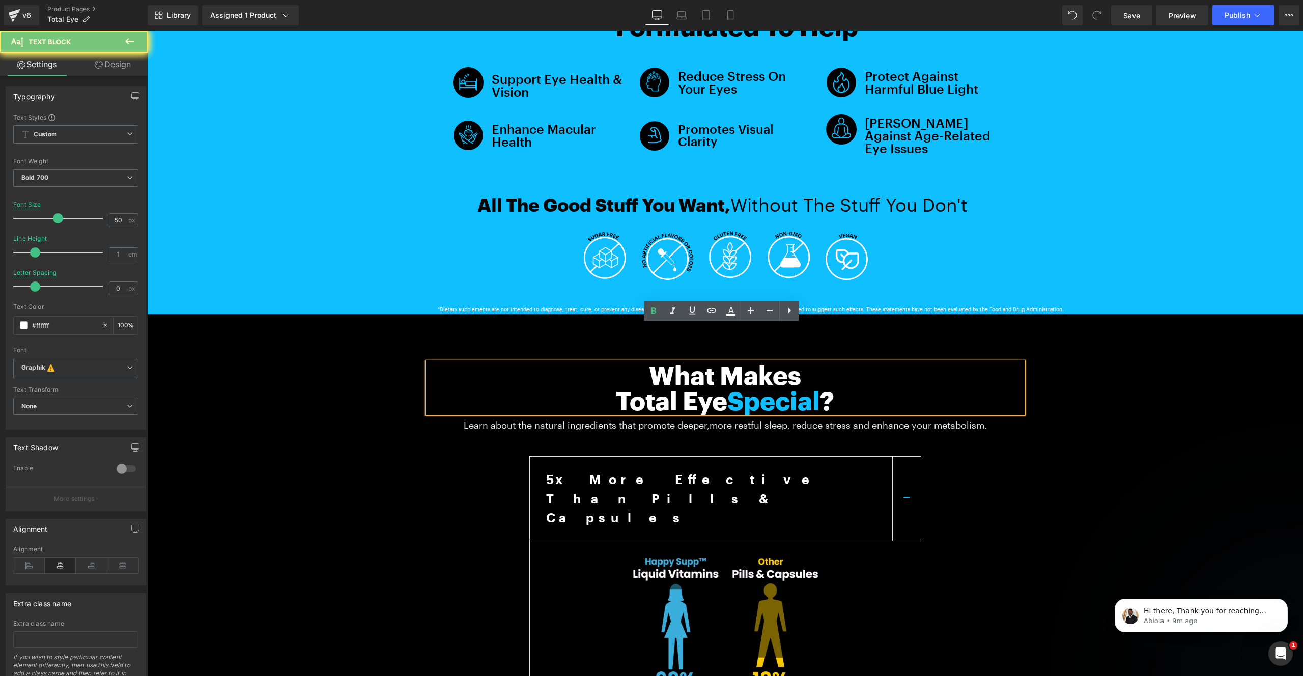
click at [767, 385] on span "Special" at bounding box center [774, 400] width 93 height 30
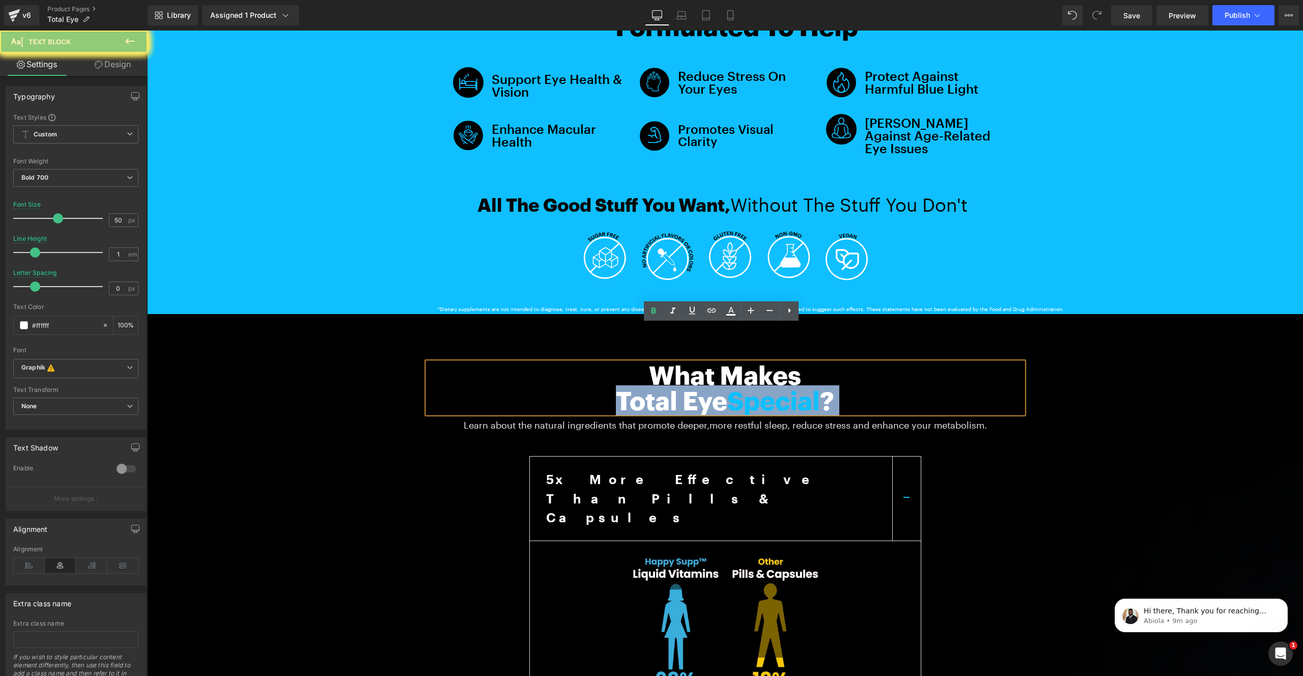
drag, startPoint x: 765, startPoint y: 365, endPoint x: 748, endPoint y: 365, distance: 16.8
click at [748, 385] on span "Special" at bounding box center [774, 400] width 93 height 30
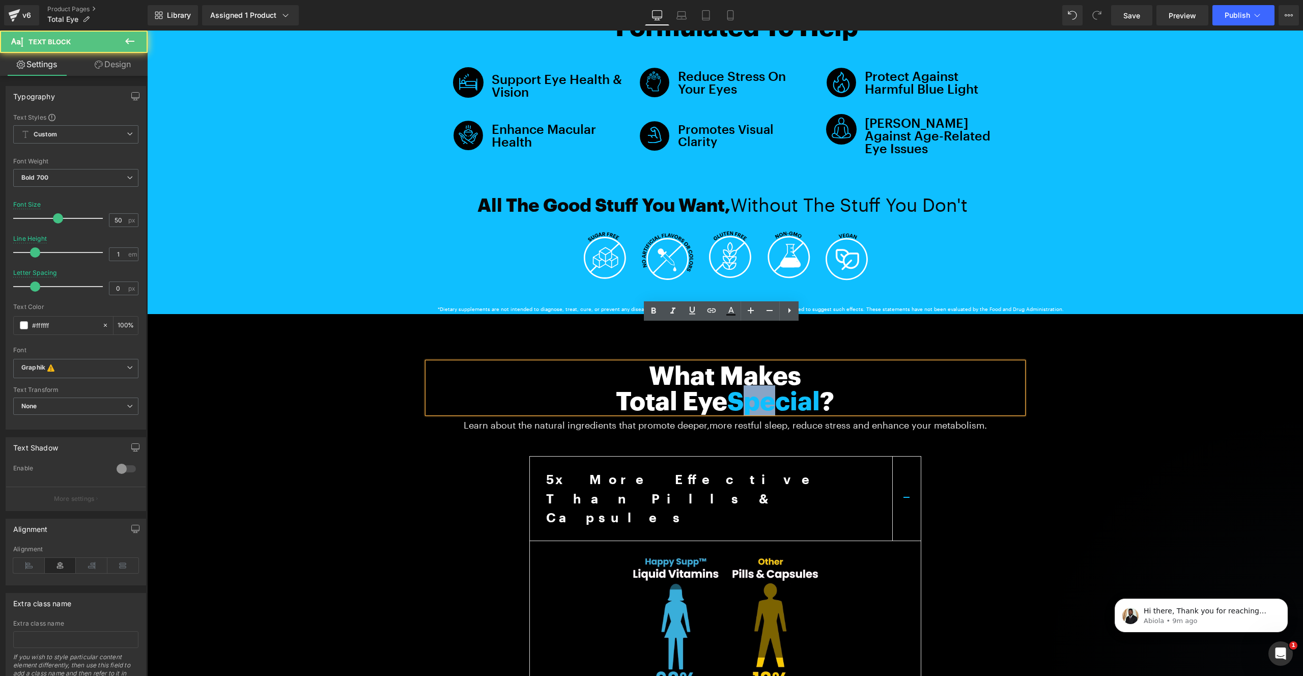
drag, startPoint x: 749, startPoint y: 365, endPoint x: 769, endPoint y: 365, distance: 20.4
click at [769, 385] on span "Special" at bounding box center [774, 400] width 93 height 30
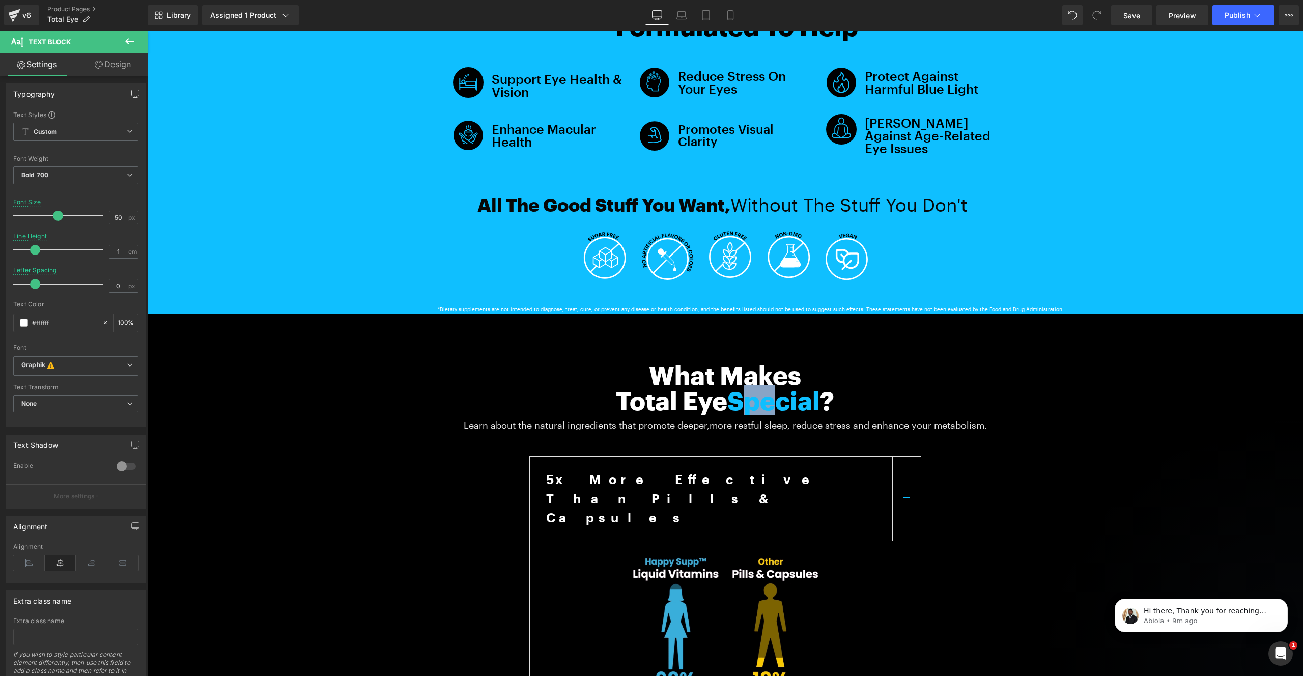
scroll to position [0, 0]
click at [751, 385] on span "Special" at bounding box center [774, 400] width 93 height 30
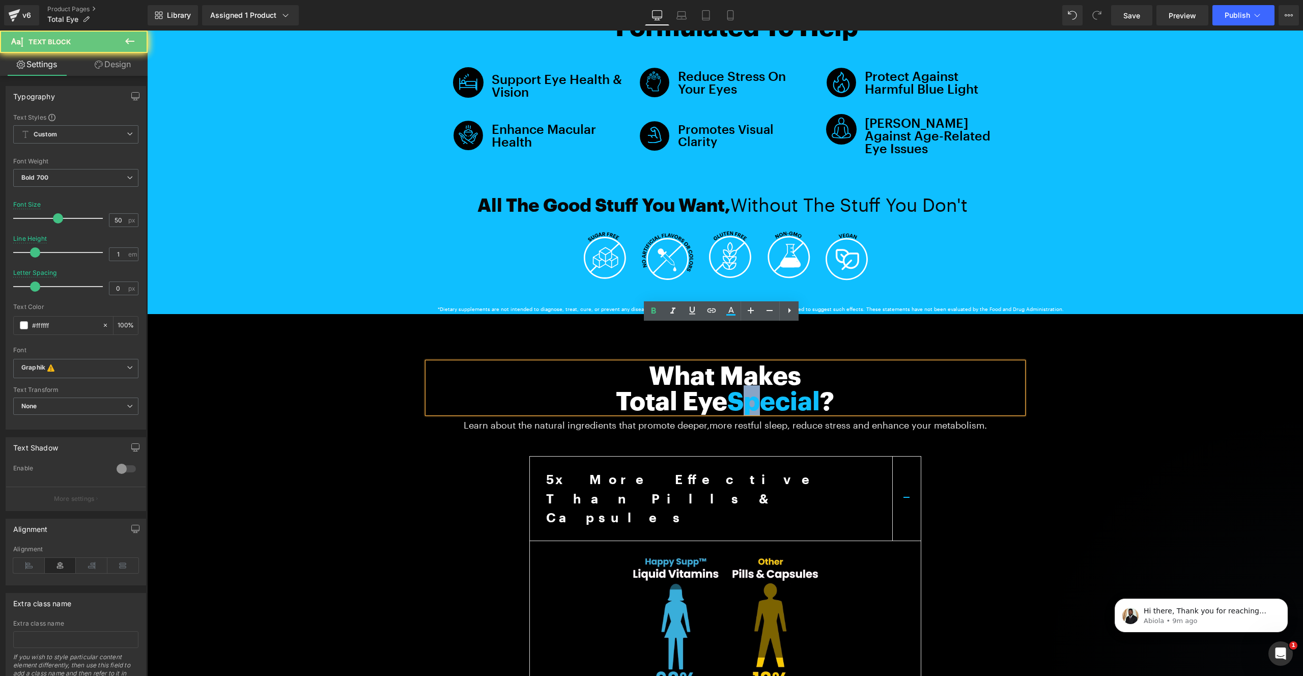
drag, startPoint x: 758, startPoint y: 365, endPoint x: 738, endPoint y: 366, distance: 20.4
click at [738, 385] on span "Special" at bounding box center [774, 400] width 93 height 30
click at [733, 311] on icon at bounding box center [731, 311] width 12 height 12
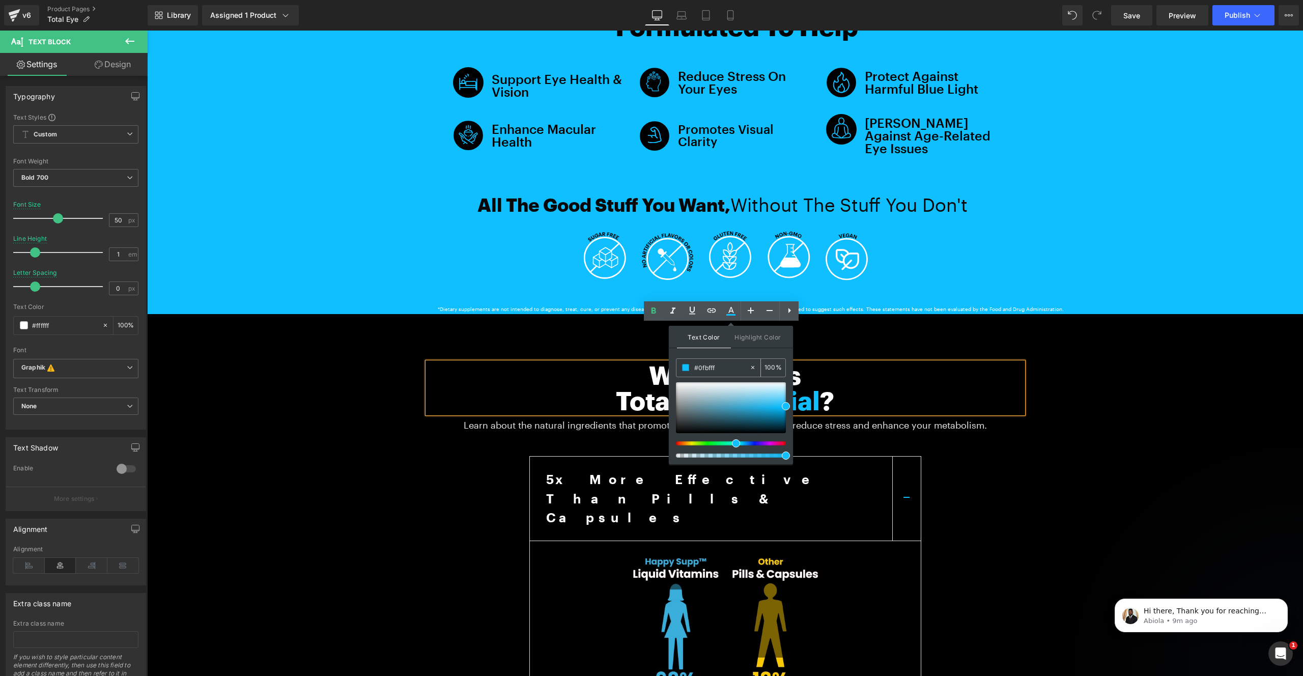
click at [720, 369] on input "#0fbfff" at bounding box center [722, 367] width 55 height 11
click at [586, 388] on p "Total Eye Special ?" at bounding box center [726, 400] width 596 height 25
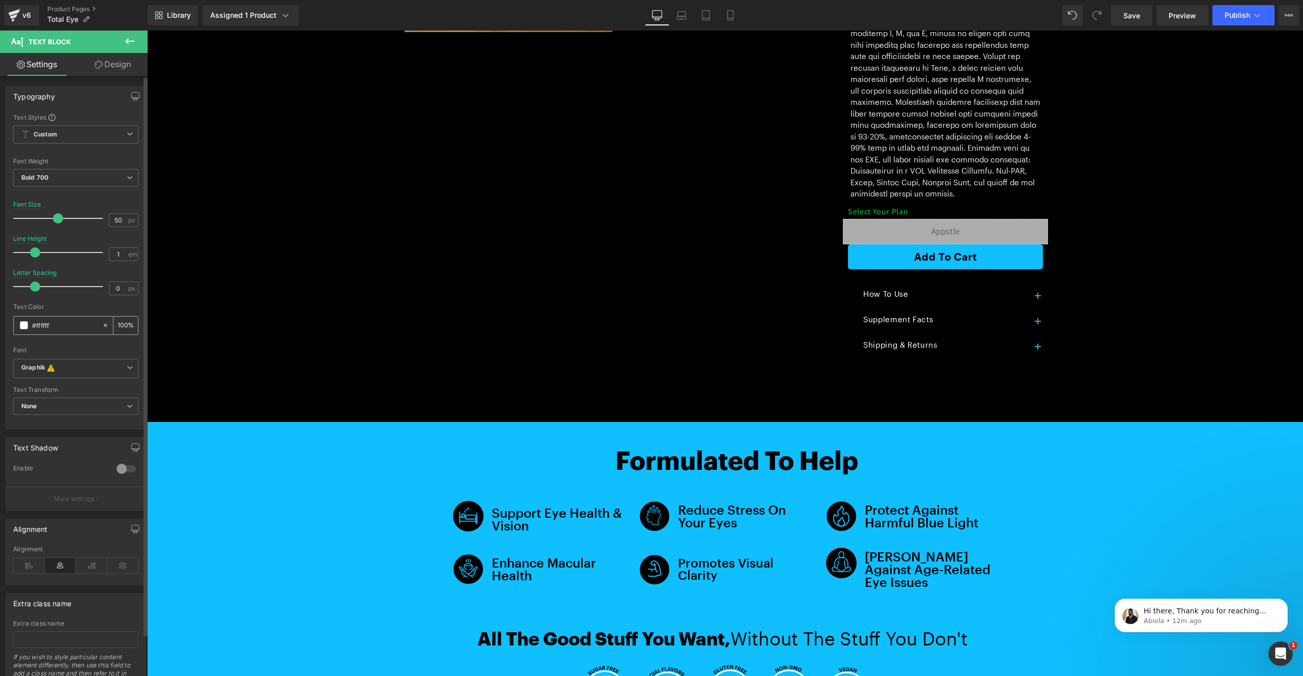
scroll to position [428, 0]
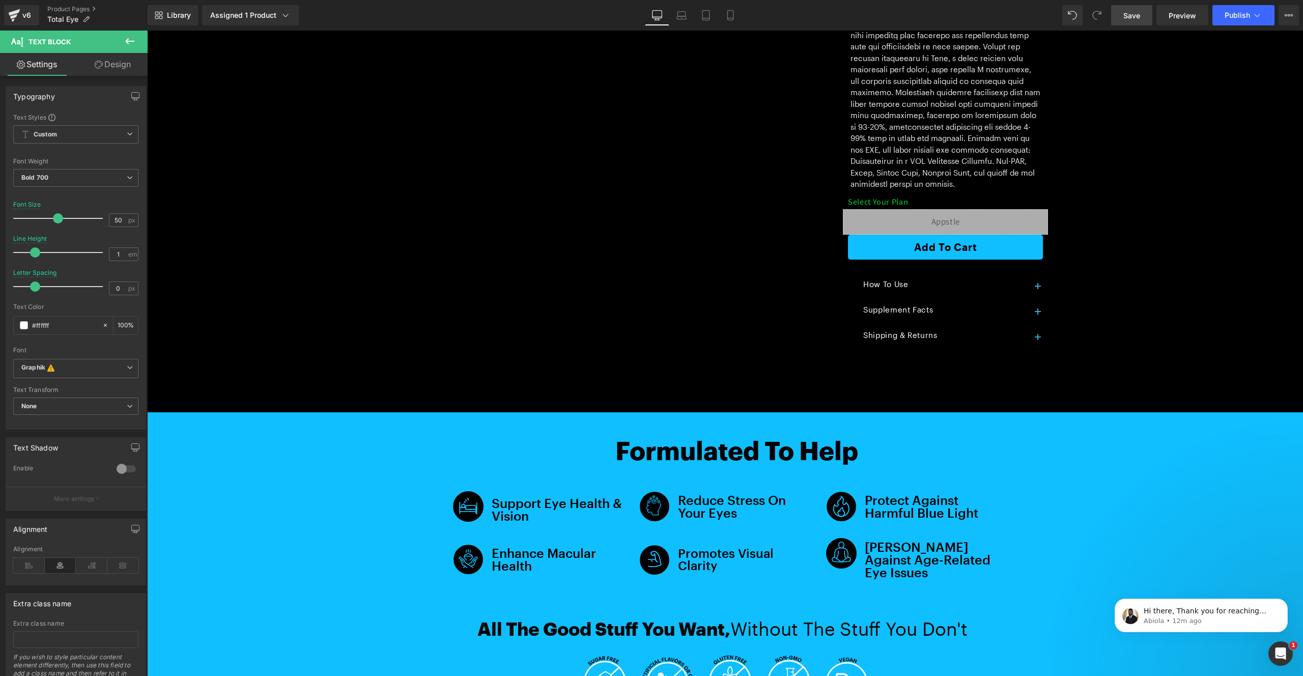
click at [1137, 14] on span "Save" at bounding box center [1132, 15] width 17 height 11
click at [1141, 18] on span "Save" at bounding box center [1132, 15] width 17 height 11
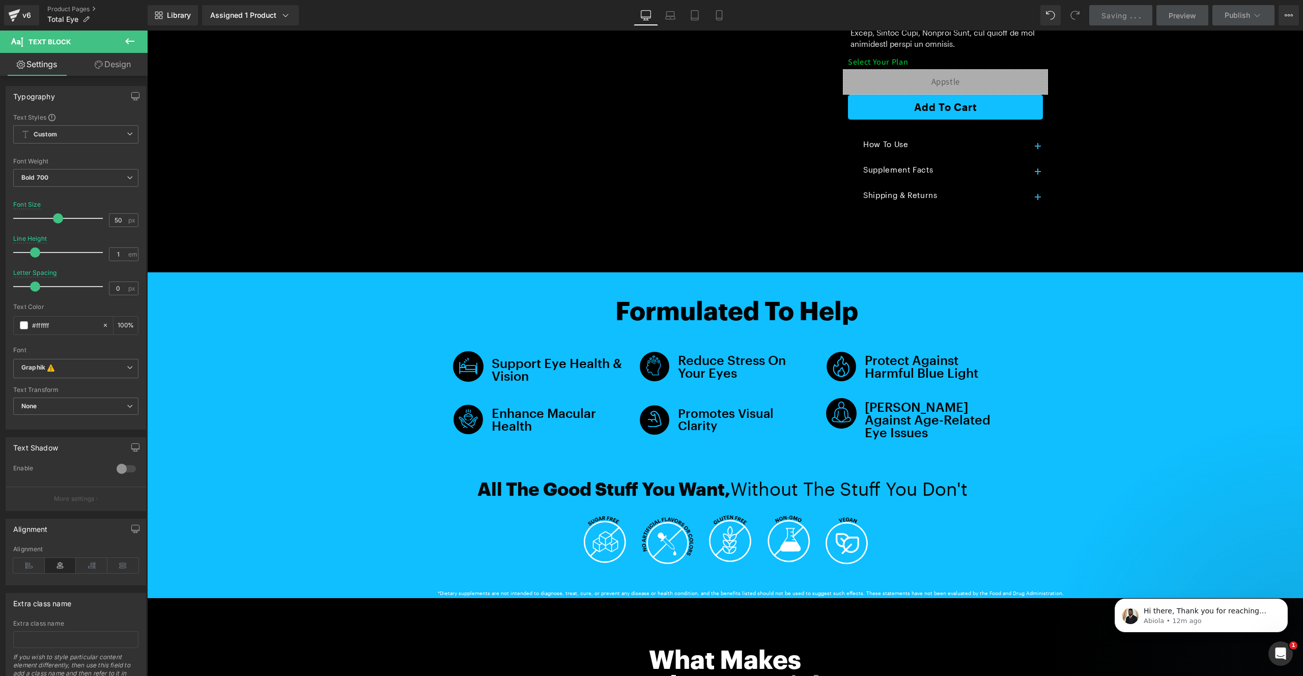
scroll to position [613, 0]
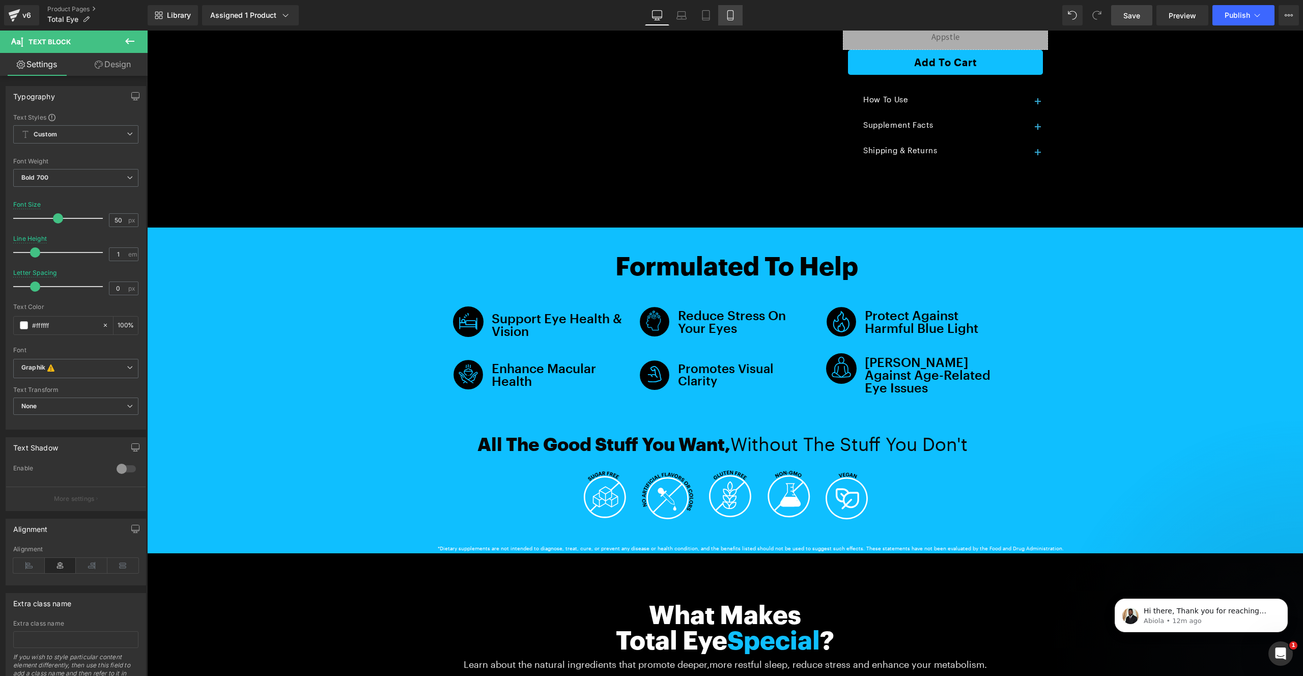
click at [733, 17] on icon at bounding box center [731, 16] width 6 height 10
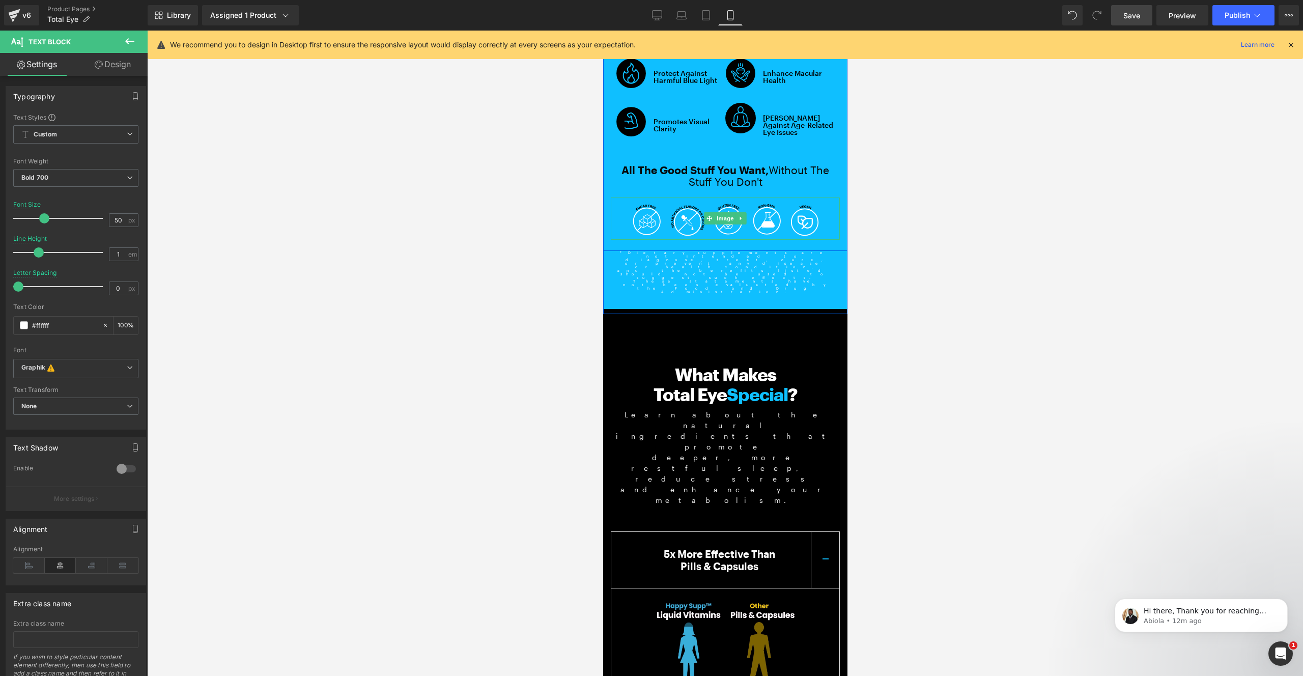
scroll to position [679, 0]
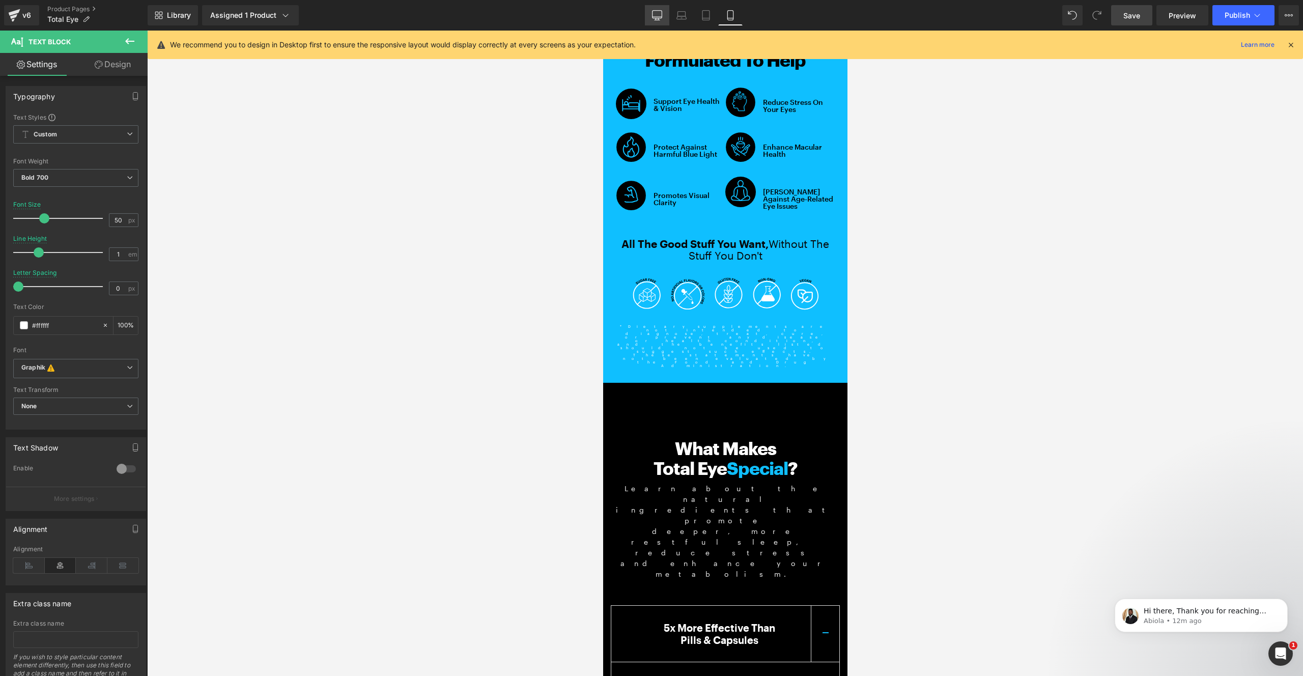
click at [654, 18] on icon at bounding box center [658, 15] width 10 height 8
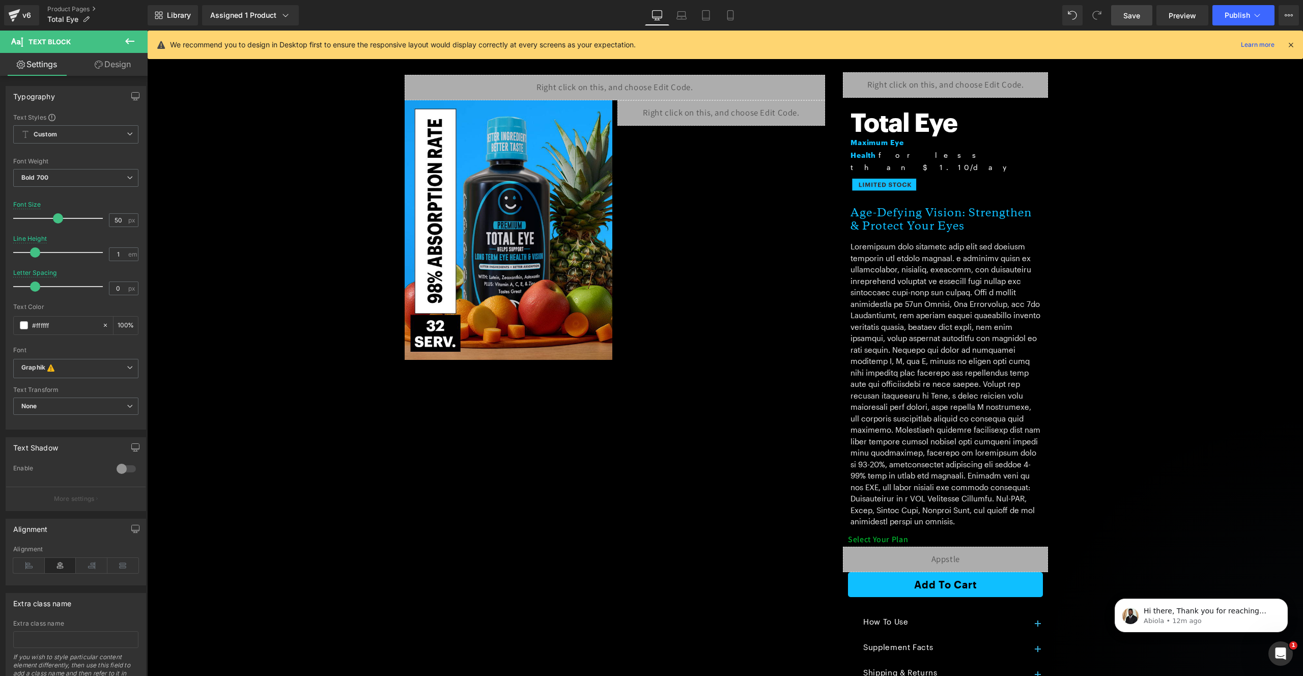
scroll to position [0, 0]
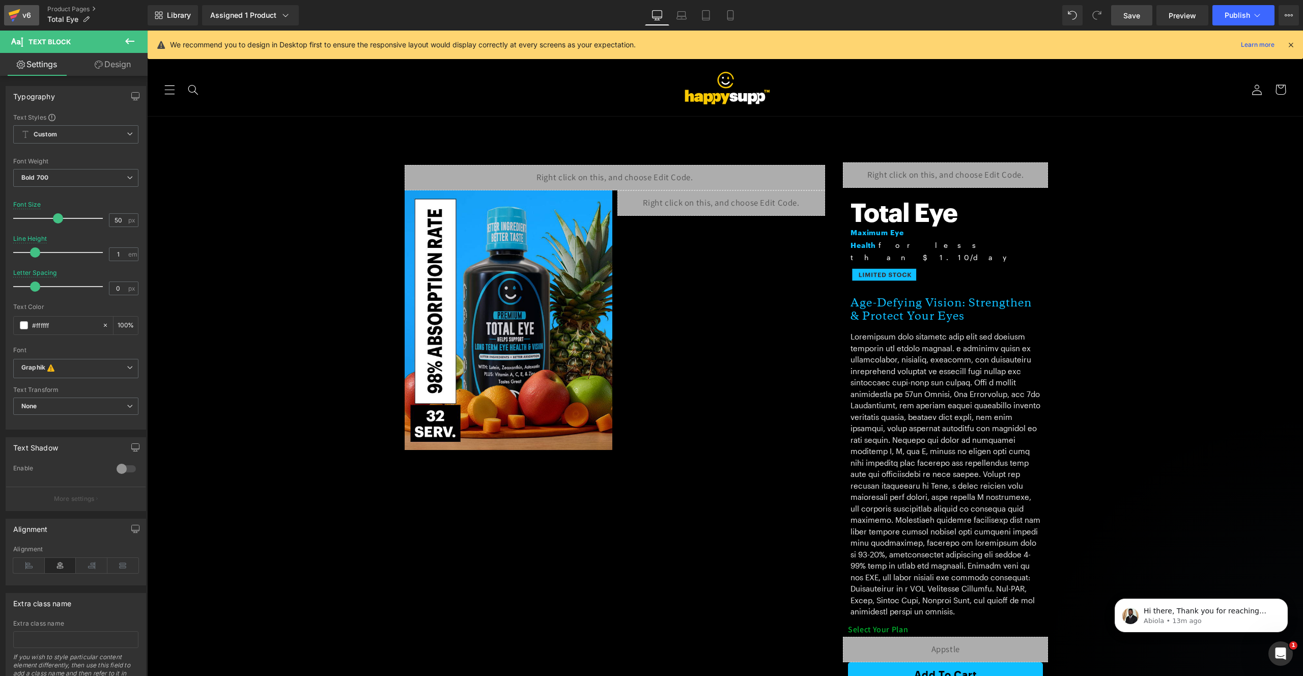
click at [10, 14] on icon at bounding box center [15, 12] width 12 height 7
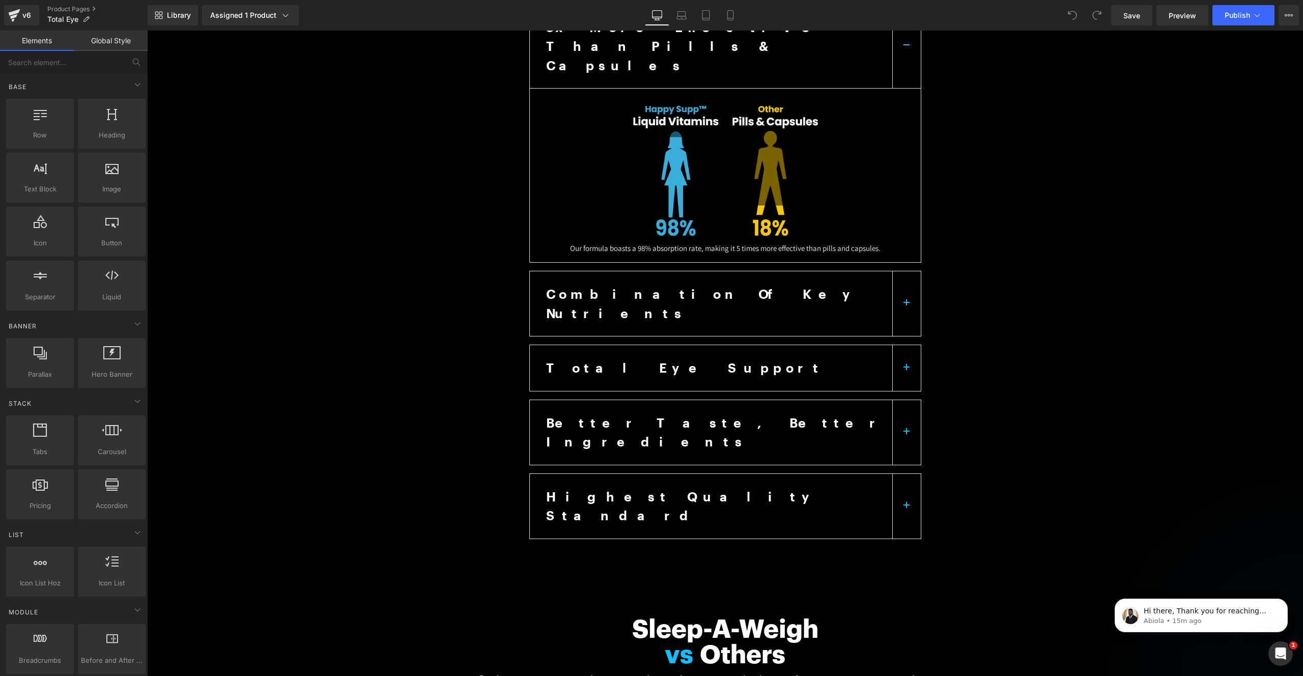
scroll to position [502, 0]
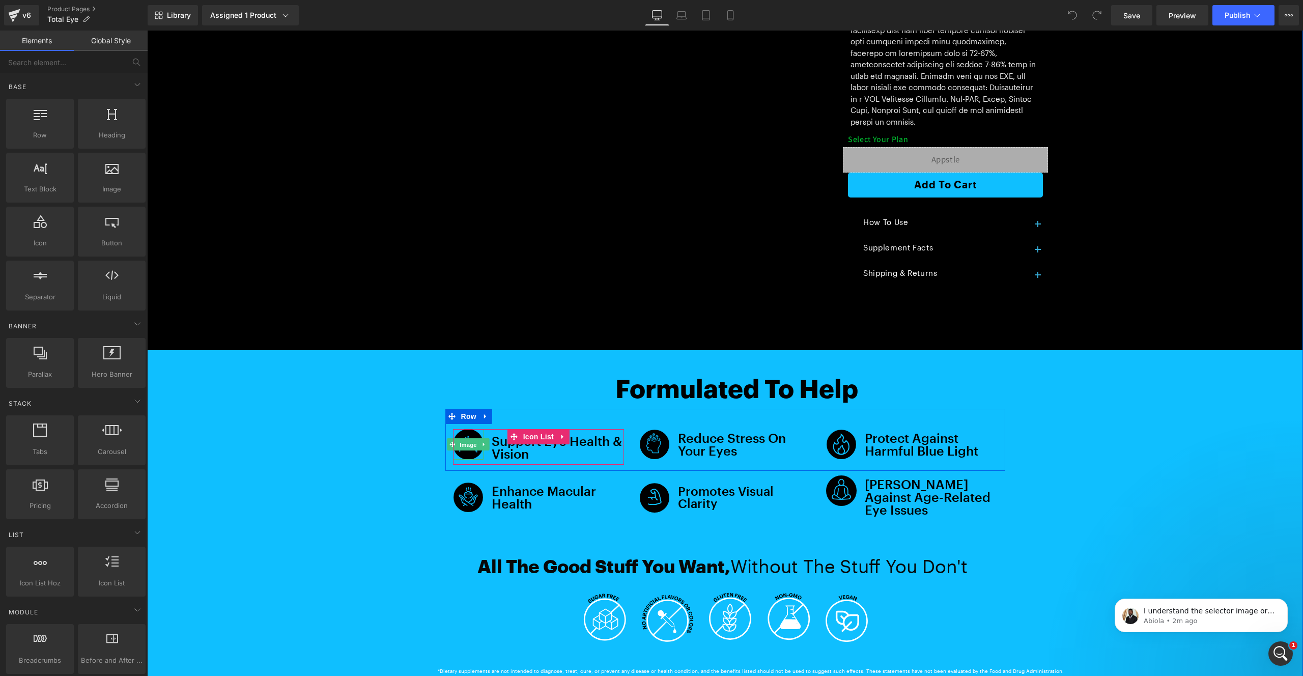
click at [458, 439] on span "Image" at bounding box center [468, 445] width 21 height 12
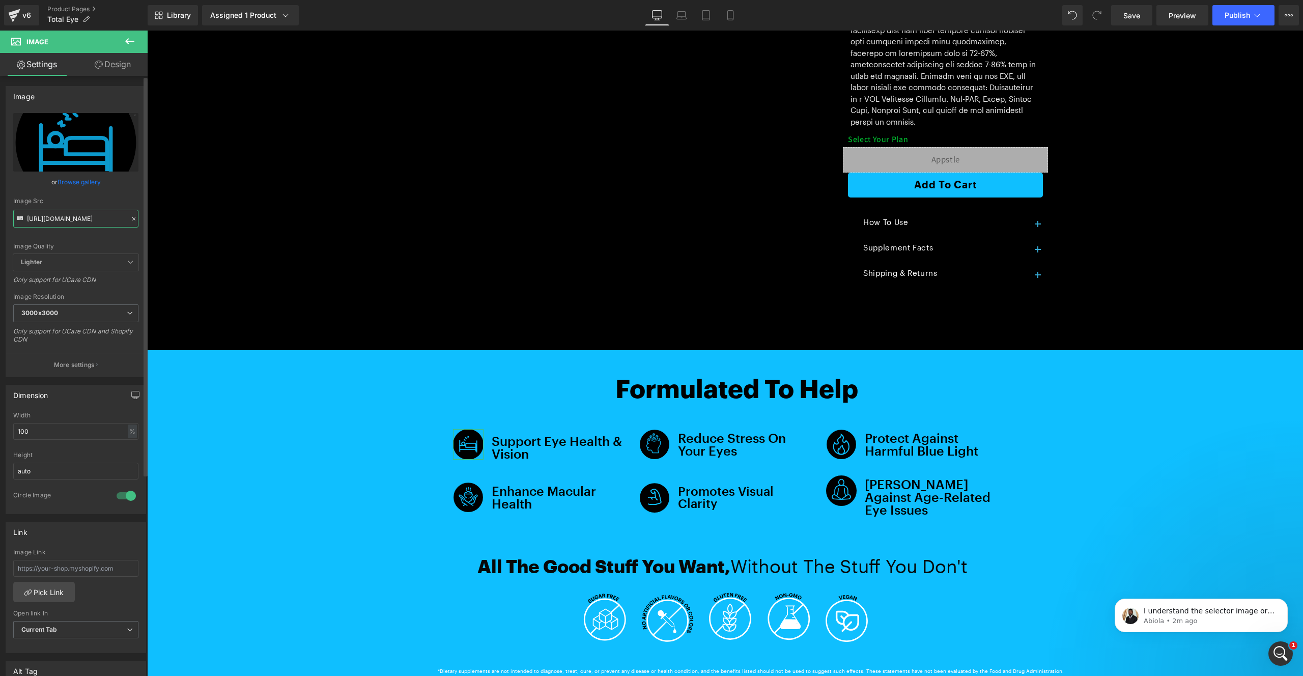
click at [68, 222] on input "[URL][DOMAIN_NAME]" at bounding box center [75, 219] width 125 height 18
click at [249, 350] on div "Formulated To Help Text Block Image Support Eye Health & Vision Text Block Icon…" at bounding box center [725, 513] width 1156 height 326
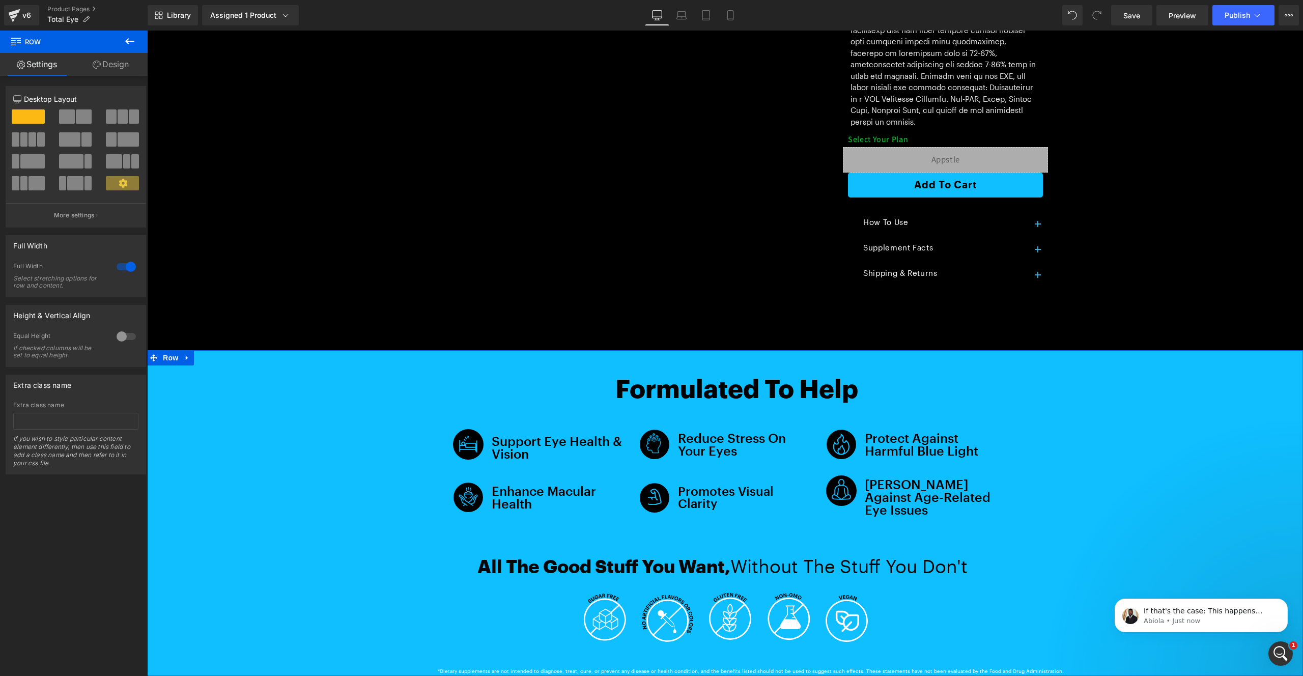
click at [100, 65] on link "Design" at bounding box center [111, 64] width 74 height 23
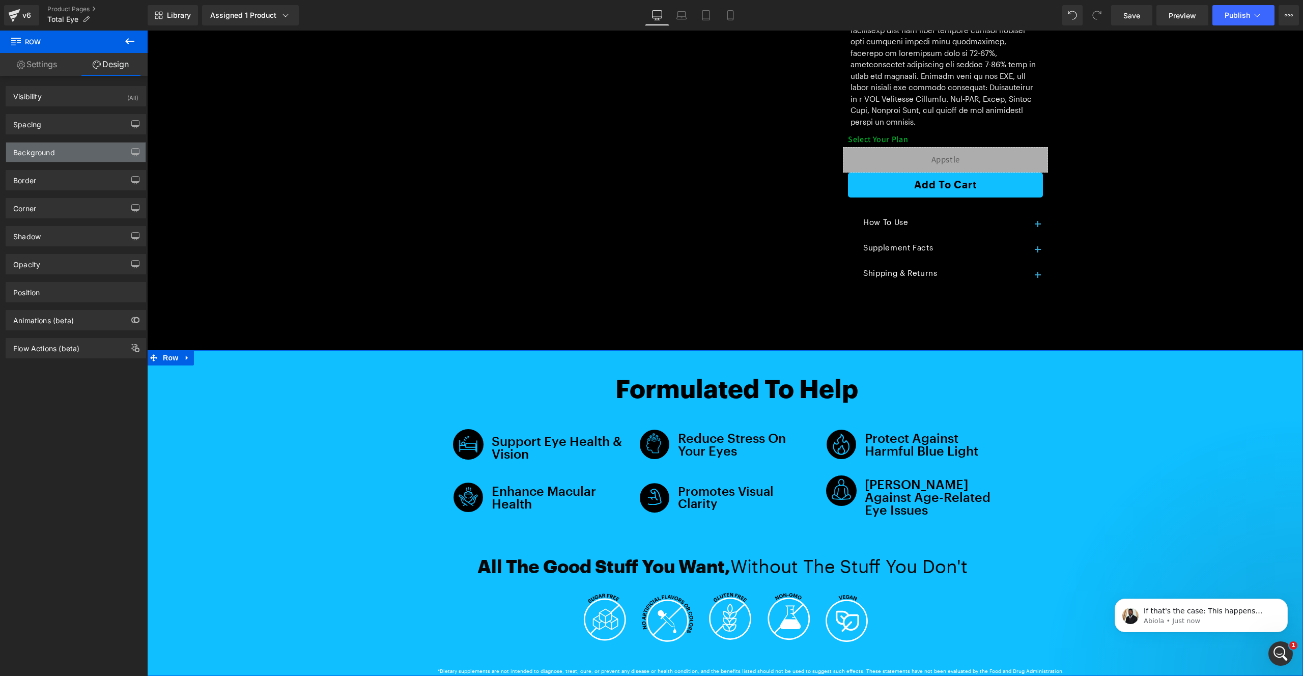
click at [63, 154] on div "Background" at bounding box center [76, 152] width 140 height 19
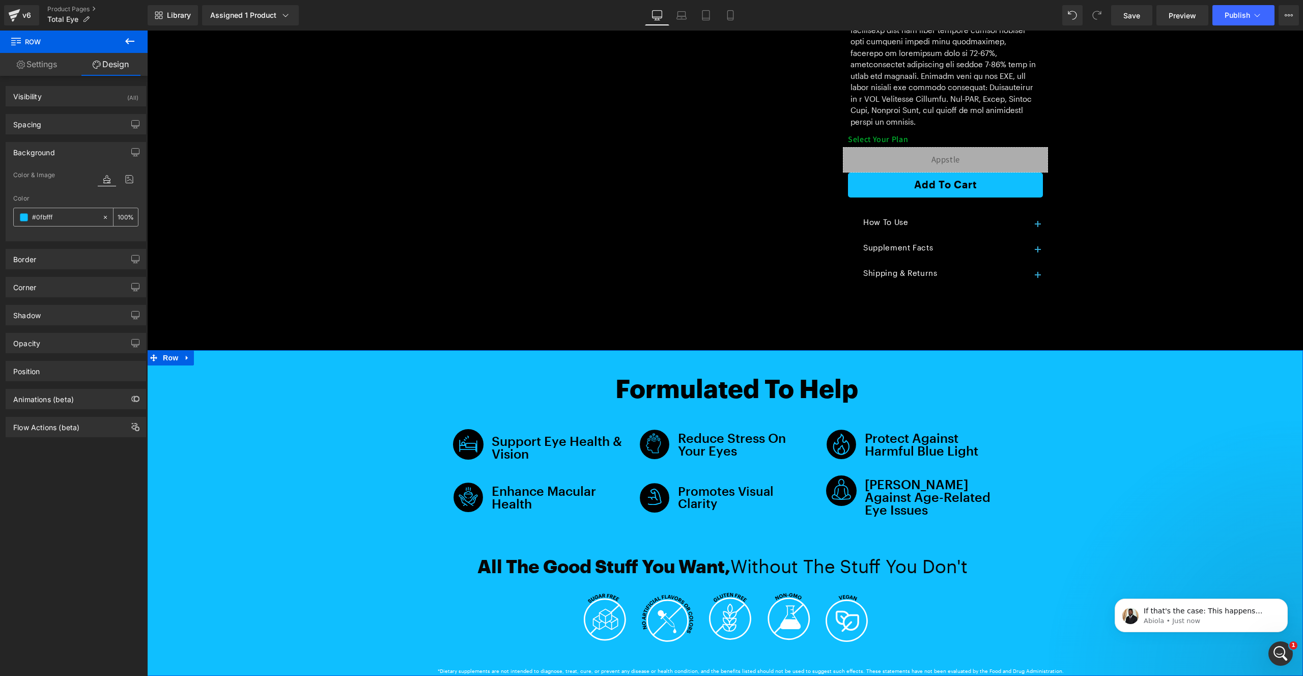
click at [53, 216] on input "#0fbfff" at bounding box center [64, 217] width 65 height 11
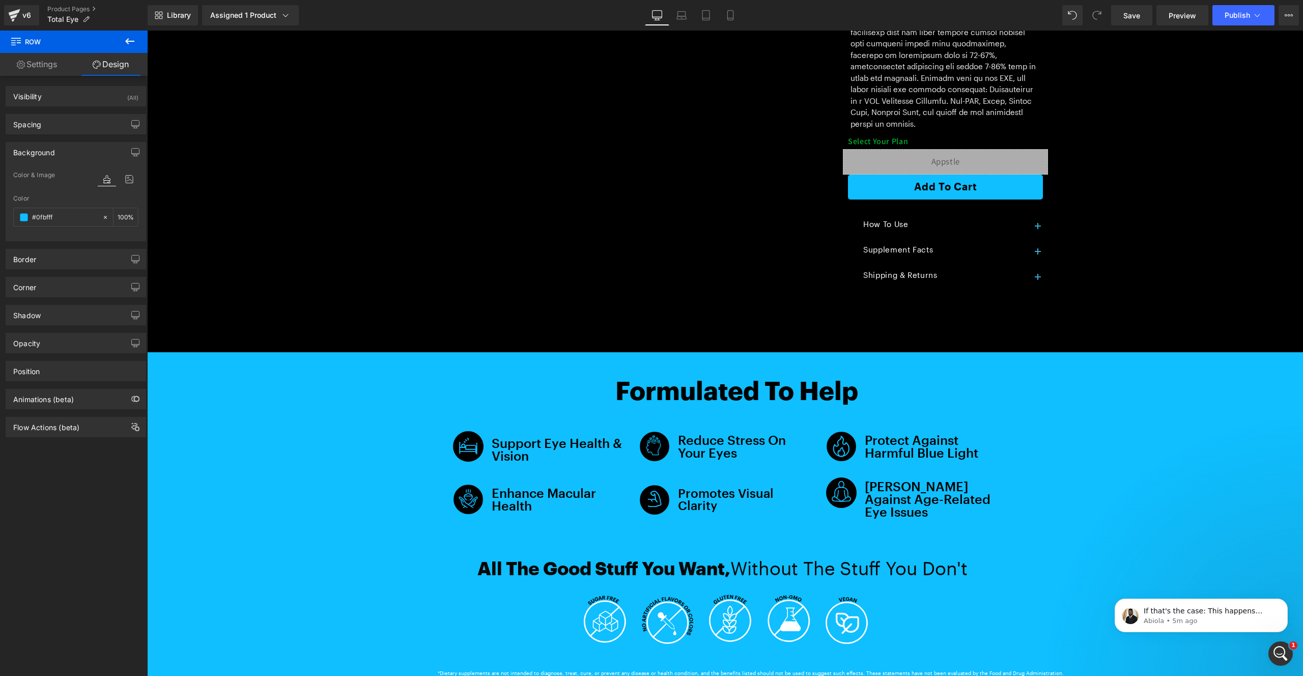
scroll to position [0, 0]
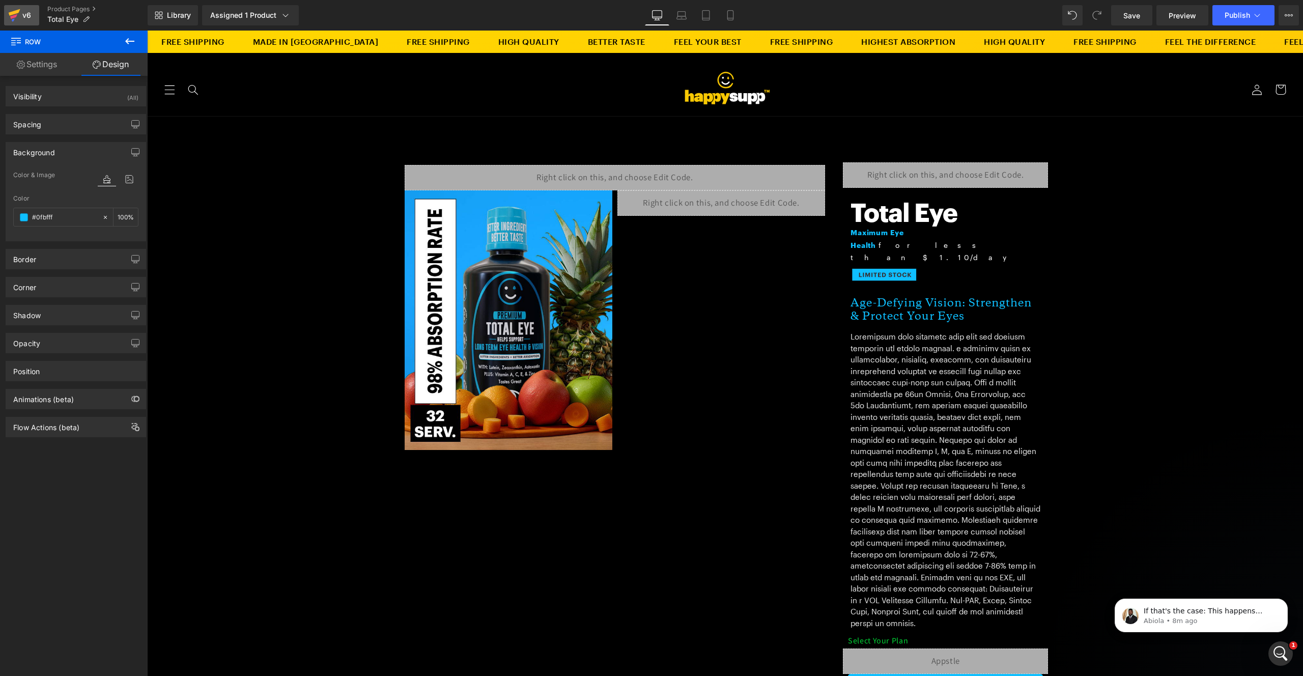
click at [14, 8] on icon at bounding box center [14, 15] width 12 height 25
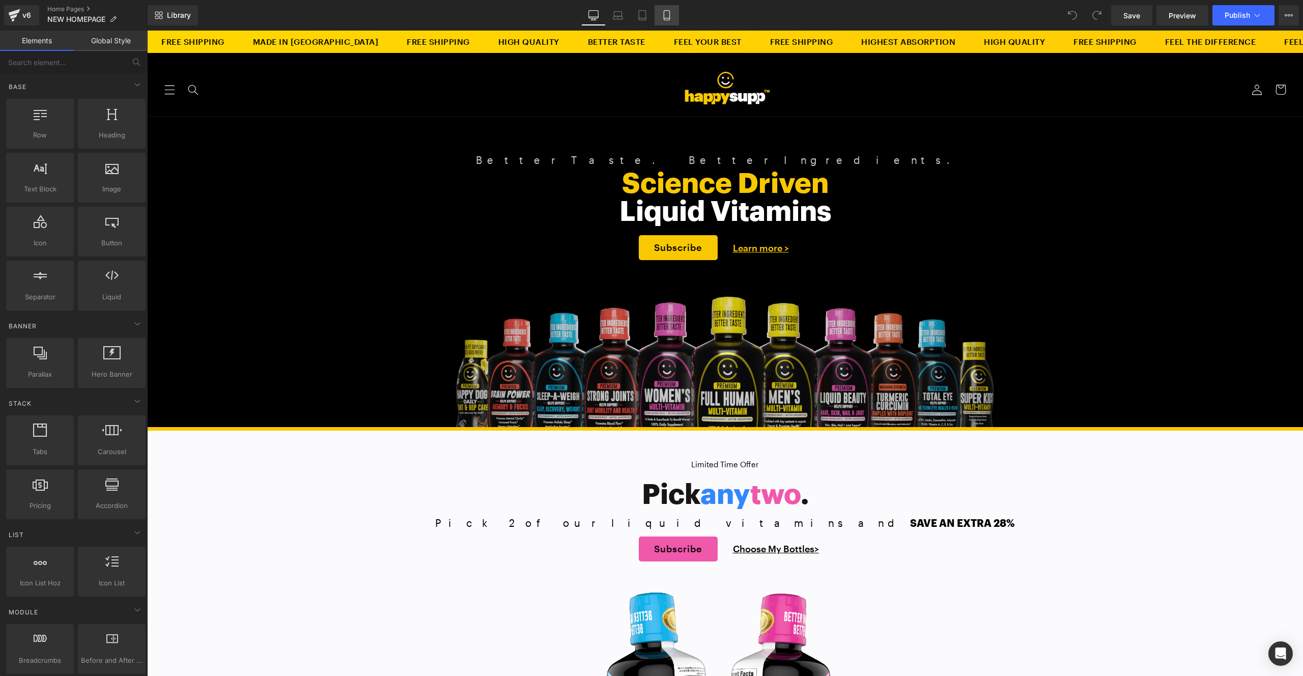
click at [665, 16] on icon at bounding box center [667, 15] width 10 height 10
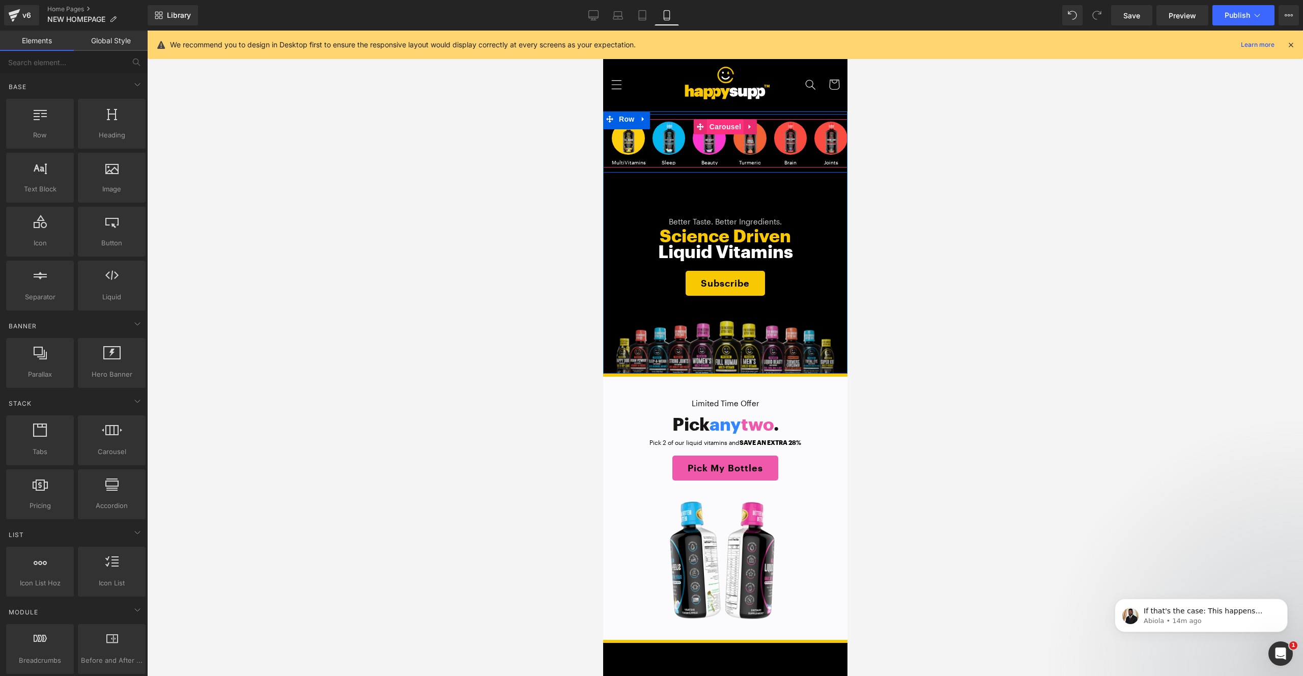
click at [720, 130] on span "Carousel" at bounding box center [725, 126] width 37 height 15
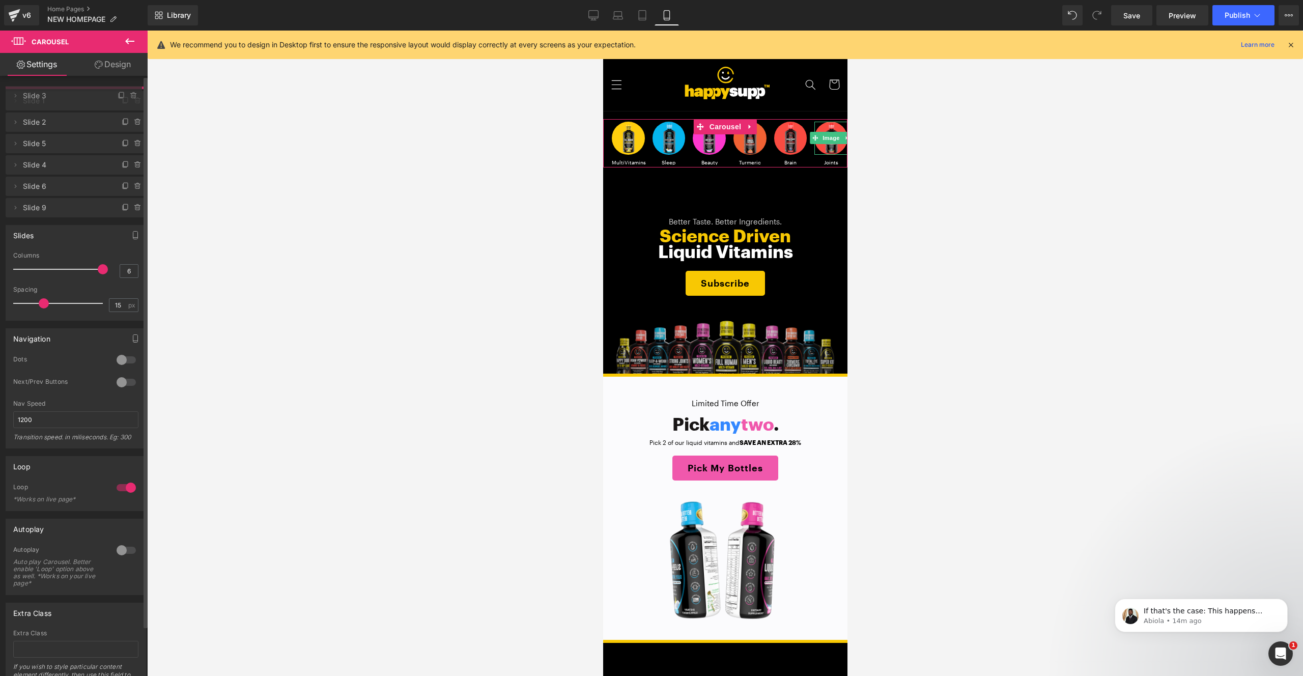
drag, startPoint x: 52, startPoint y: 206, endPoint x: 53, endPoint y: 96, distance: 110.0
drag, startPoint x: 54, startPoint y: 98, endPoint x: 71, endPoint y: 180, distance: 83.7
drag, startPoint x: 57, startPoint y: 197, endPoint x: 46, endPoint y: 96, distance: 100.8
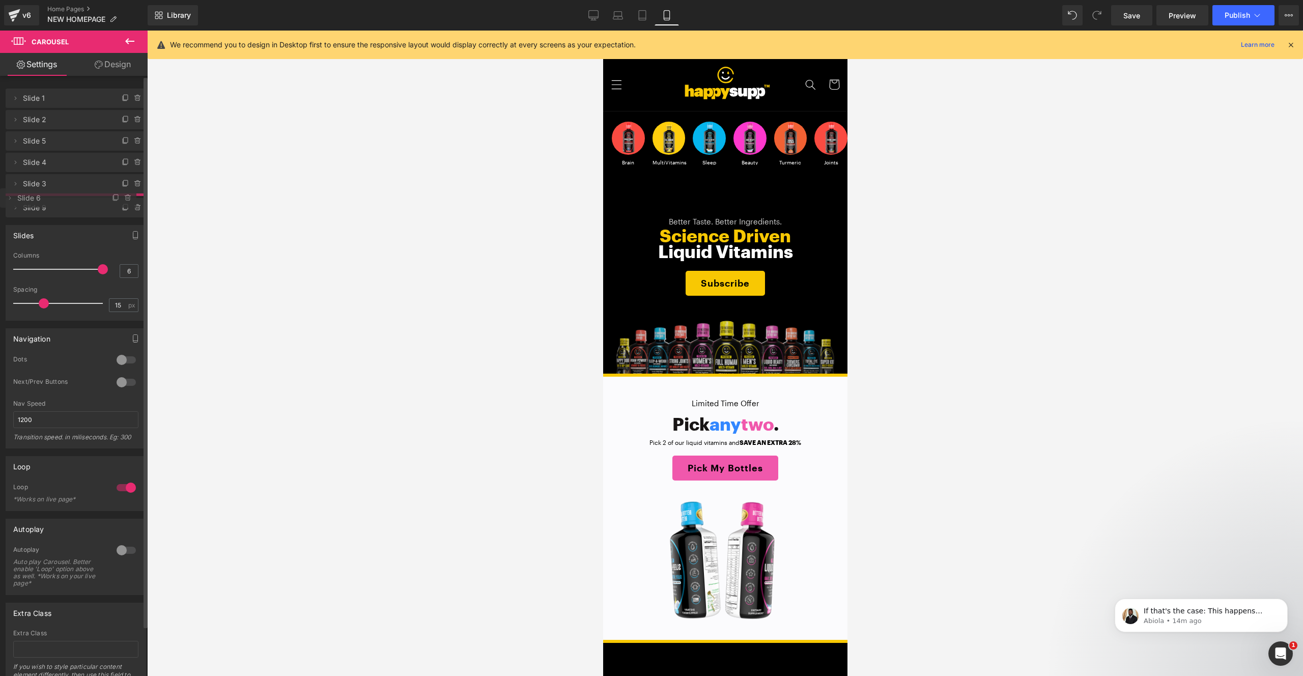
drag, startPoint x: 53, startPoint y: 98, endPoint x: 57, endPoint y: 187, distance: 88.6
drag, startPoint x: 55, startPoint y: 183, endPoint x: 68, endPoint y: 96, distance: 87.4
drag, startPoint x: 68, startPoint y: 96, endPoint x: 63, endPoint y: 195, distance: 98.9
drag, startPoint x: 51, startPoint y: 228, endPoint x: 54, endPoint y: 93, distance: 135.5
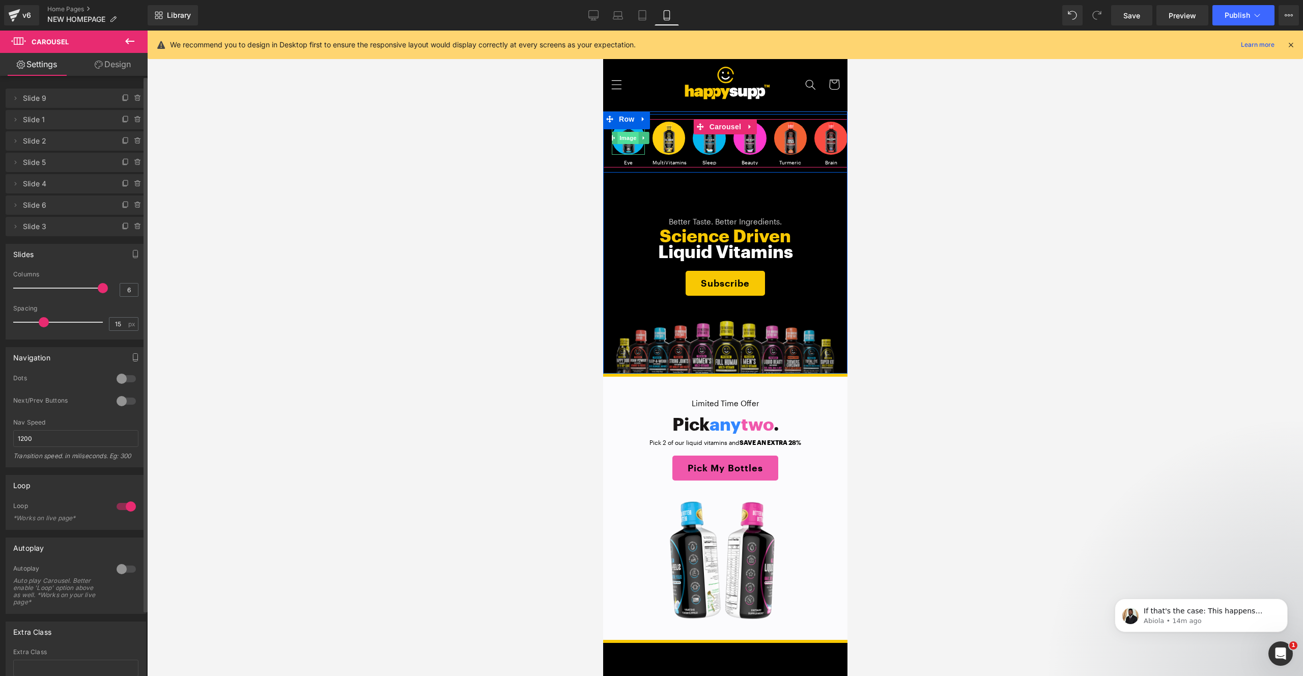
click at [622, 144] on span "Image" at bounding box center [628, 138] width 21 height 12
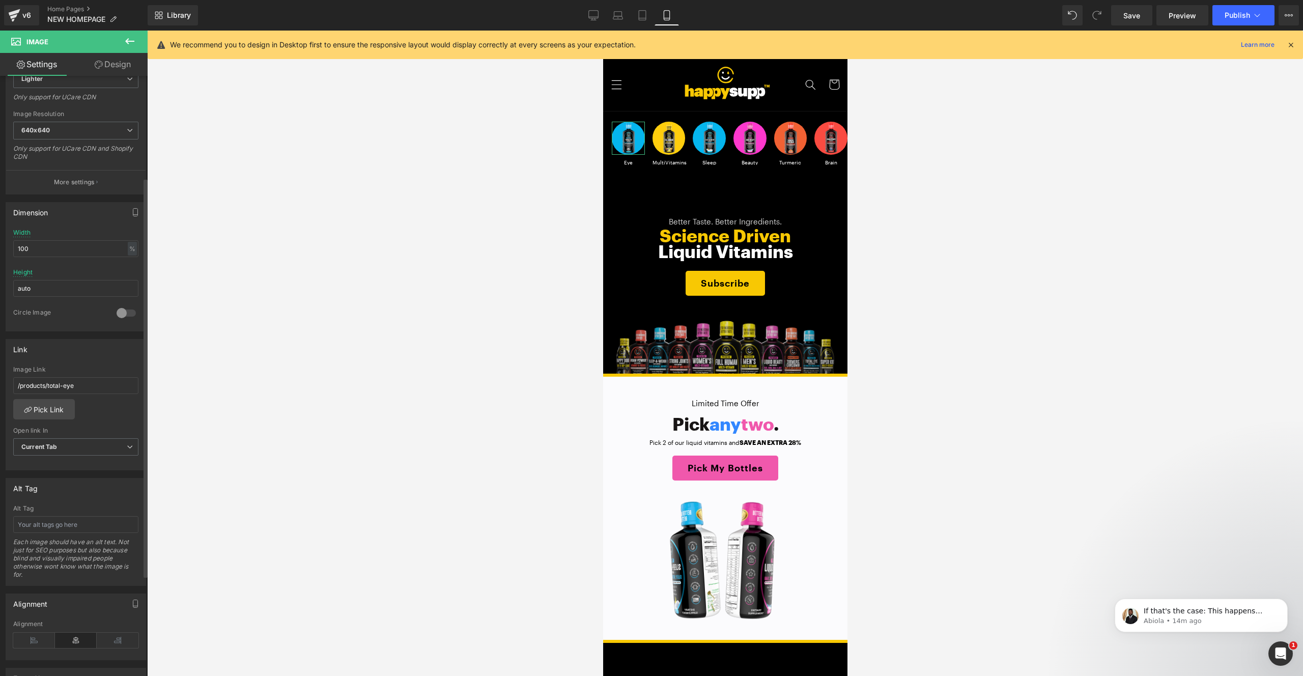
scroll to position [189, 0]
click at [65, 407] on link "Pick Link" at bounding box center [44, 404] width 62 height 20
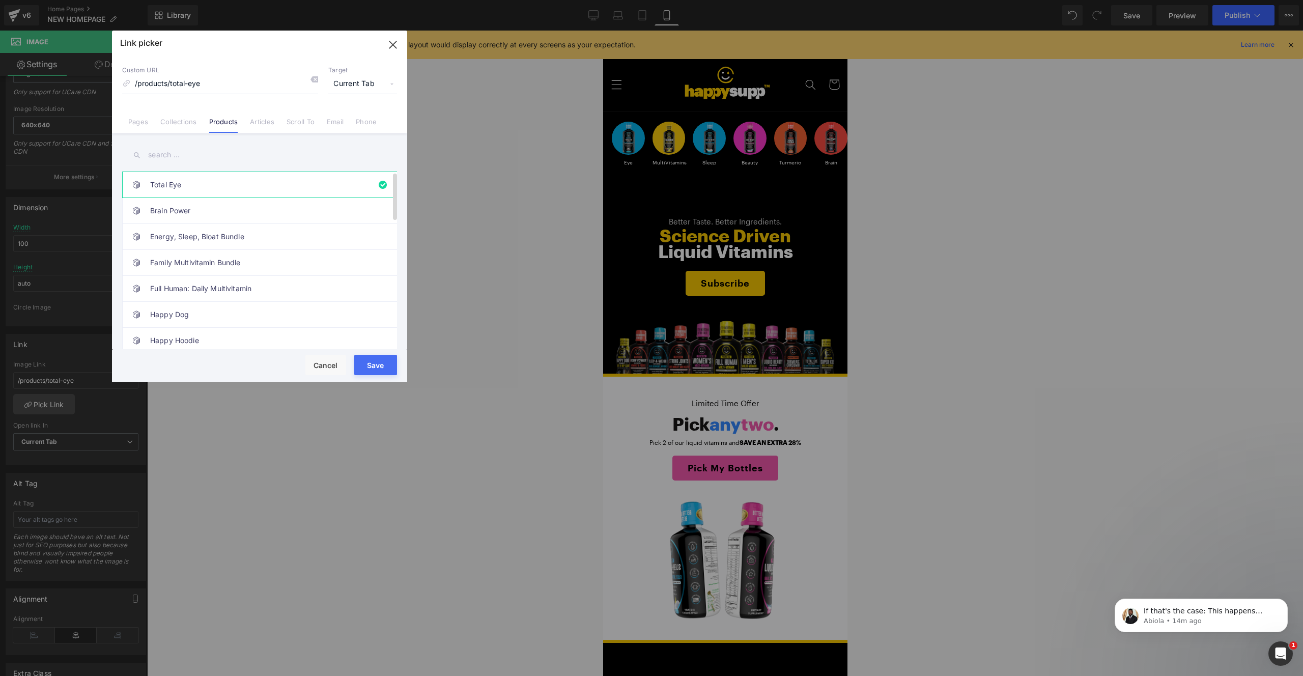
click at [247, 190] on link "Total Eye" at bounding box center [262, 184] width 224 height 25
click at [372, 369] on button "Save" at bounding box center [375, 365] width 43 height 20
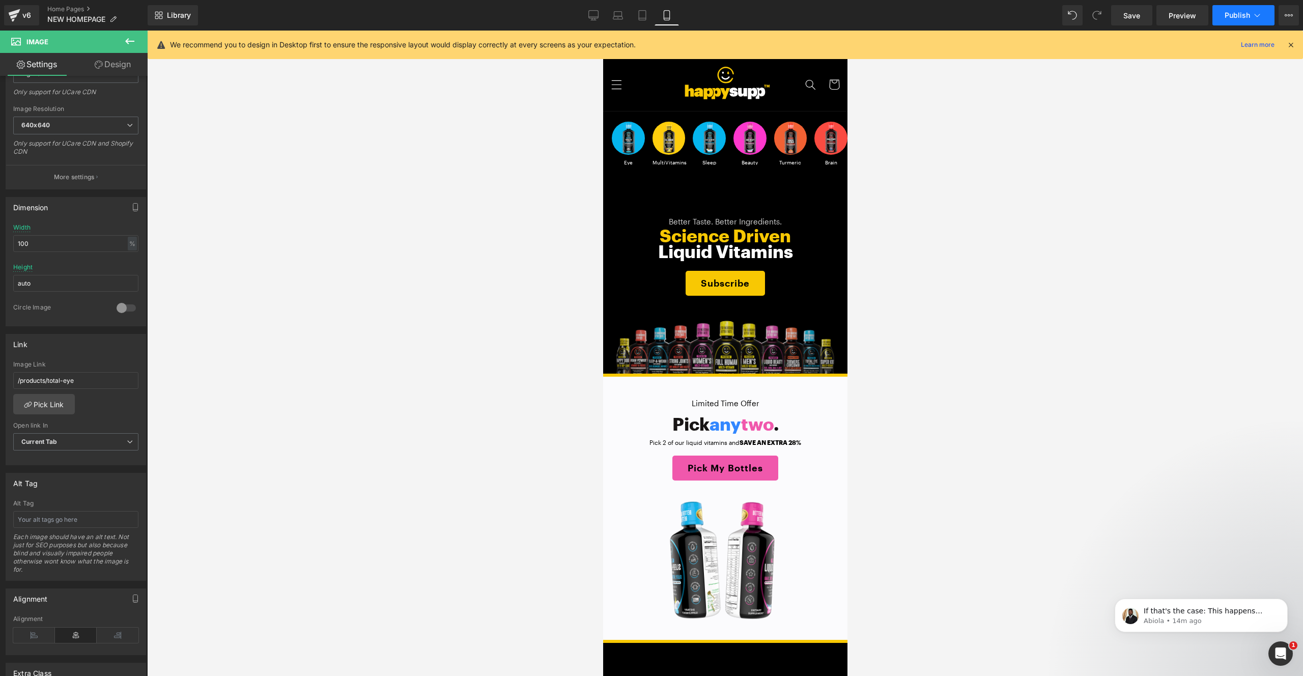
click at [1251, 10] on button "Publish" at bounding box center [1244, 15] width 62 height 20
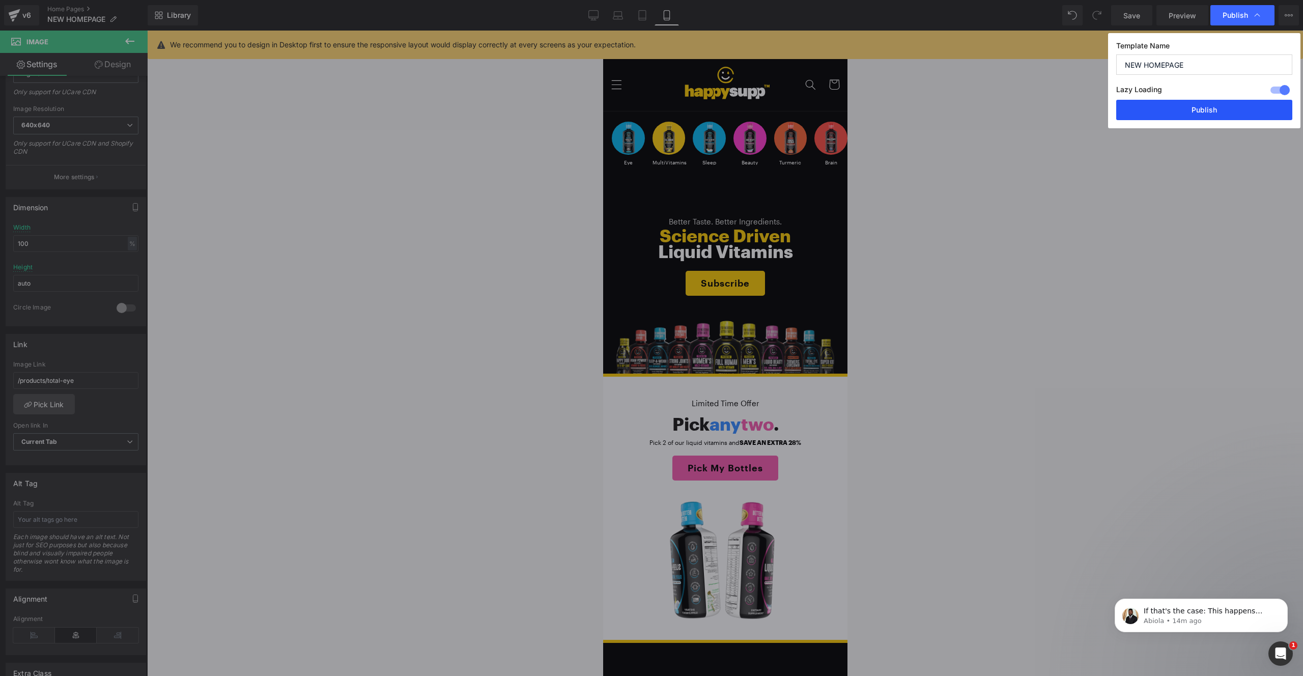
click at [1238, 113] on button "Publish" at bounding box center [1205, 110] width 176 height 20
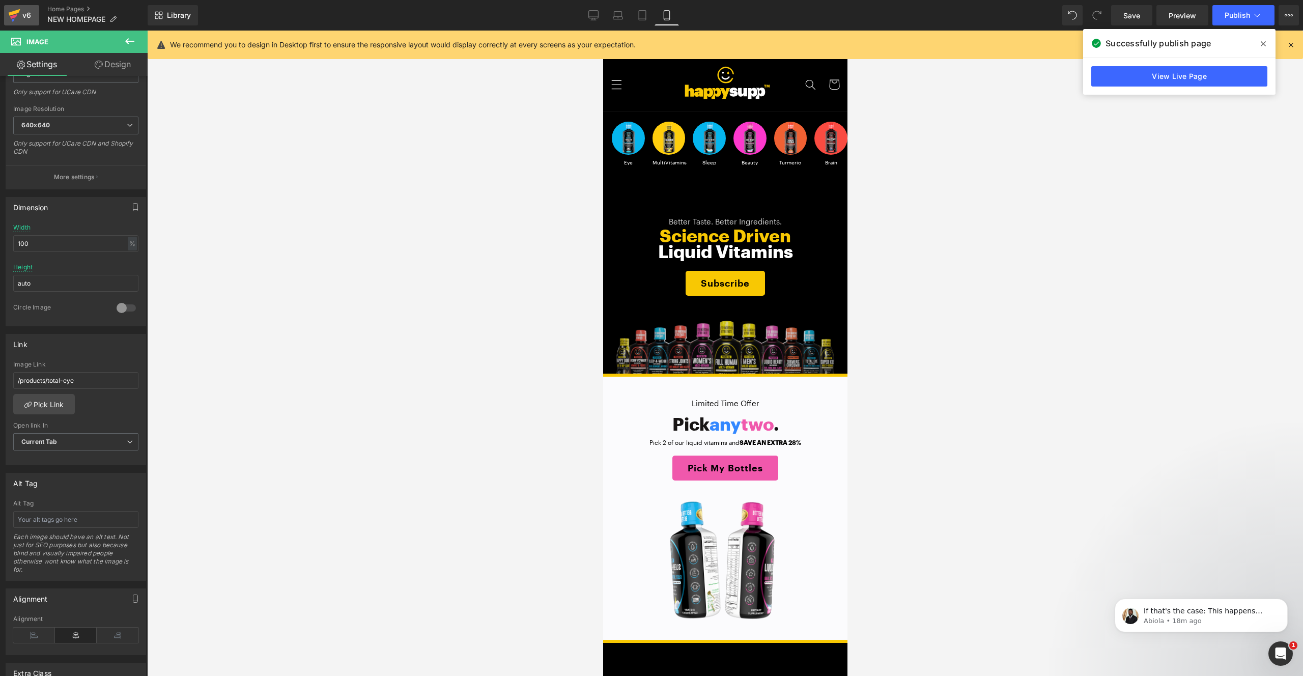
click at [21, 15] on div "v6" at bounding box center [26, 15] width 13 height 13
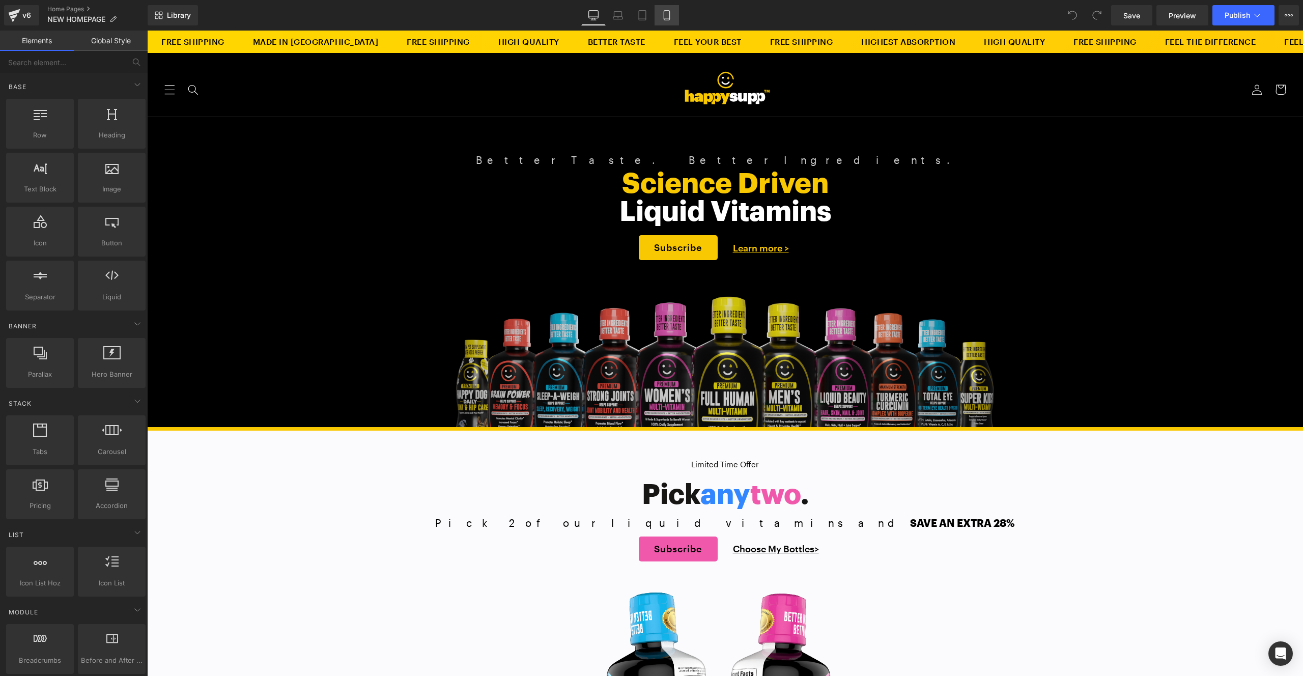
click at [671, 18] on icon at bounding box center [667, 15] width 10 height 10
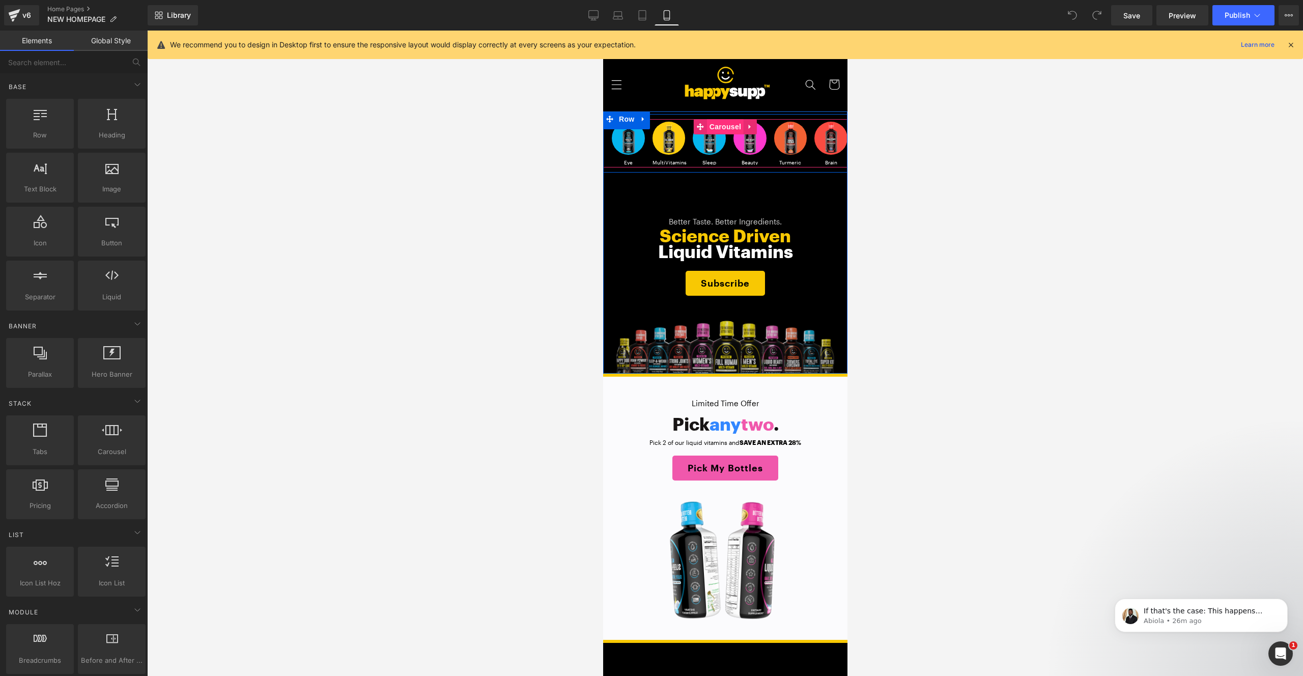
click at [713, 125] on span "Carousel" at bounding box center [725, 126] width 37 height 15
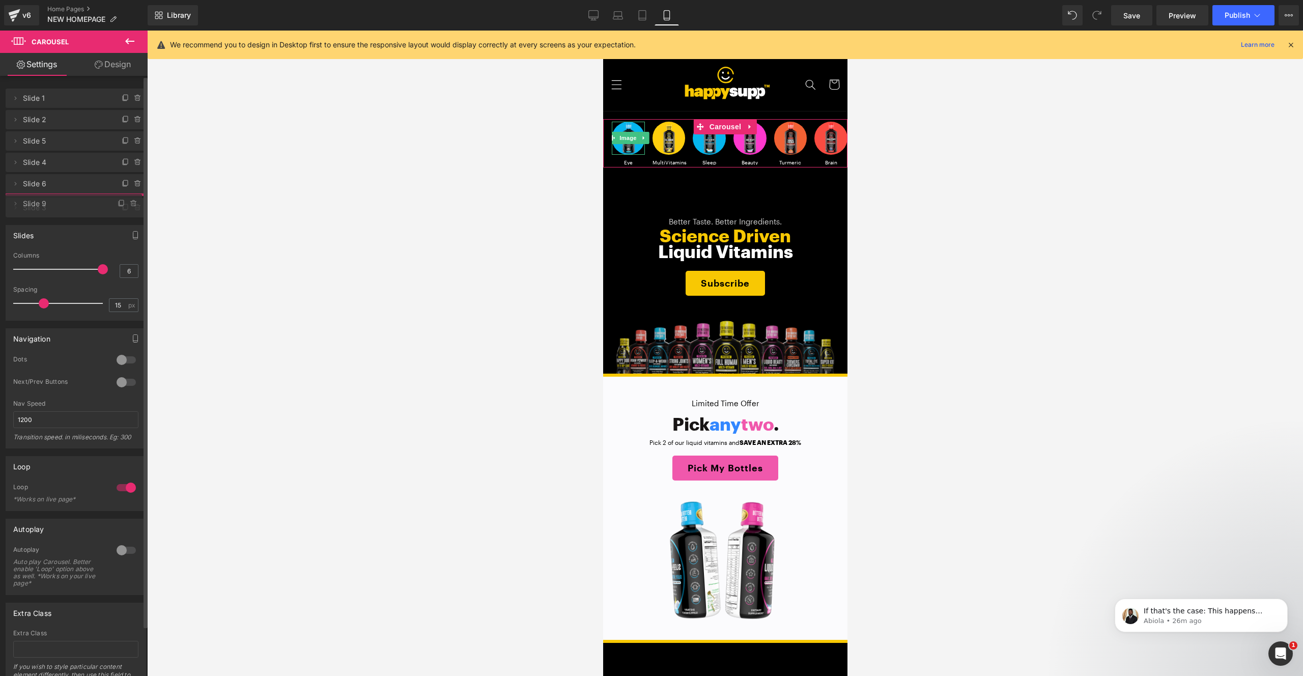
drag, startPoint x: 57, startPoint y: 102, endPoint x: 77, endPoint y: 204, distance: 104.5
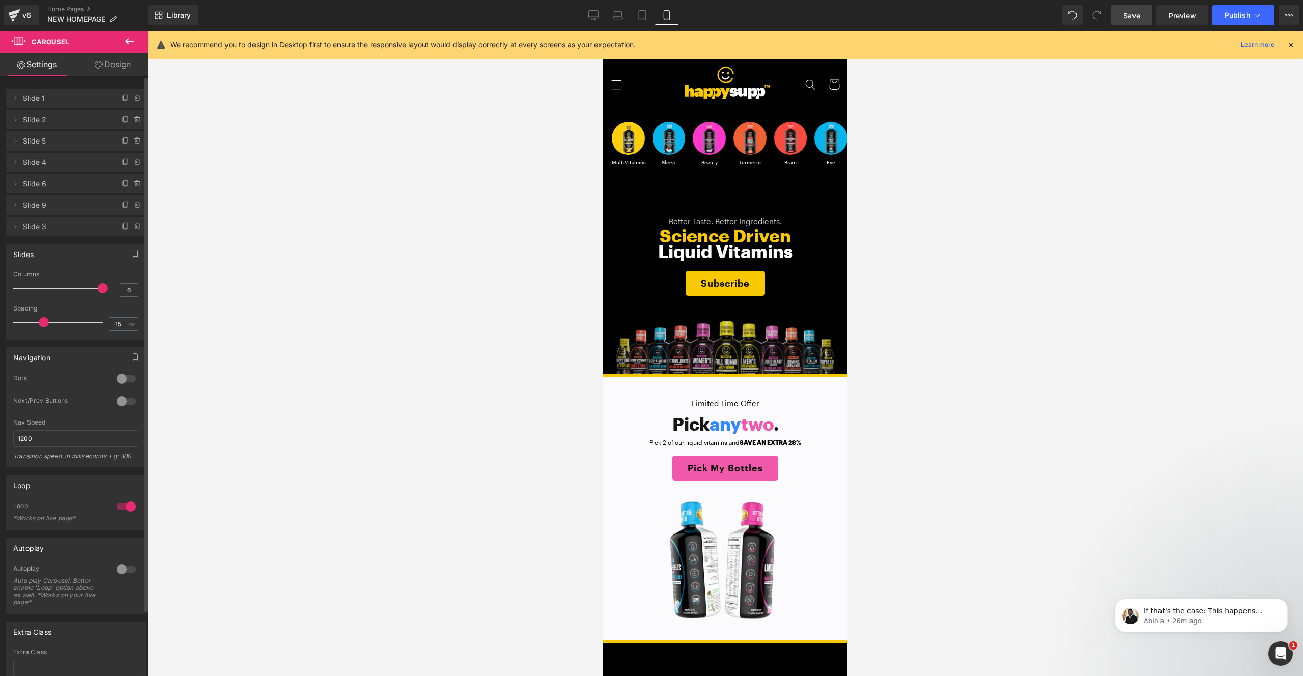
click at [1134, 17] on span "Save" at bounding box center [1132, 15] width 17 height 11
click at [1249, 17] on span "Publish" at bounding box center [1237, 15] width 25 height 8
click at [1245, 16] on span "Publish" at bounding box center [1237, 15] width 25 height 8
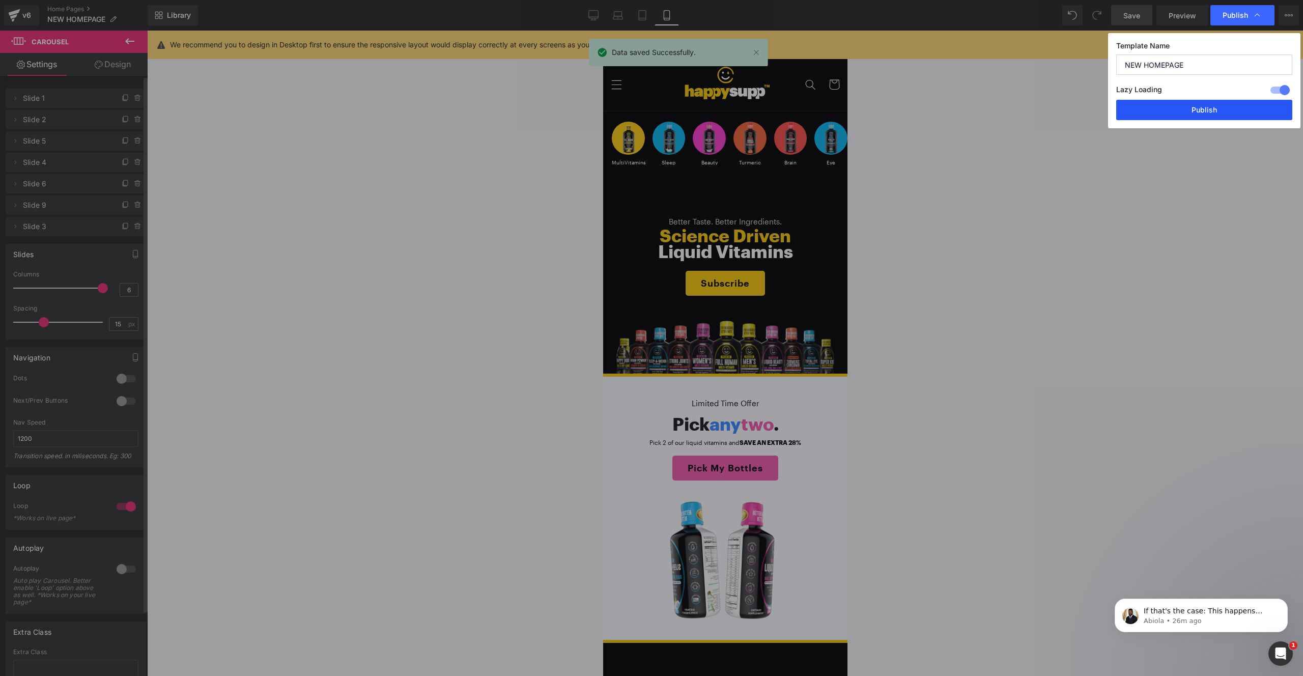
click at [1221, 113] on button "Publish" at bounding box center [1205, 110] width 176 height 20
